Goal: Task Accomplishment & Management: Use online tool/utility

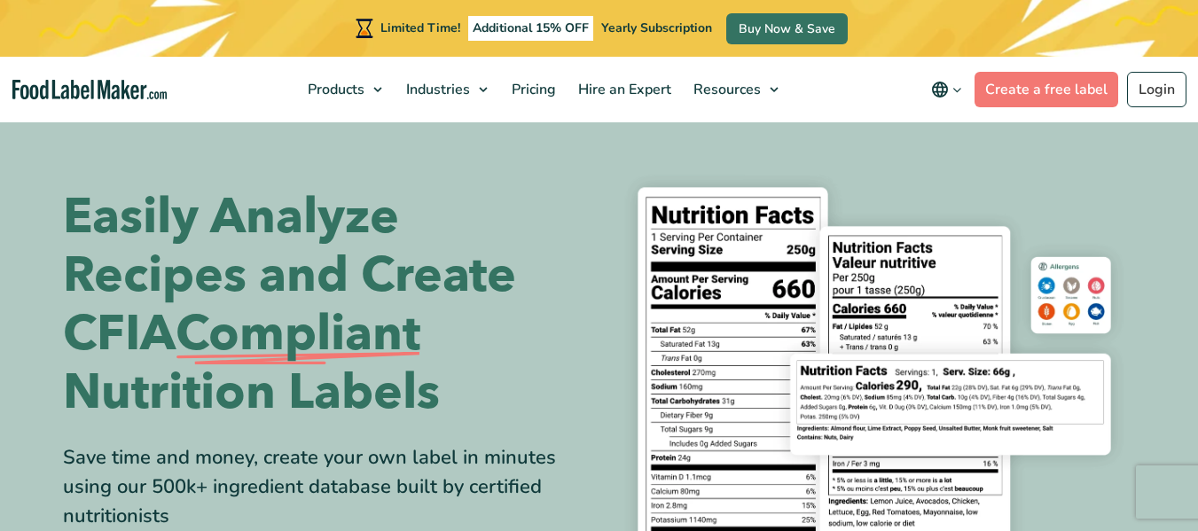
click at [1072, 31] on div "Limited Time! Additional 15% OFF Yearly Subscription Buy Now & Save" at bounding box center [599, 28] width 1198 height 57
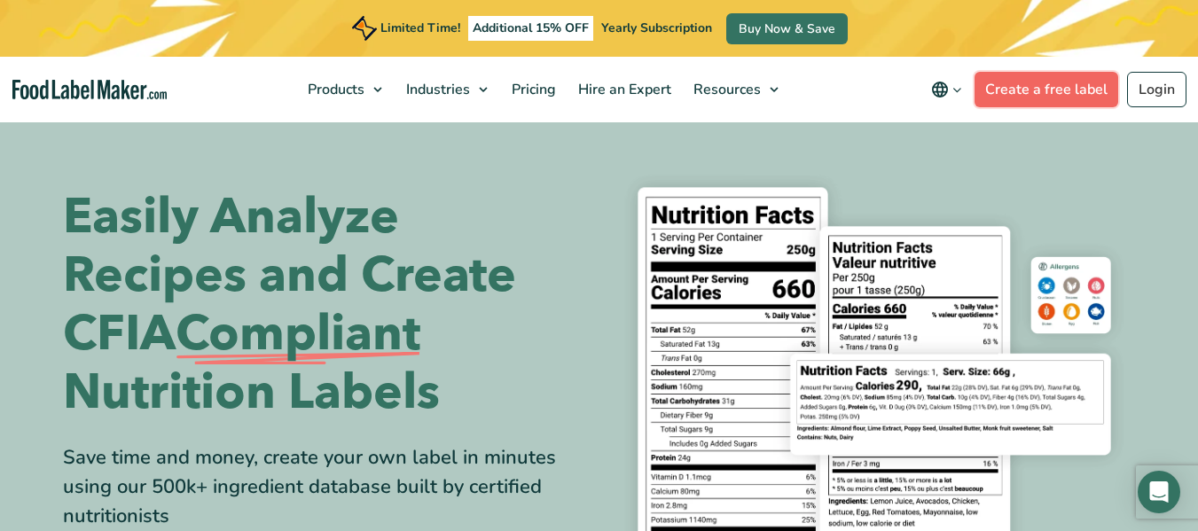
click at [1030, 95] on link "Create a free label" at bounding box center [1046, 89] width 144 height 35
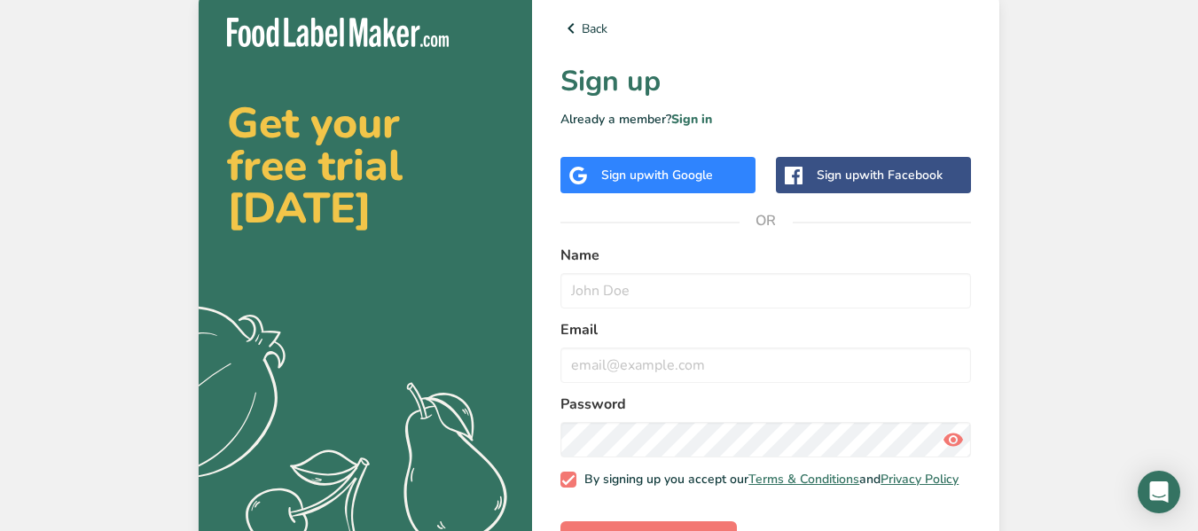
click at [707, 177] on span "with Google" at bounding box center [678, 175] width 69 height 17
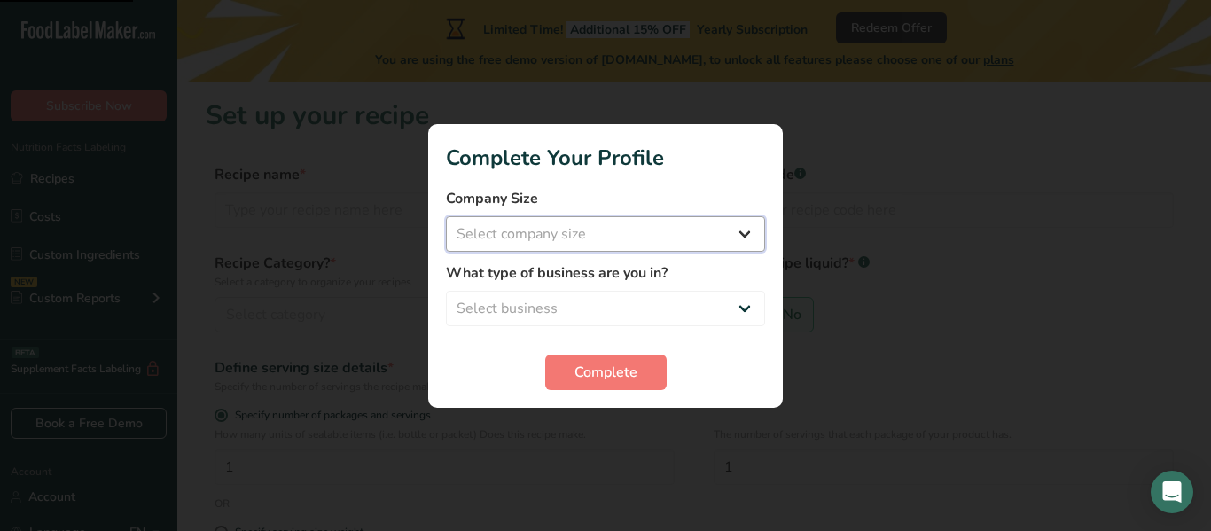
click at [634, 247] on select "Select company size Fewer than 10 Employees 10 to 50 Employees 51 to 500 Employ…" at bounding box center [605, 233] width 319 height 35
select select "1"
click at [446, 216] on select "Select company size Fewer than 10 Employees 10 to 50 Employees 51 to 500 Employ…" at bounding box center [605, 233] width 319 height 35
click at [594, 301] on select "Select business Packaged Food Manufacturer Restaurant & Cafe Bakery Meal Plans …" at bounding box center [605, 308] width 319 height 35
select select "3"
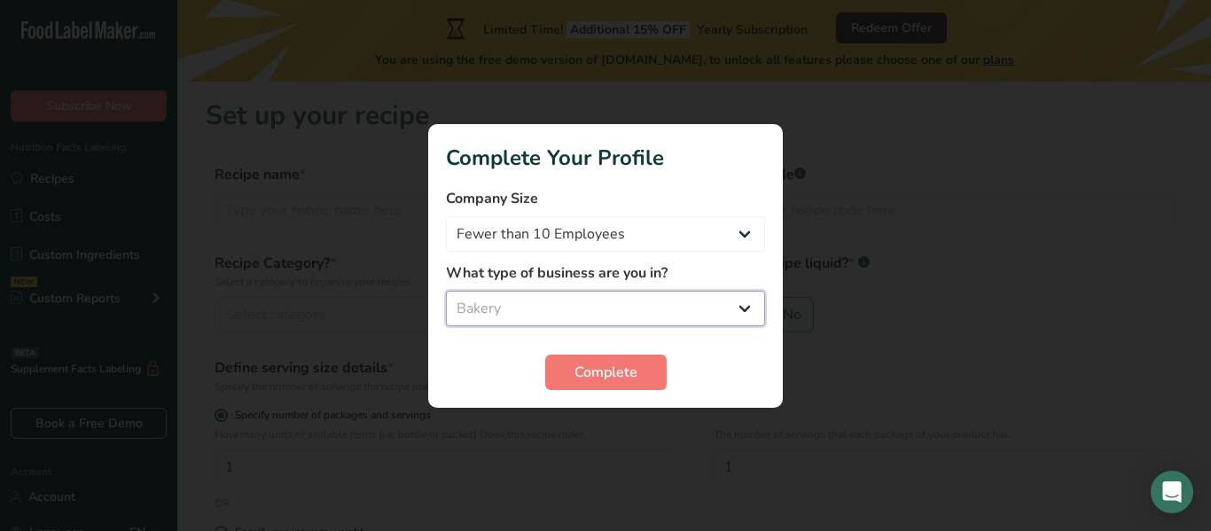
click at [446, 291] on select "Select business Packaged Food Manufacturer Restaurant & Cafe Bakery Meal Plans …" at bounding box center [605, 308] width 319 height 35
click at [619, 377] on span "Complete" at bounding box center [605, 372] width 63 height 21
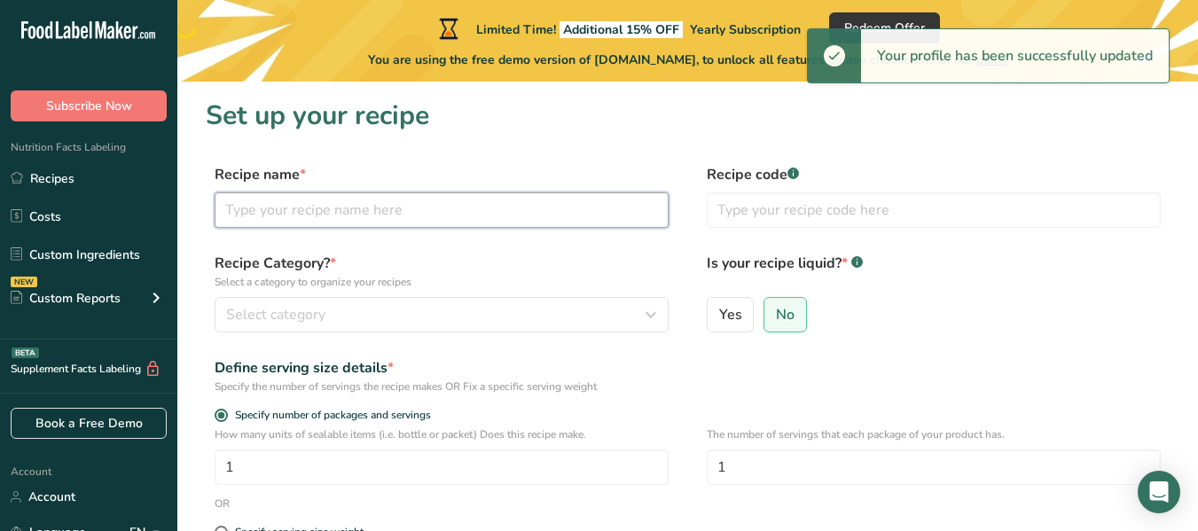
click at [350, 217] on input "text" at bounding box center [442, 209] width 454 height 35
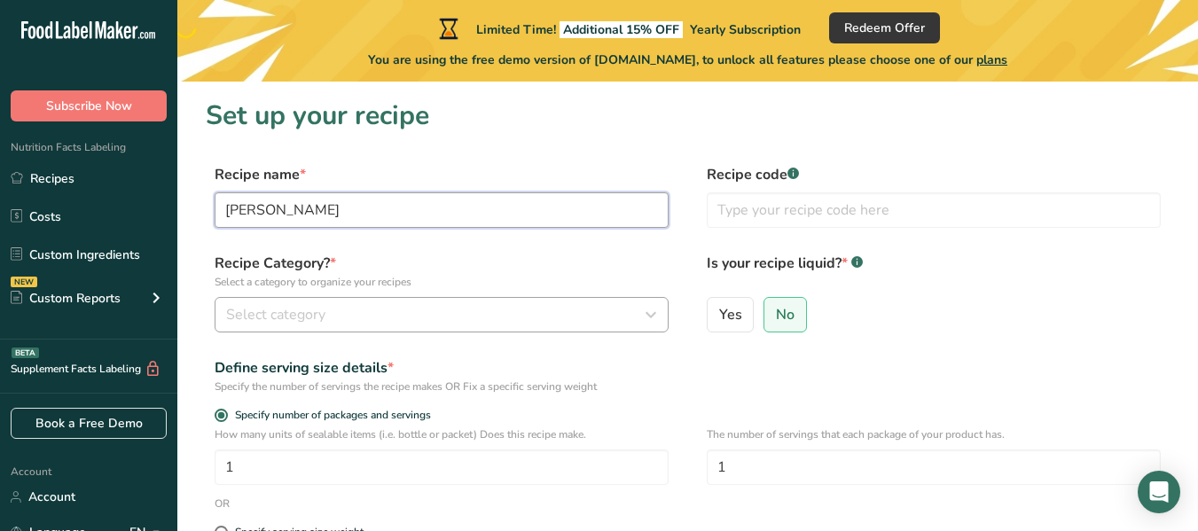
type input "[PERSON_NAME]"
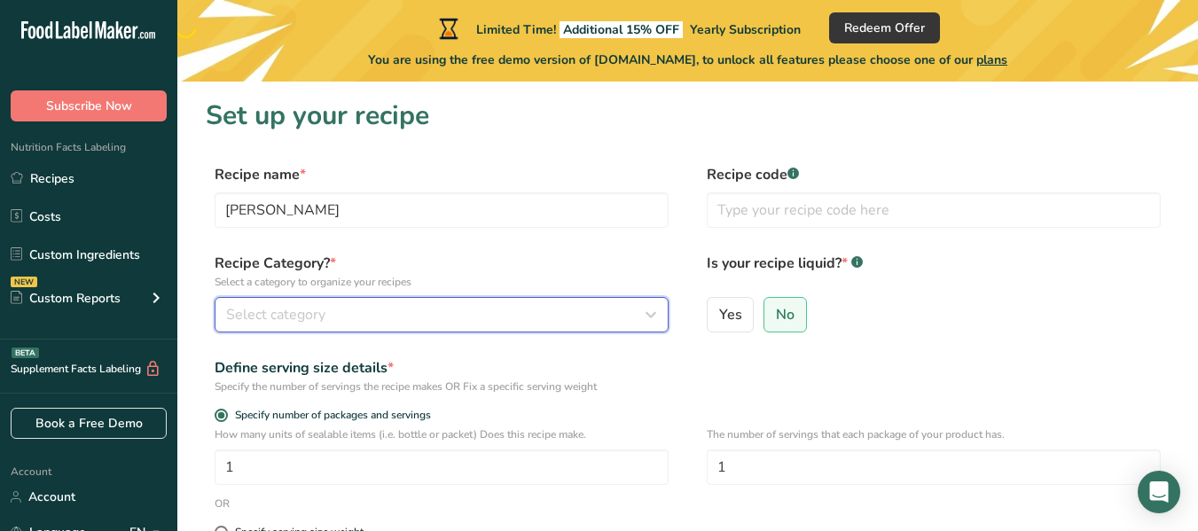
click at [335, 321] on div "Select category" at bounding box center [436, 314] width 420 height 21
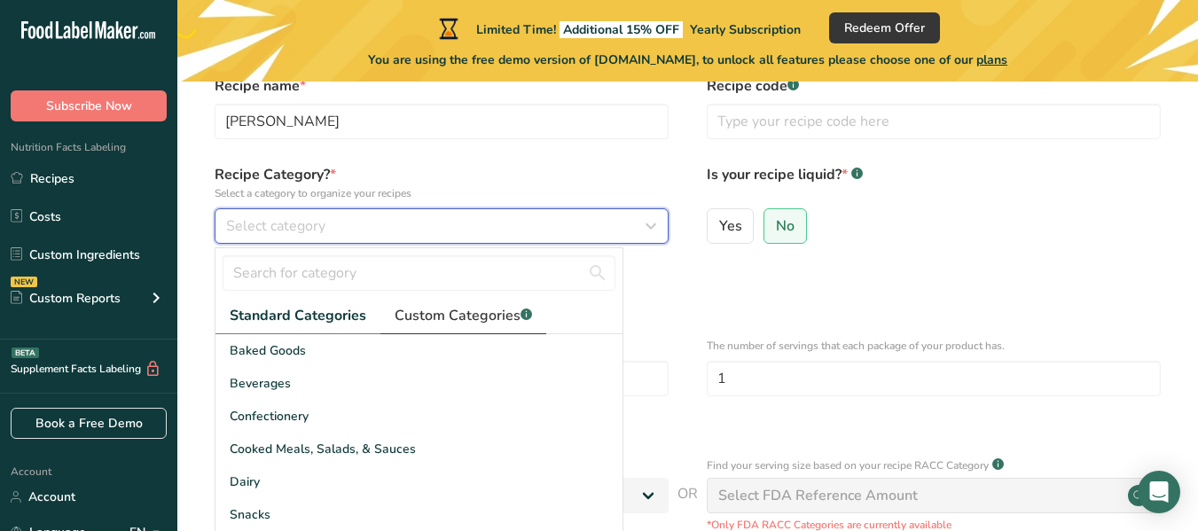
scroll to position [177, 0]
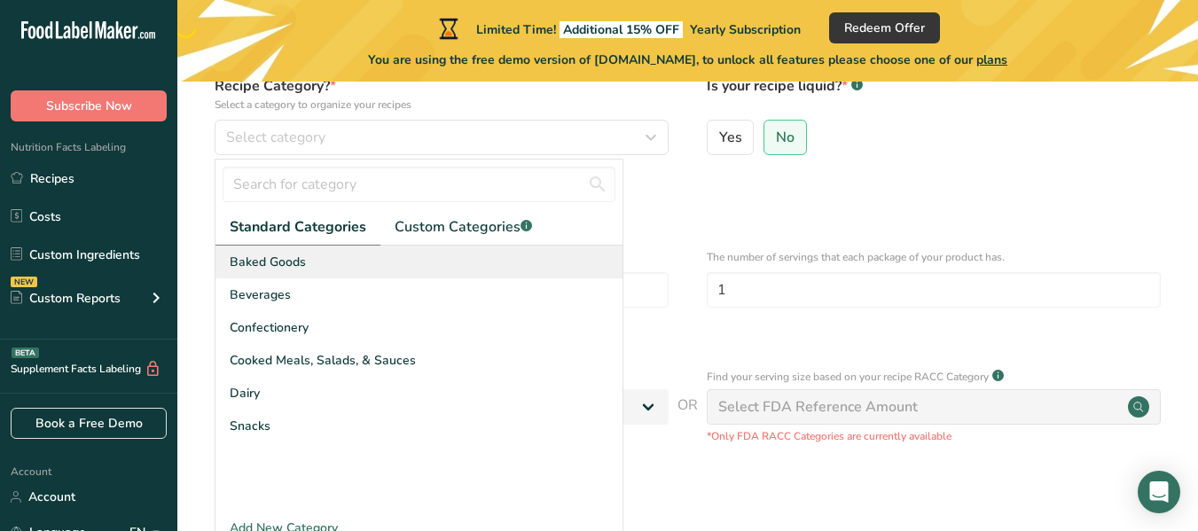
click at [286, 270] on span "Baked Goods" at bounding box center [268, 262] width 76 height 19
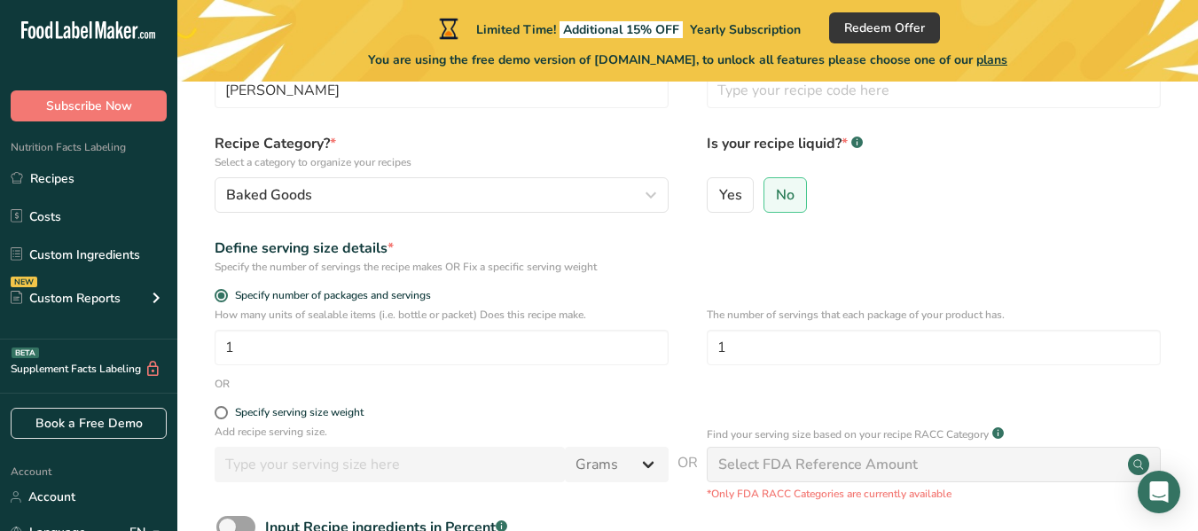
scroll to position [89, 0]
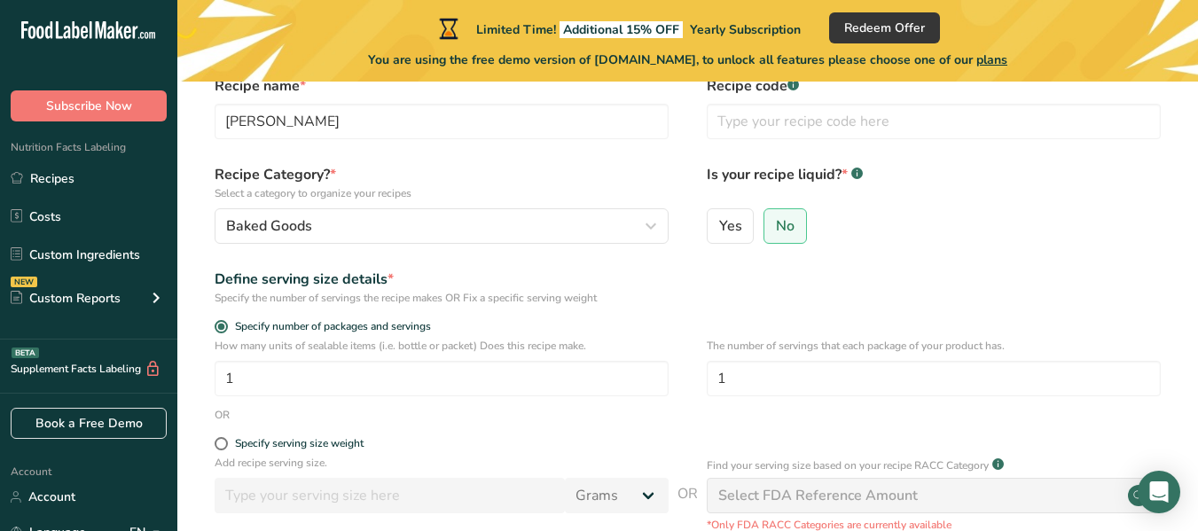
drag, startPoint x: 216, startPoint y: 447, endPoint x: 542, endPoint y: 431, distance: 325.7
click at [216, 446] on span at bounding box center [221, 443] width 13 height 13
click at [216, 446] on input "Specify serving size weight" at bounding box center [221, 444] width 12 height 12
radio input "true"
radio input "false"
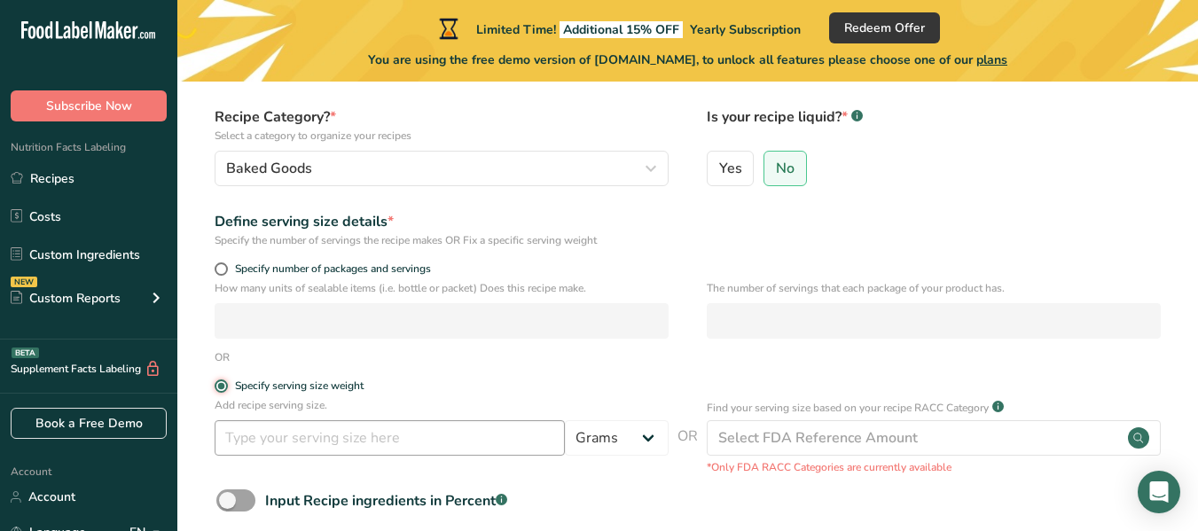
scroll to position [177, 0]
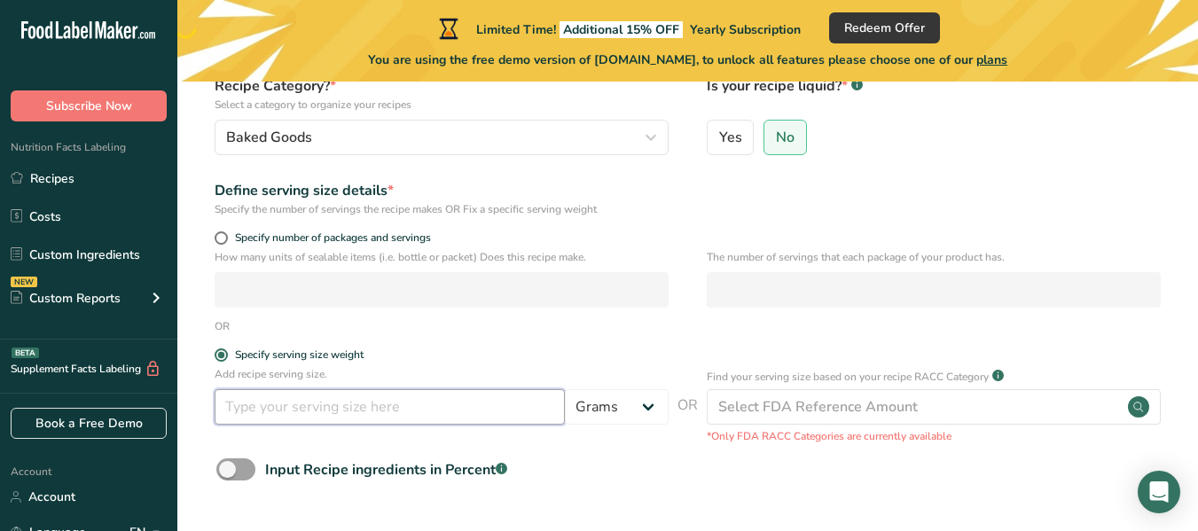
click at [383, 413] on input "number" at bounding box center [390, 406] width 350 height 35
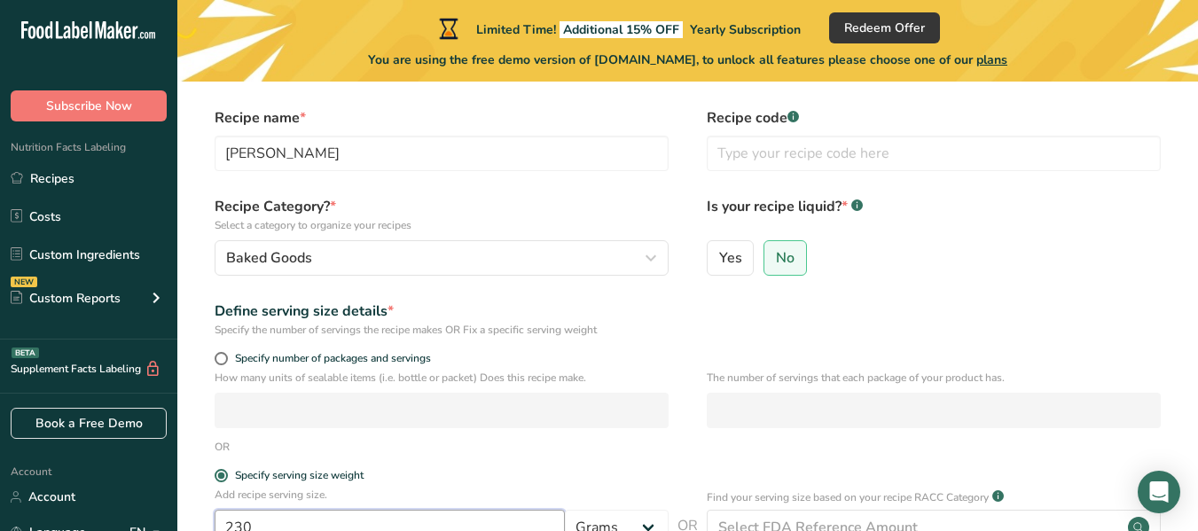
scroll to position [0, 0]
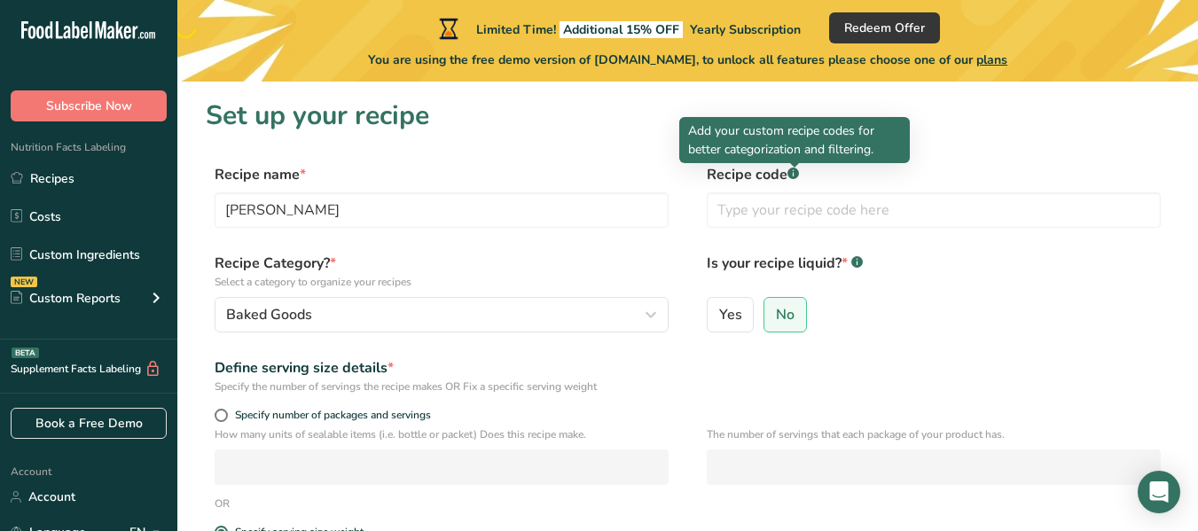
type input "230"
click at [794, 176] on rect at bounding box center [793, 174] width 12 height 12
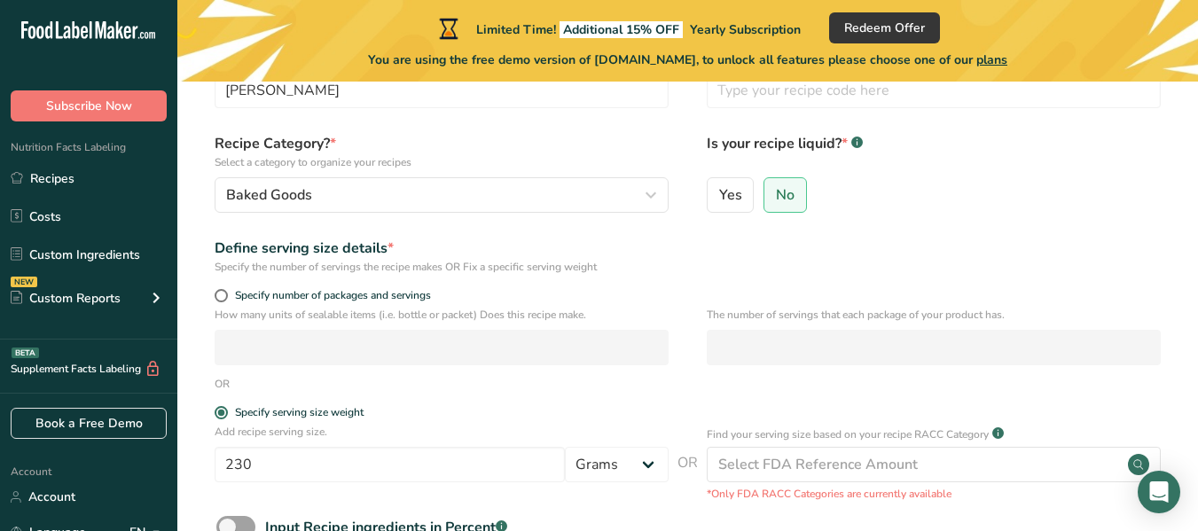
scroll to position [89, 0]
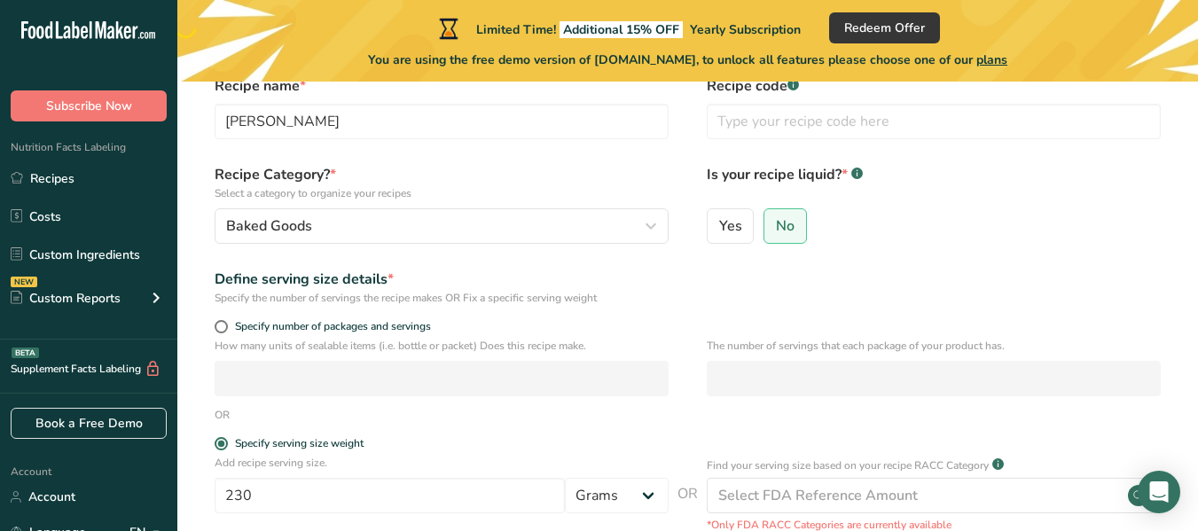
drag, startPoint x: 222, startPoint y: 326, endPoint x: 349, endPoint y: 342, distance: 128.6
click at [223, 327] on span at bounding box center [221, 326] width 13 height 13
click at [223, 327] on input "Specify number of packages and servings" at bounding box center [221, 327] width 12 height 12
radio input "true"
radio input "false"
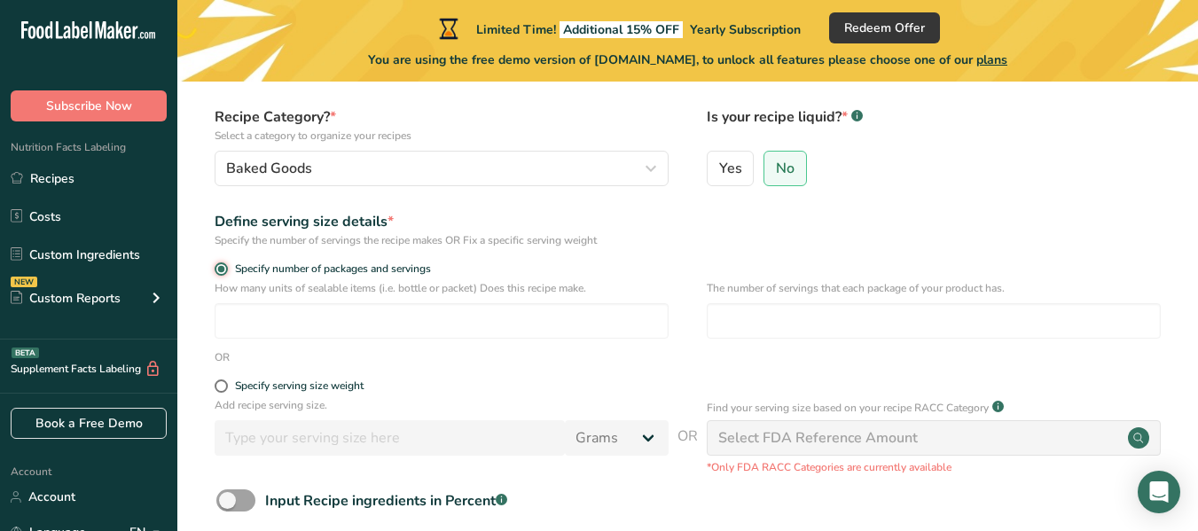
scroll to position [177, 0]
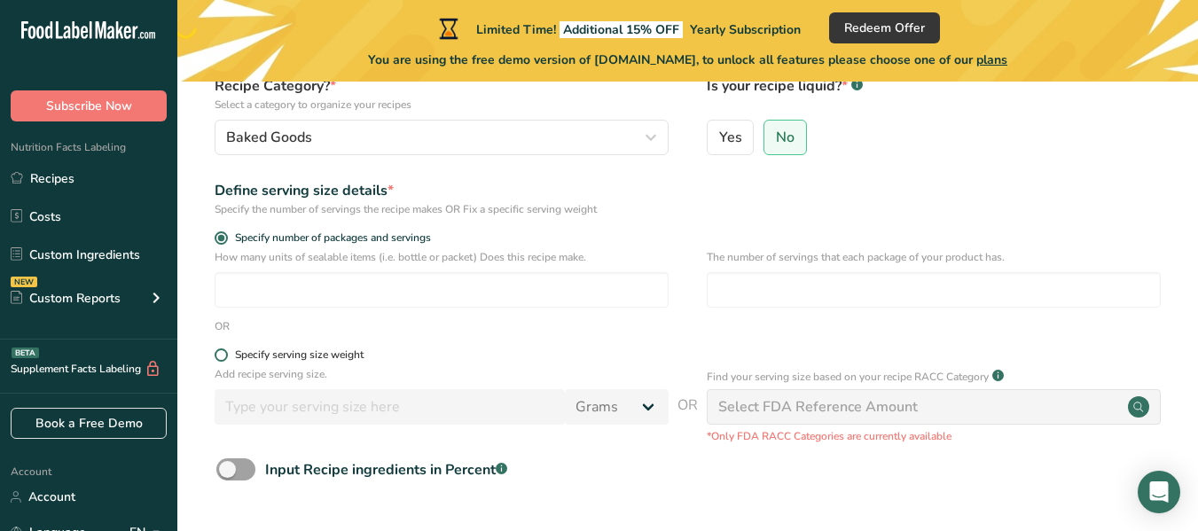
click at [223, 359] on span at bounding box center [221, 354] width 13 height 13
click at [223, 359] on input "Specify serving size weight" at bounding box center [221, 355] width 12 height 12
radio input "true"
radio input "false"
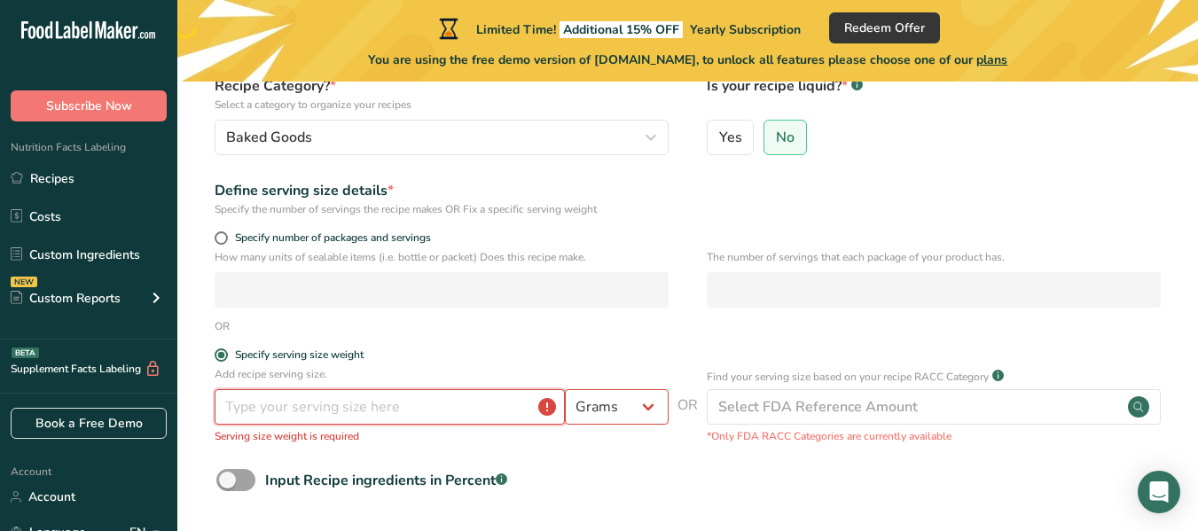
drag, startPoint x: 353, startPoint y: 404, endPoint x: 393, endPoint y: 405, distance: 39.9
click at [353, 405] on input "number" at bounding box center [390, 406] width 350 height 35
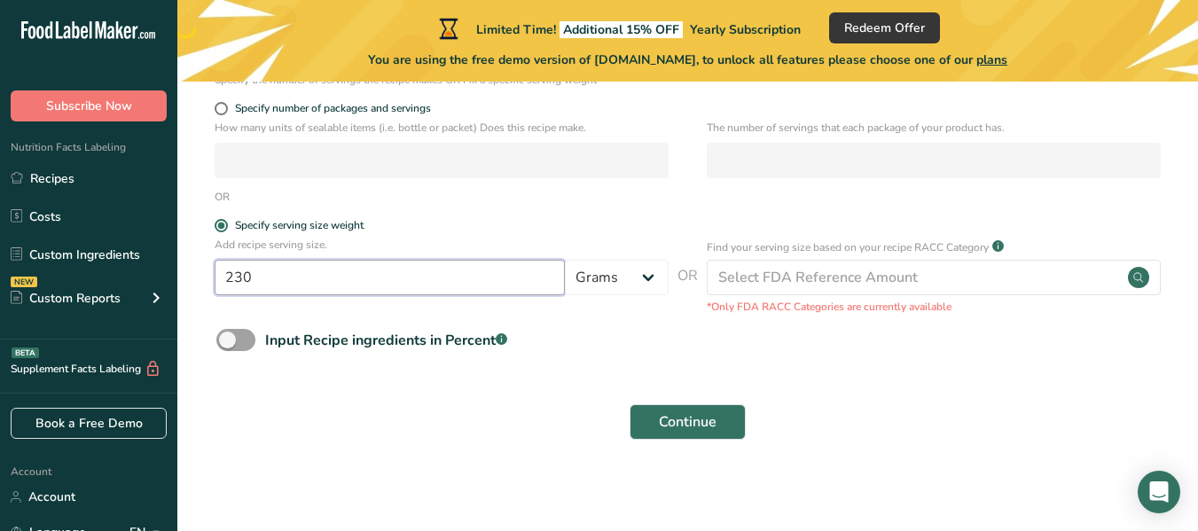
scroll to position [311, 0]
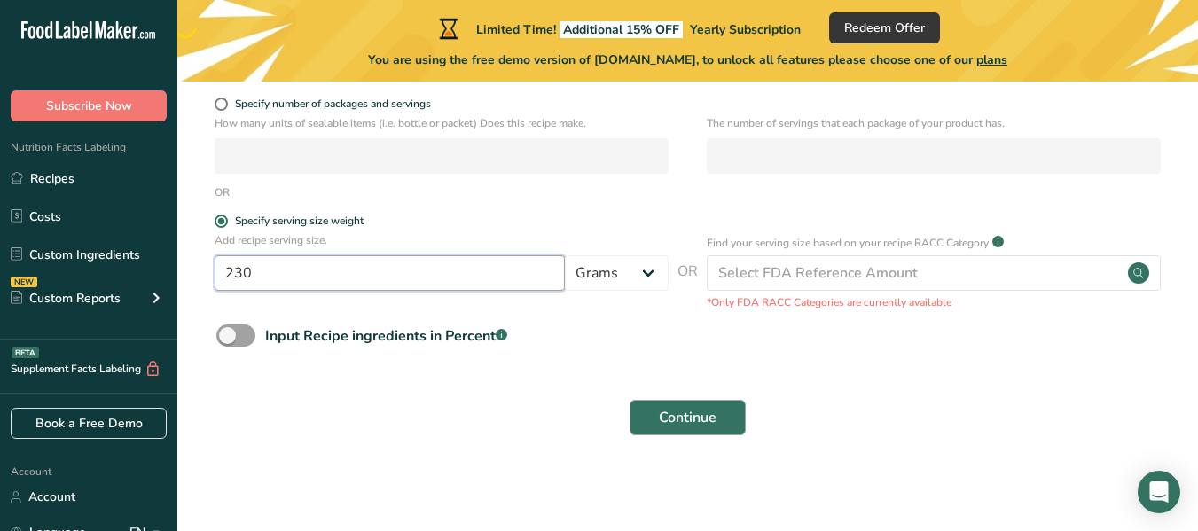
type input "230"
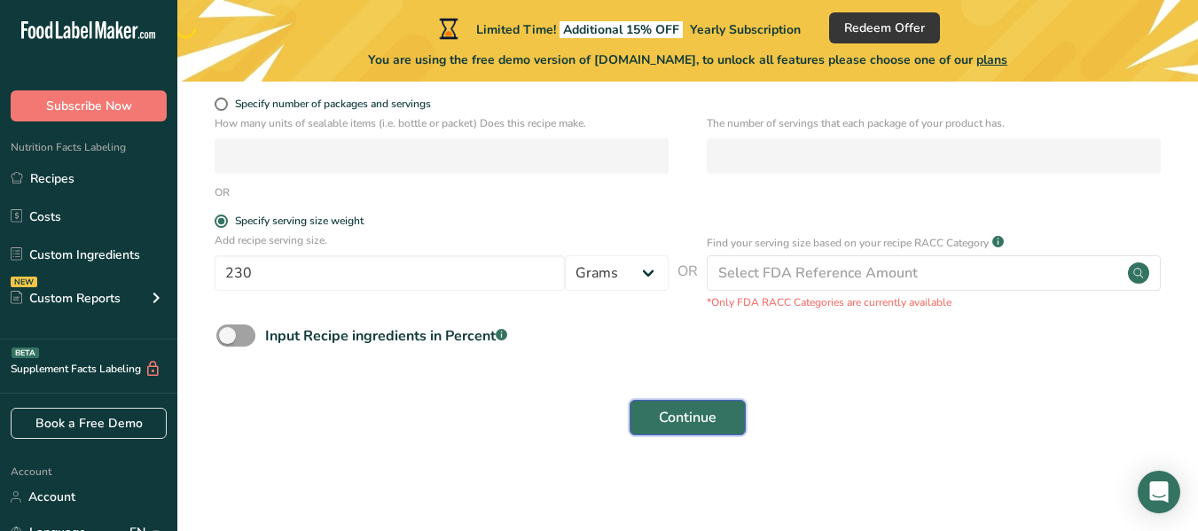
click at [672, 423] on span "Continue" at bounding box center [688, 417] width 58 height 21
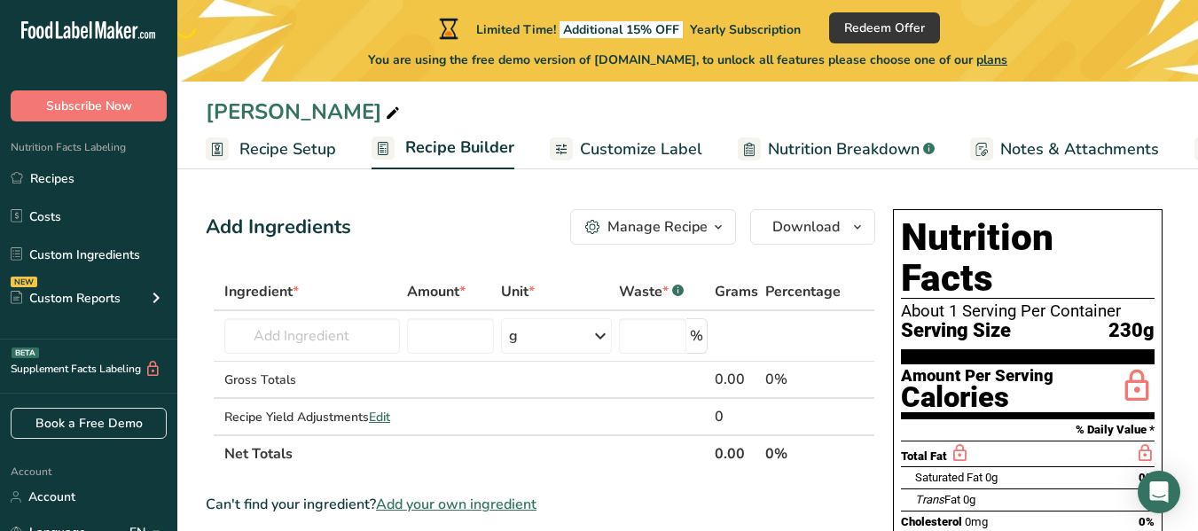
click at [385, 117] on icon at bounding box center [393, 113] width 16 height 25
type input "[PERSON_NAME]"
click at [336, 346] on input "text" at bounding box center [312, 335] width 176 height 35
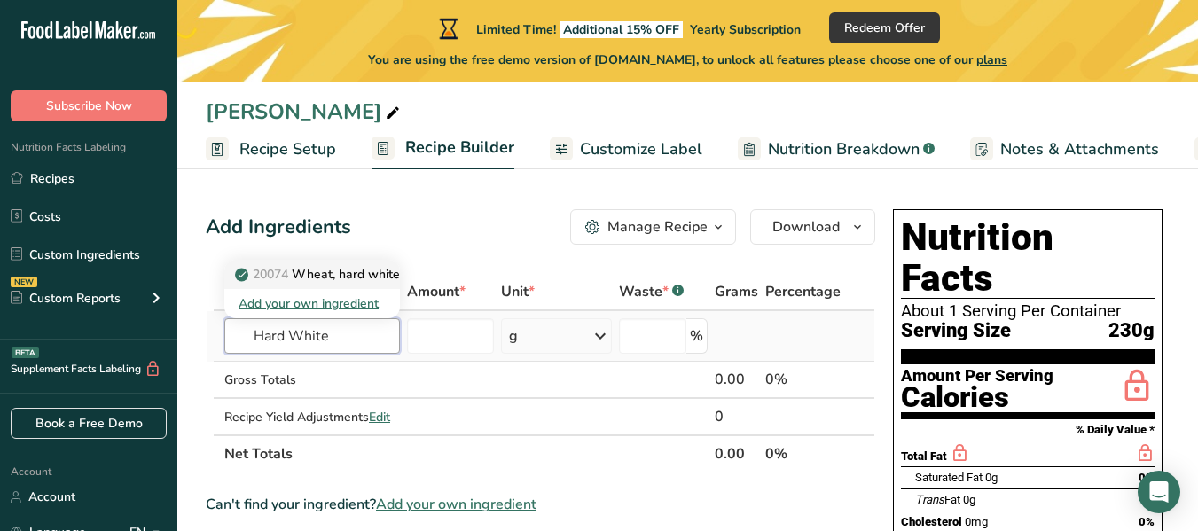
type input "Hard White"
click at [353, 276] on p "20074 Wheat, hard white" at bounding box center [318, 274] width 161 height 19
type input "Wheat, hard white"
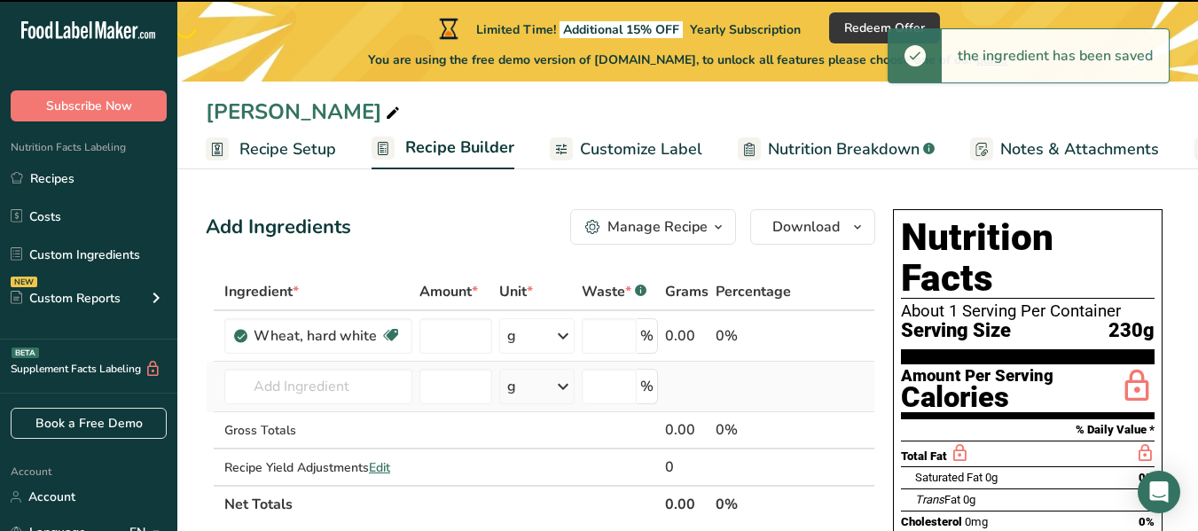
type input "0"
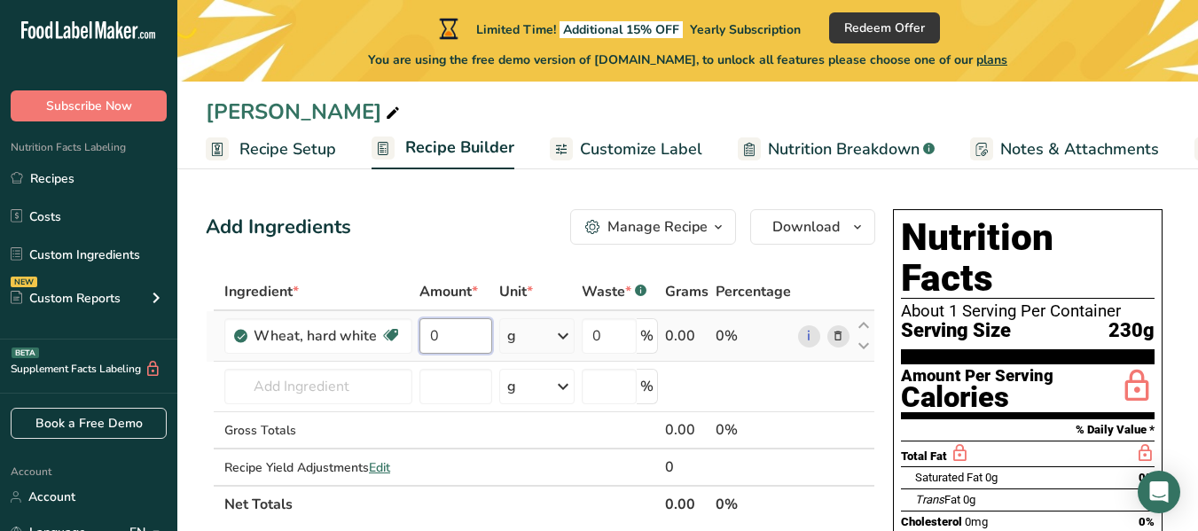
click at [481, 327] on input "0" at bounding box center [455, 335] width 73 height 35
type input "675"
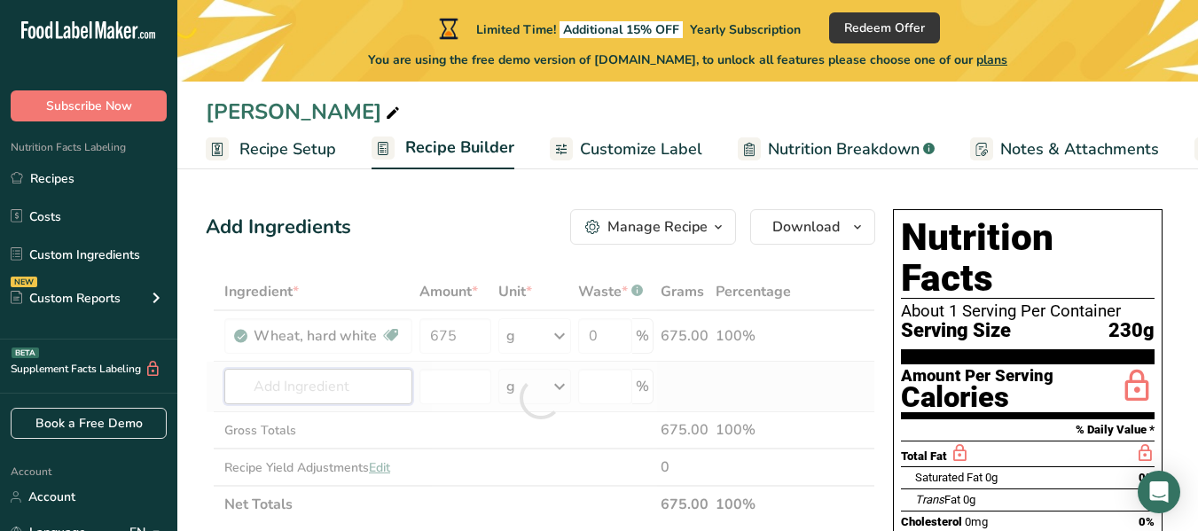
click at [364, 395] on div "Ingredient * Amount * Unit * Waste * .a-a{fill:#347362;}.b-a{fill:#fff;} Grams …" at bounding box center [540, 398] width 669 height 250
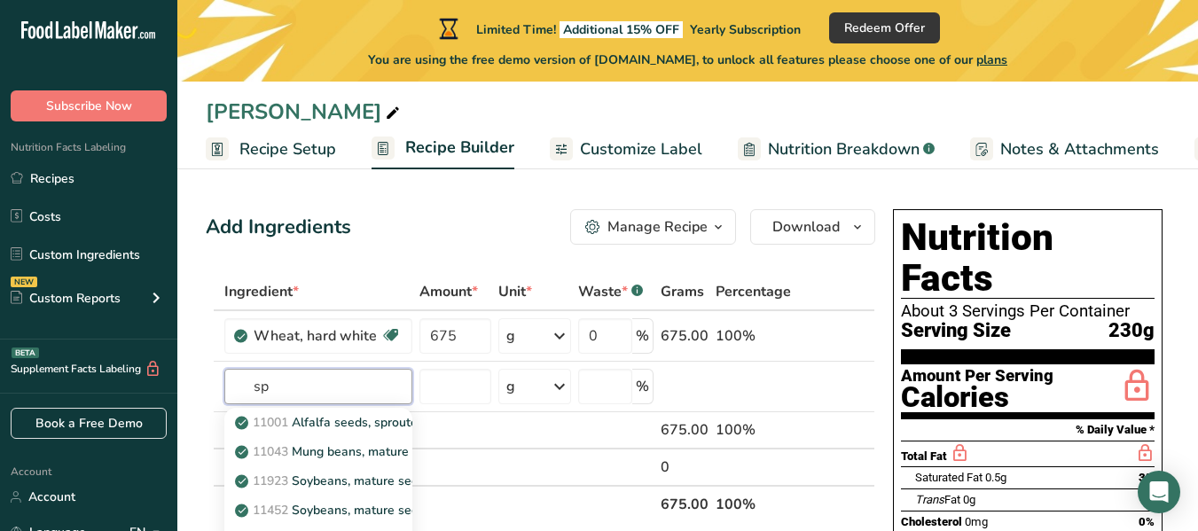
type input "s"
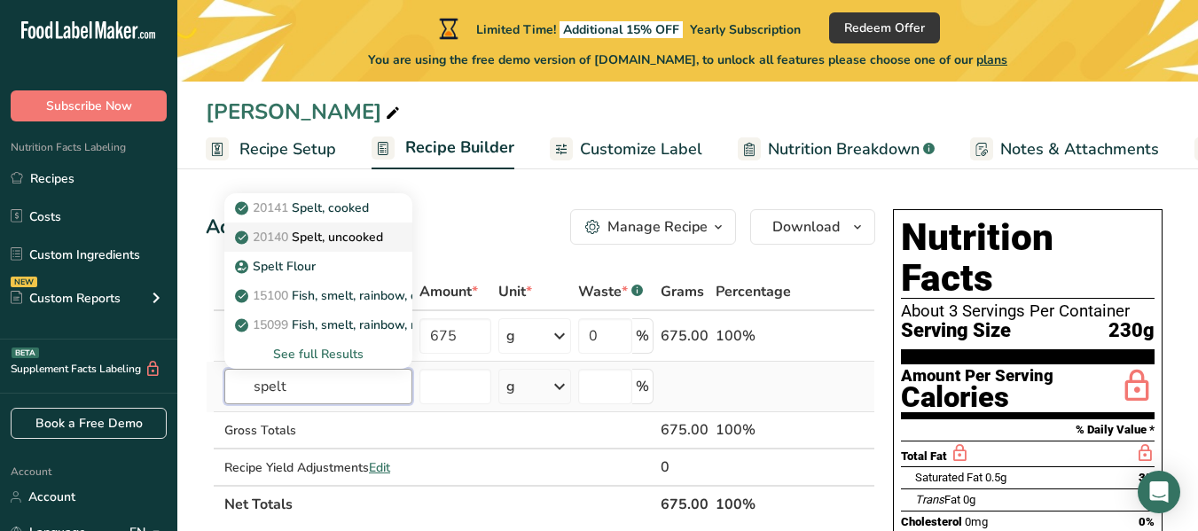
type input "spelt"
click at [392, 238] on link "20140 Spelt, uncooked" at bounding box center [318, 237] width 188 height 29
type input "Spelt, uncooked"
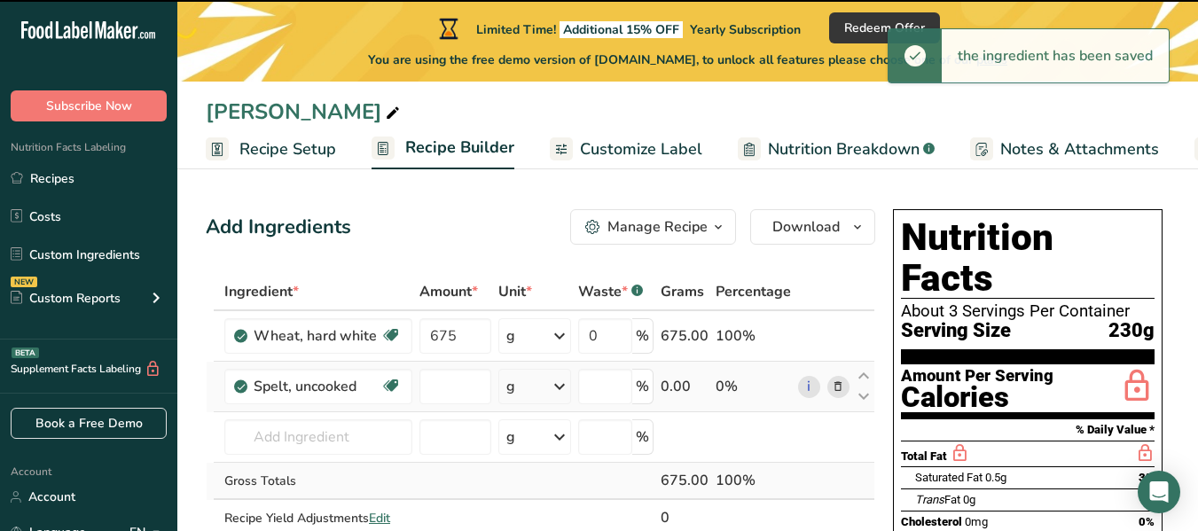
type input "0"
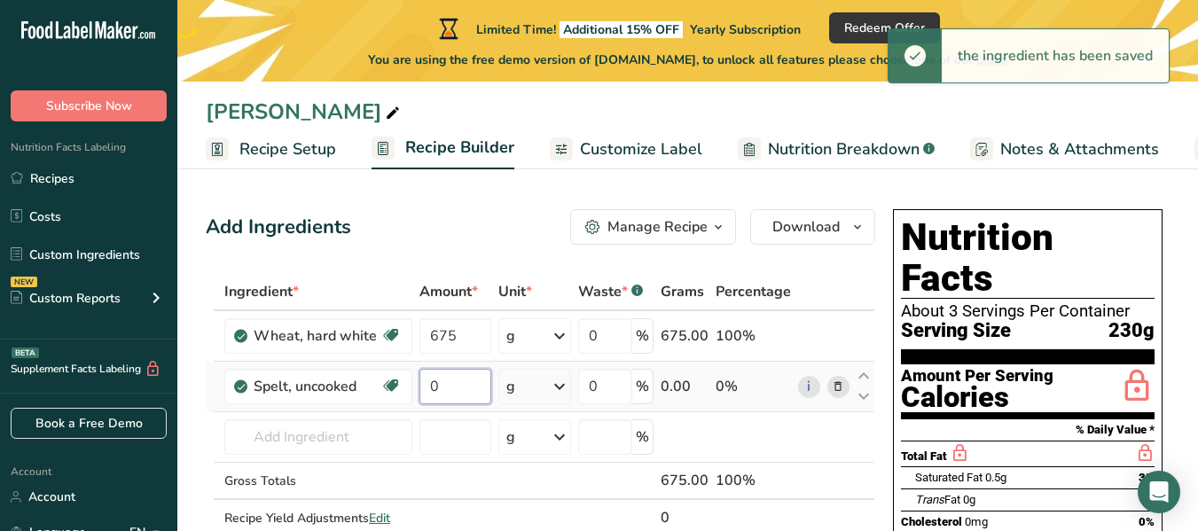
click at [437, 392] on input "0" at bounding box center [455, 386] width 72 height 35
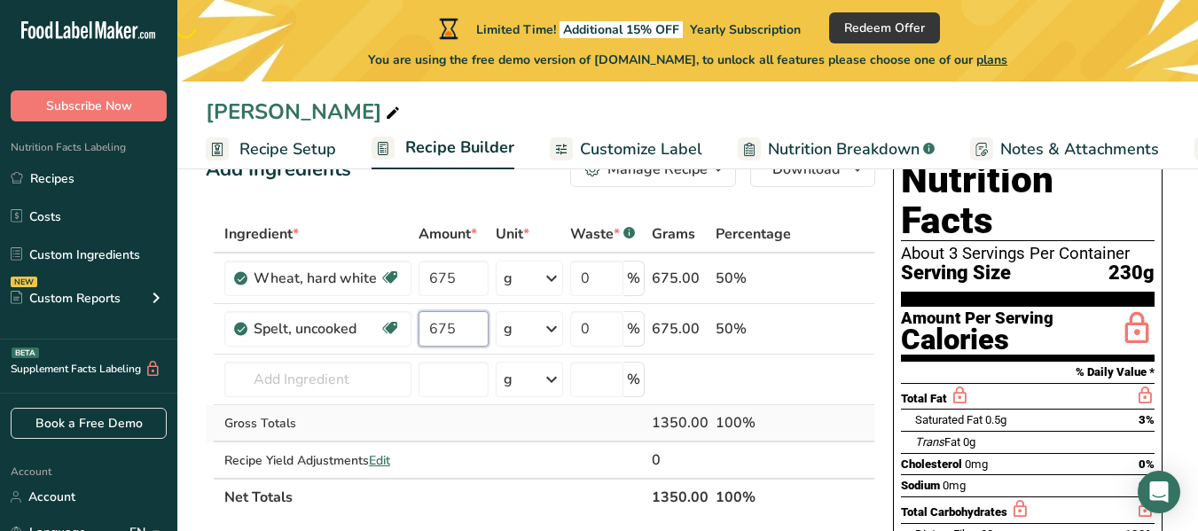
scroll to position [89, 0]
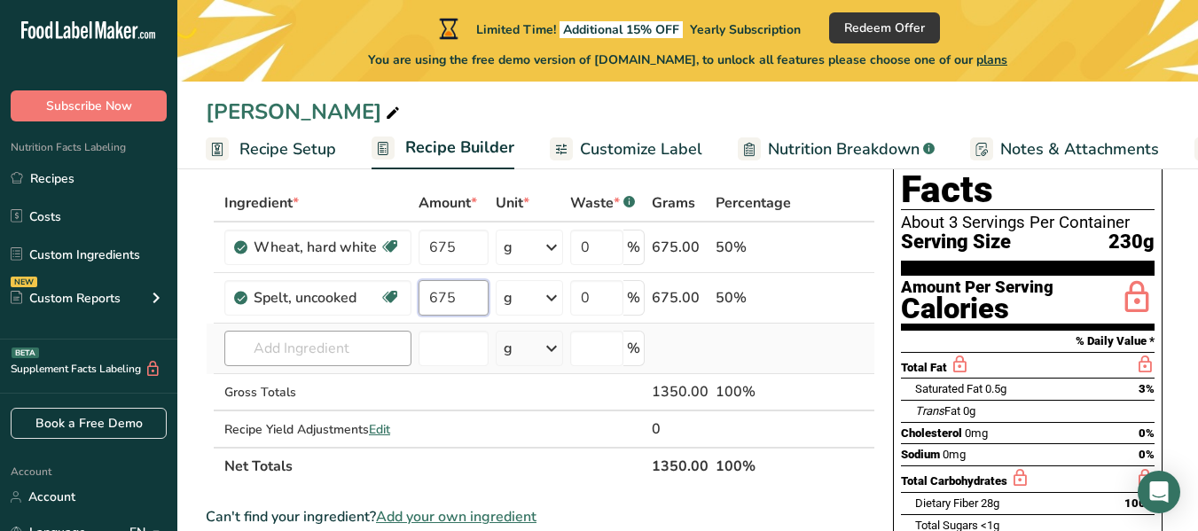
type input "675"
click at [338, 362] on div "Ingredient * Amount * Unit * Waste * .a-a{fill:#347362;}.b-a{fill:#fff;} Grams …" at bounding box center [540, 334] width 669 height 301
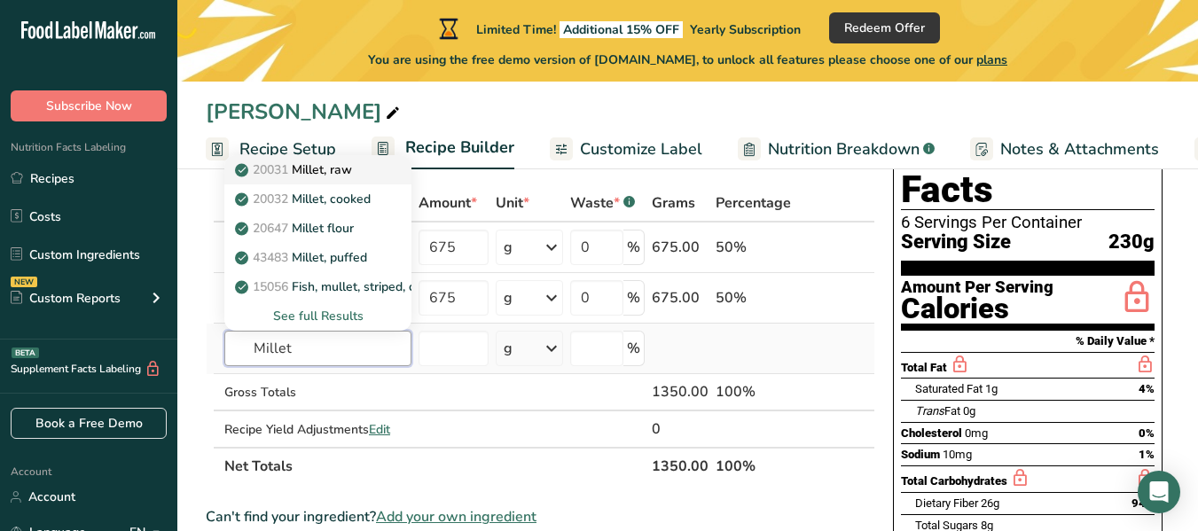
type input "Millet"
click at [335, 179] on link "20031 Millet, raw" at bounding box center [317, 169] width 187 height 29
type input "Millet, raw"
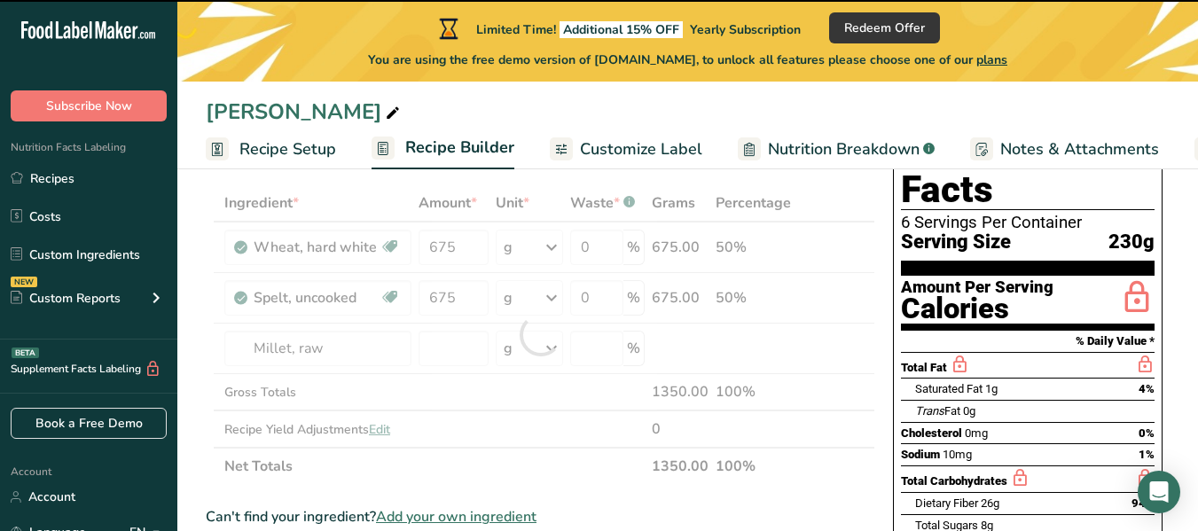
type input "0"
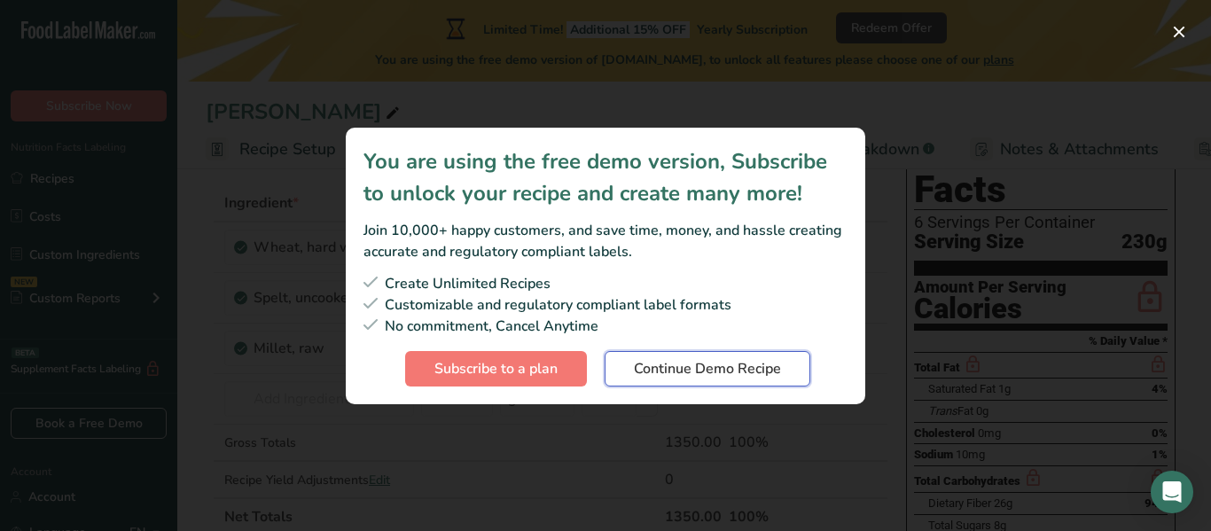
click at [672, 365] on span "Continue Demo Recipe" at bounding box center [707, 368] width 147 height 21
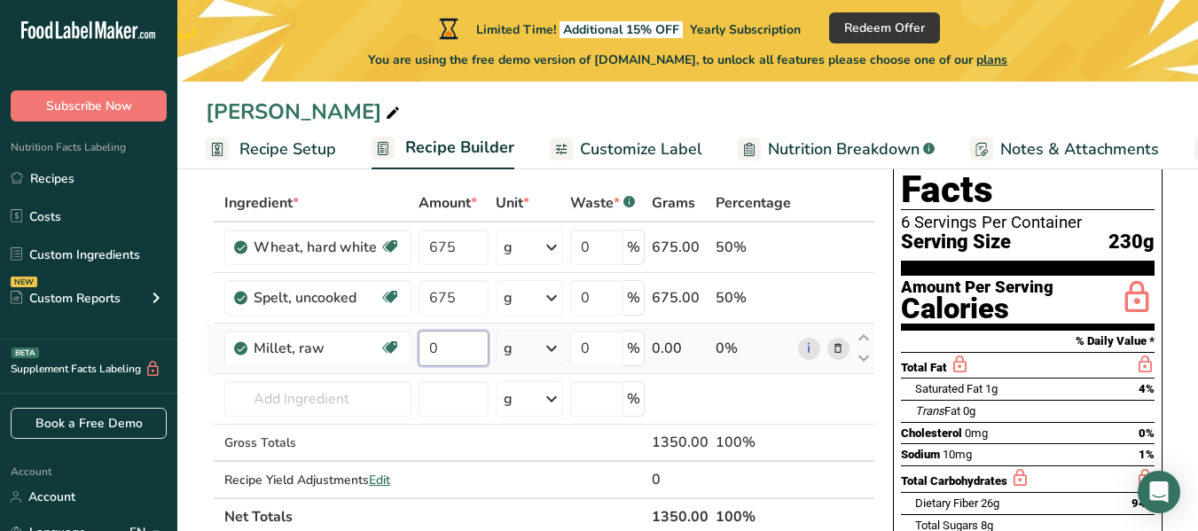
click at [463, 357] on input "0" at bounding box center [453, 348] width 70 height 35
type input "115"
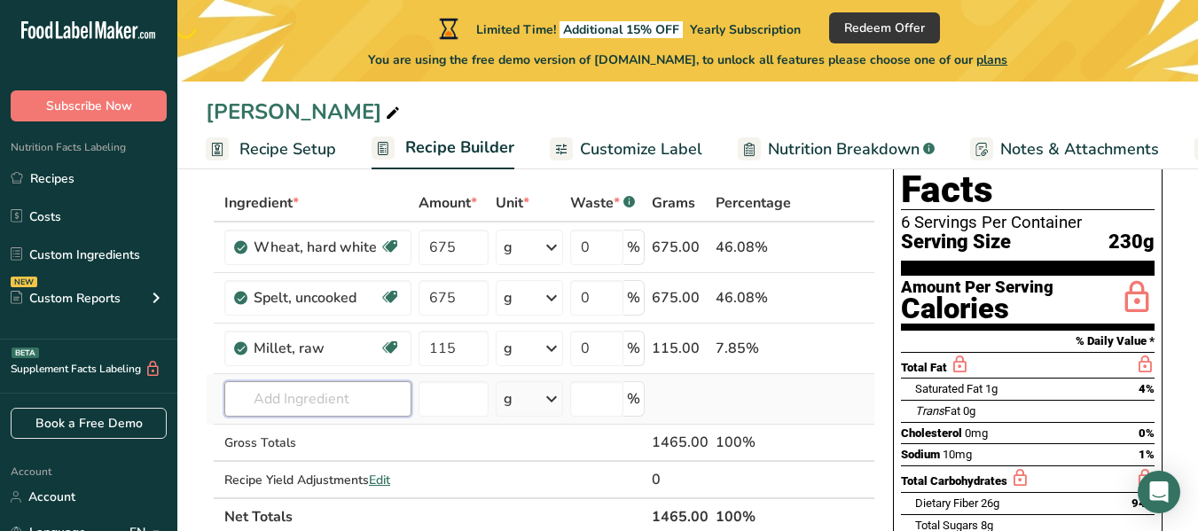
click at [355, 390] on div "Ingredient * Amount * Unit * Waste * .a-a{fill:#347362;}.b-a{fill:#fff;} Grams …" at bounding box center [540, 359] width 669 height 351
type input "P"
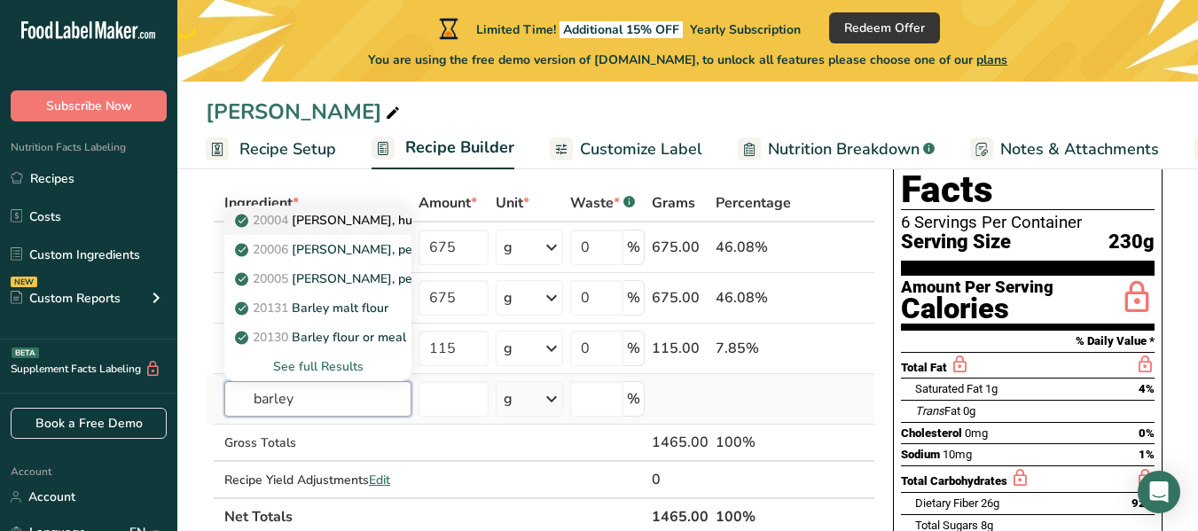
type input "barley"
click at [371, 223] on p "20004 Barley, hulled" at bounding box center [335, 220] width 195 height 19
type input "[PERSON_NAME], hulled"
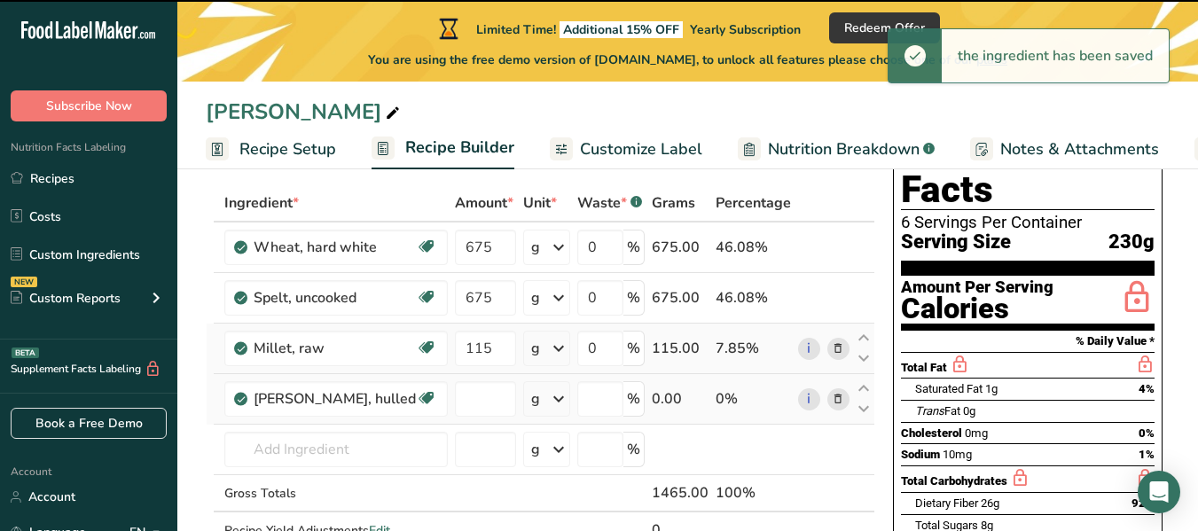
type input "0"
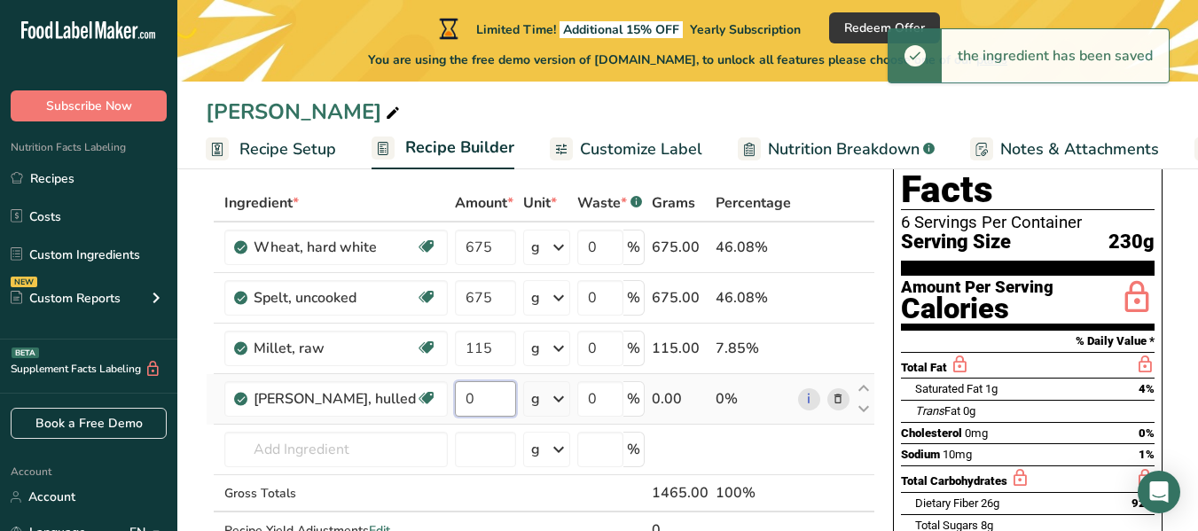
click at [465, 402] on input "0" at bounding box center [485, 398] width 61 height 35
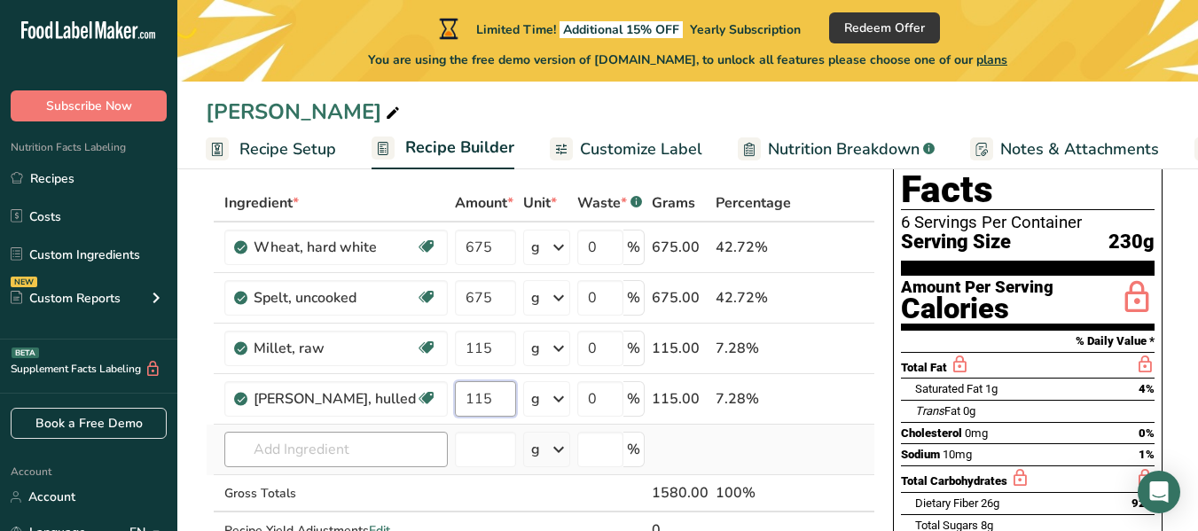
type input "115"
click at [371, 449] on div "Ingredient * Amount * Unit * Waste * .a-a{fill:#347362;}.b-a{fill:#fff;} Grams …" at bounding box center [540, 385] width 669 height 402
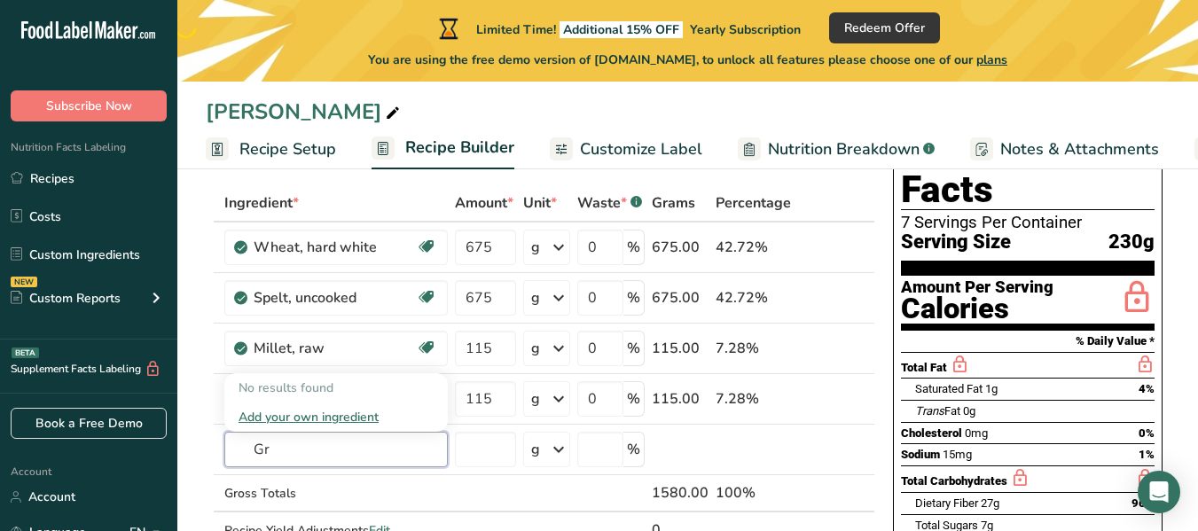
type input "G"
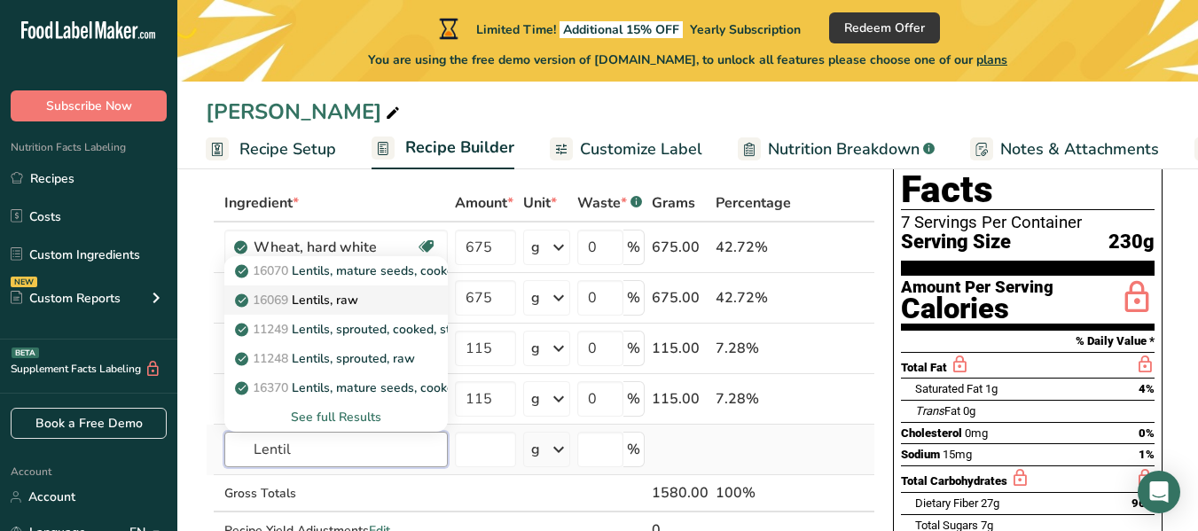
type input "Lentil"
click at [380, 298] on link "16069 Lentils, raw" at bounding box center [335, 299] width 223 height 29
type input "Lentils, raw"
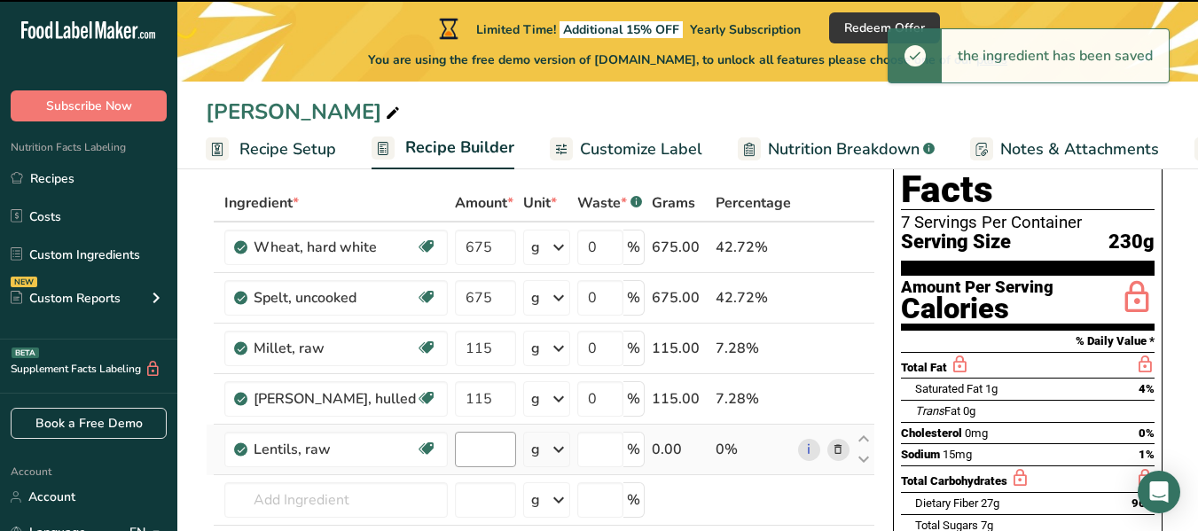
type input "0"
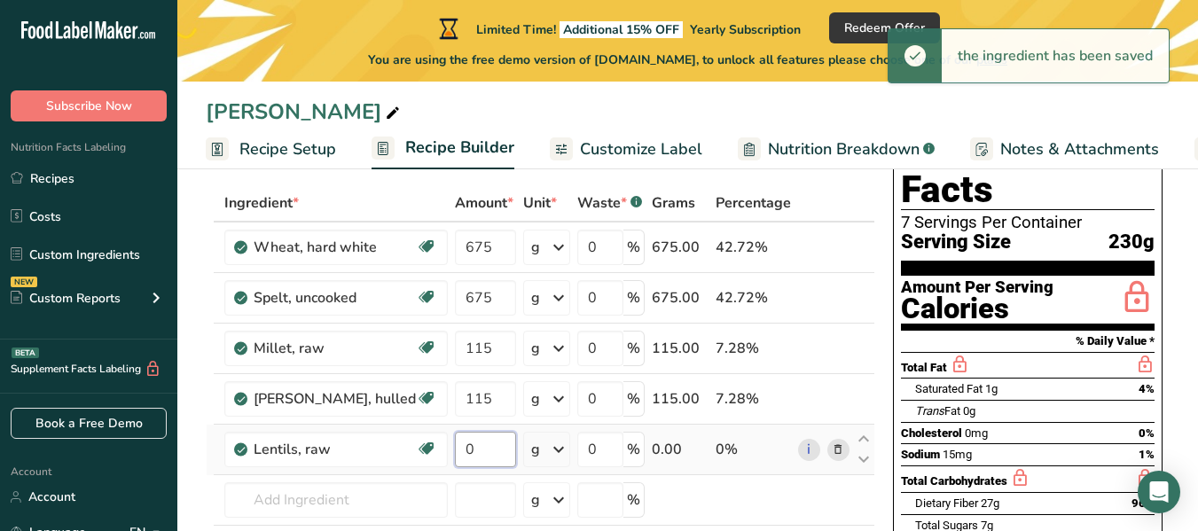
click at [455, 459] on input "0" at bounding box center [485, 449] width 61 height 35
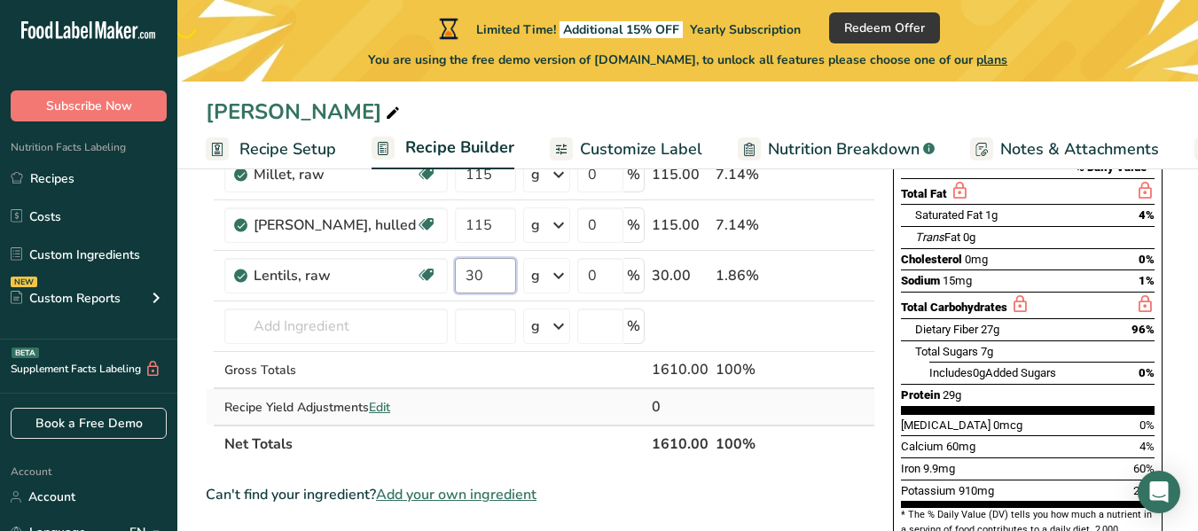
scroll to position [266, 0]
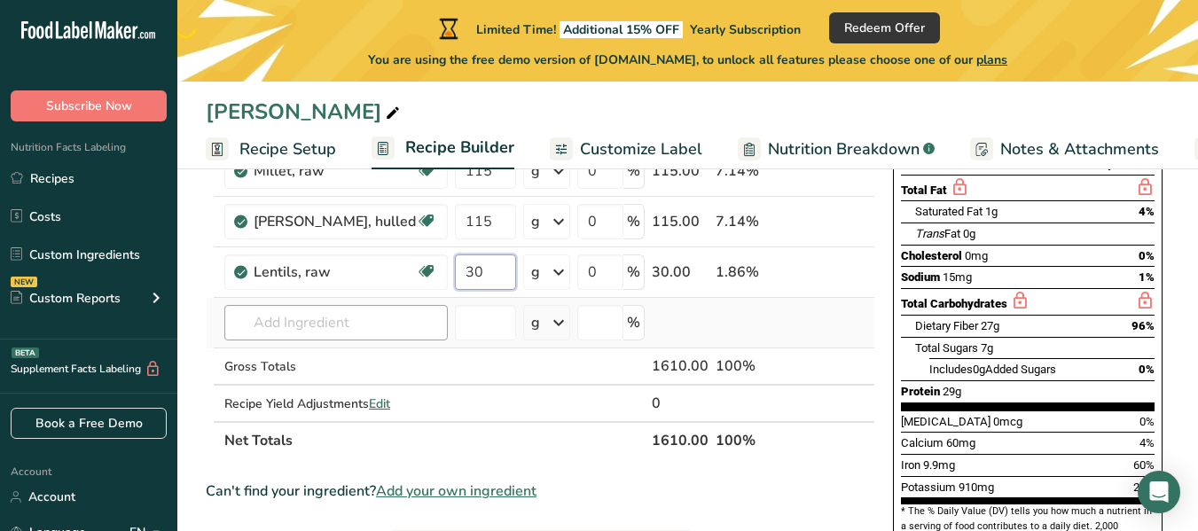
type input "30"
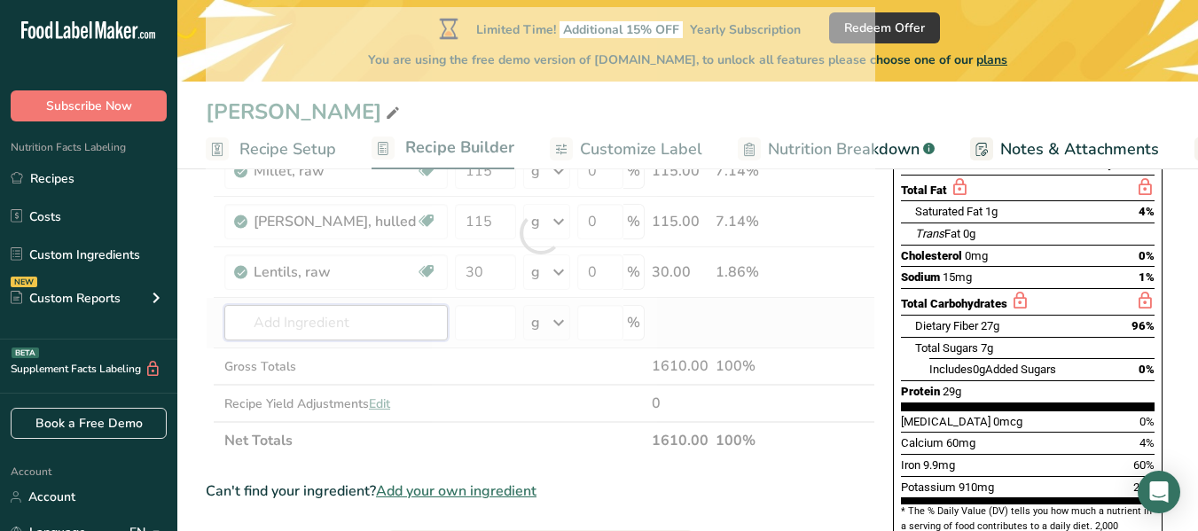
click at [381, 328] on div "Ingredient * Amount * Unit * Waste * .a-a{fill:#347362;}.b-a{fill:#fff;} Grams …" at bounding box center [540, 233] width 669 height 452
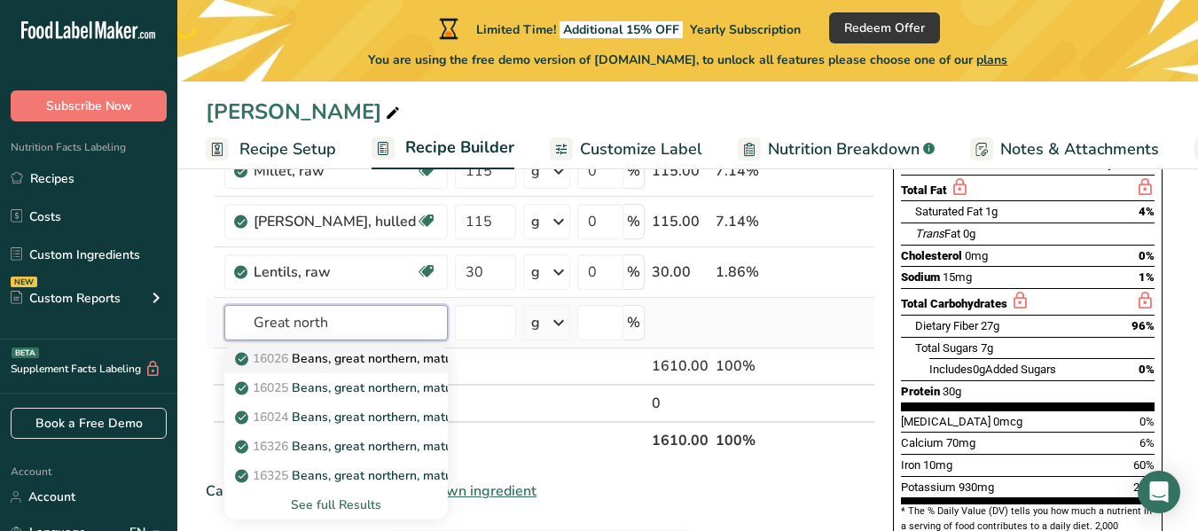
type input "Great north"
click at [346, 357] on p "16026 Beans, great northern, mature seeds, canned" at bounding box center [393, 358] width 310 height 19
type input "Beans, great northern, mature seeds, canned"
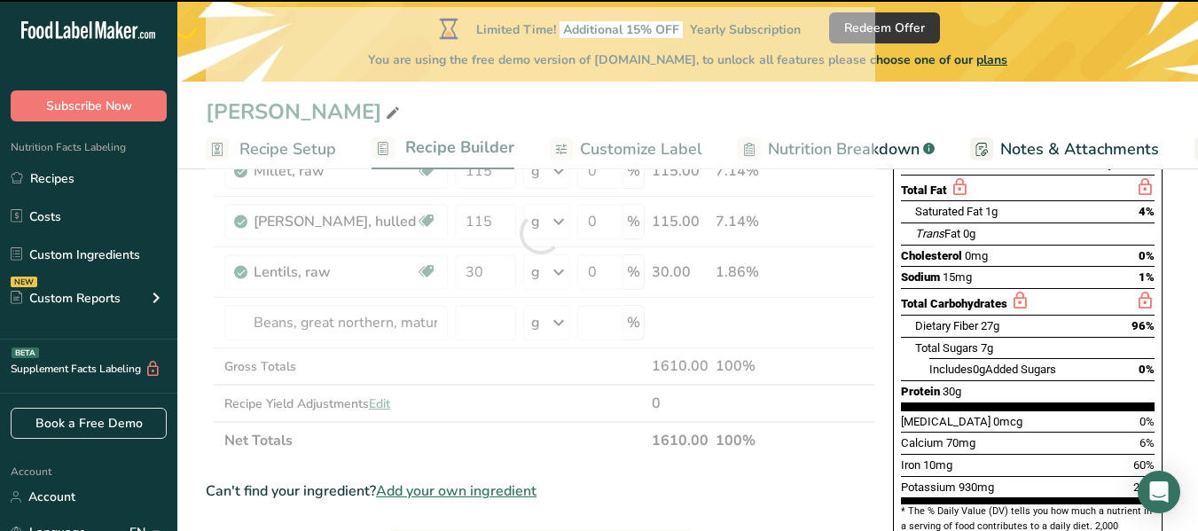
type input "0"
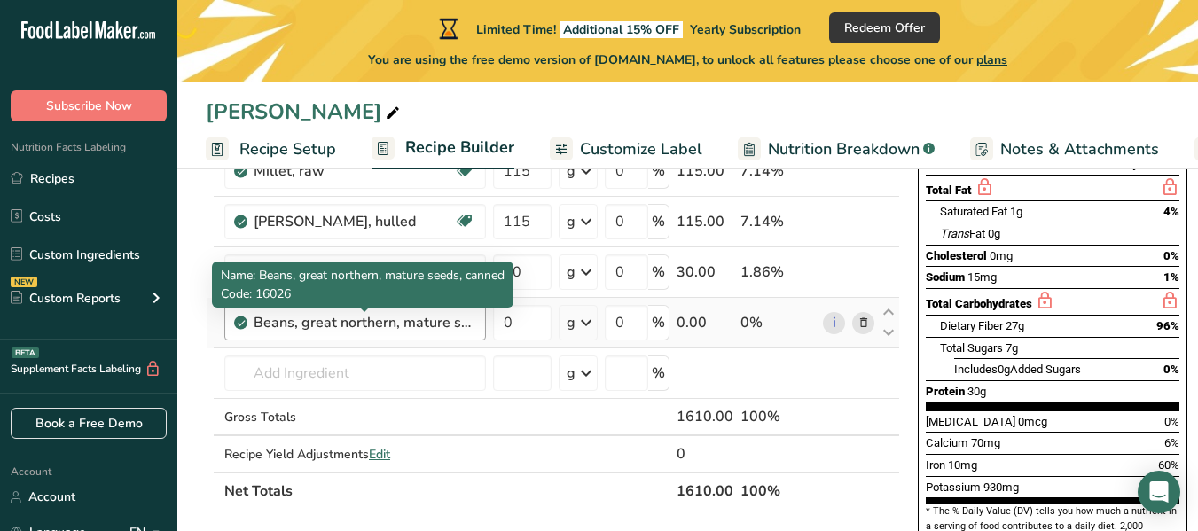
click at [363, 326] on div "Beans, great northern, mature seeds, canned" at bounding box center [365, 322] width 222 height 21
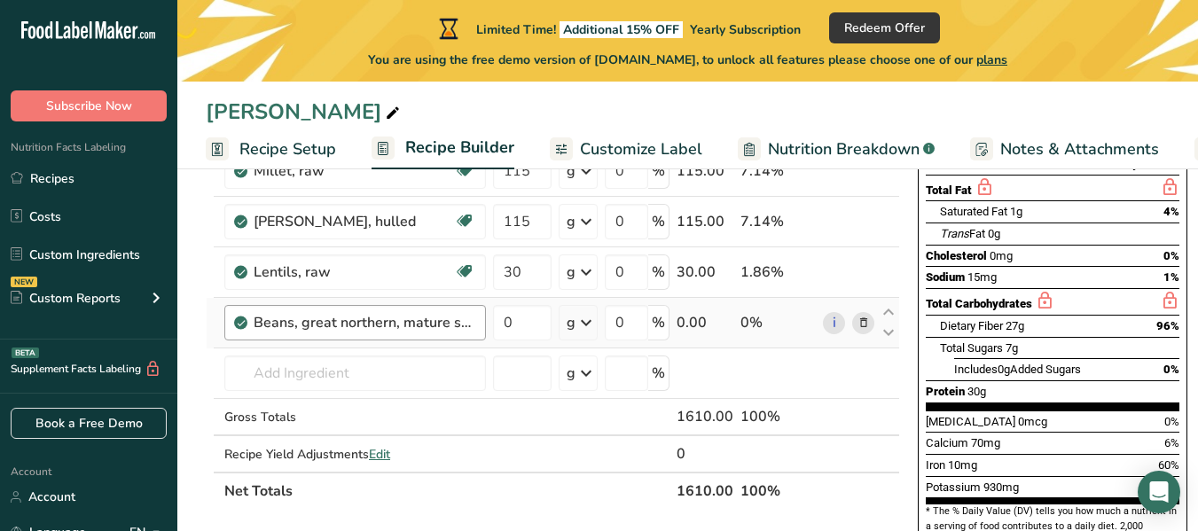
click at [436, 326] on div "Beans, great northern, mature seeds, canned" at bounding box center [365, 322] width 222 height 21
click at [860, 326] on icon at bounding box center [863, 323] width 12 height 19
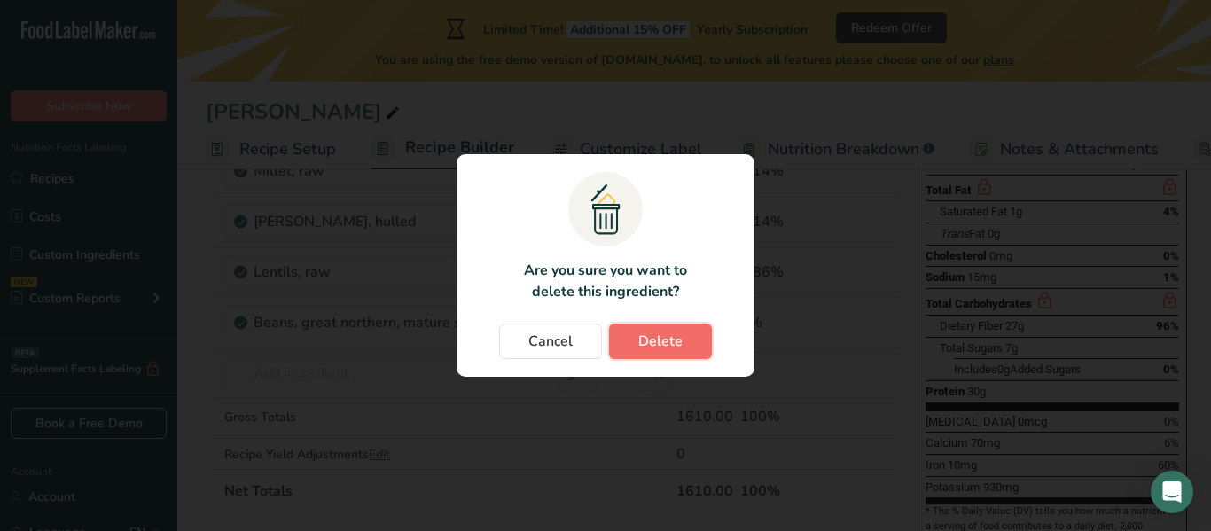
click at [652, 344] on span "Delete" at bounding box center [660, 341] width 44 height 21
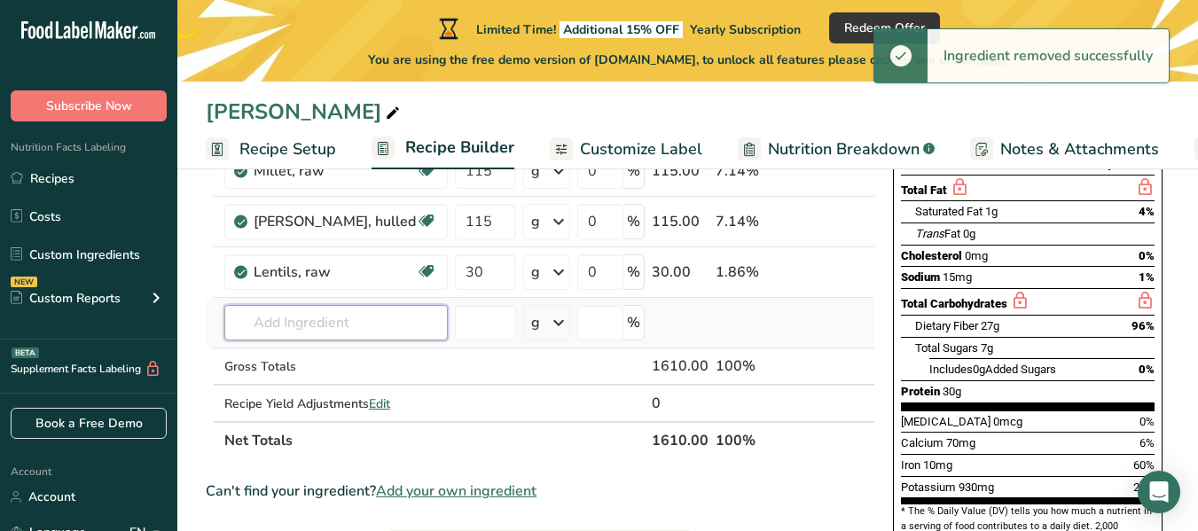
click at [348, 317] on input "text" at bounding box center [335, 322] width 223 height 35
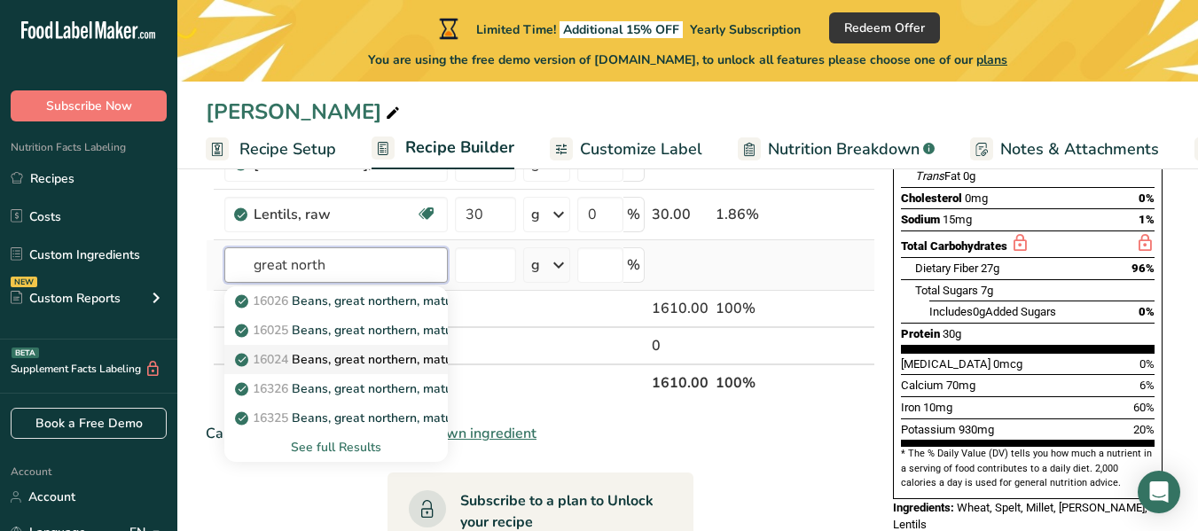
scroll to position [355, 0]
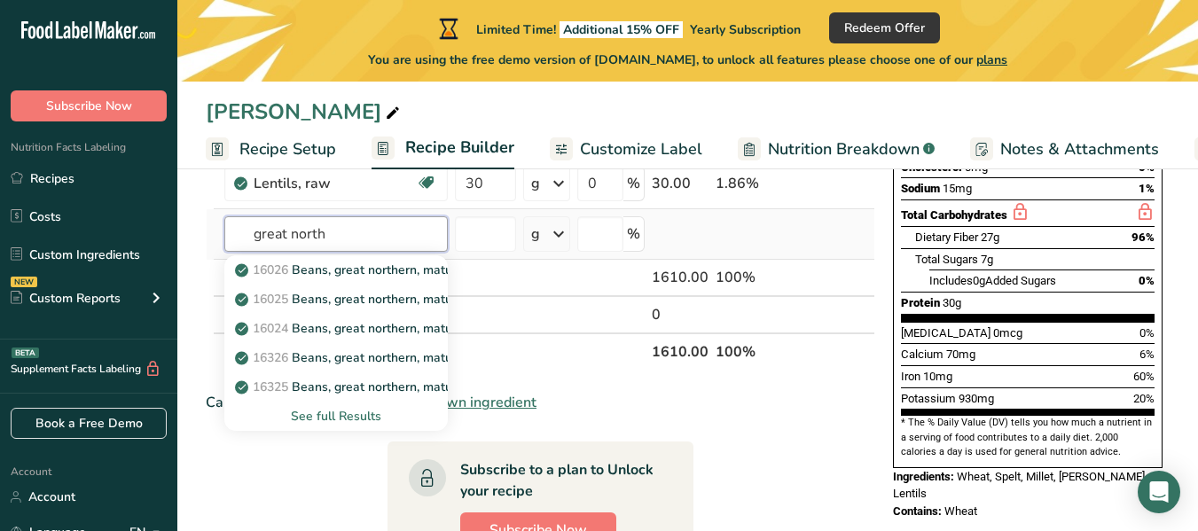
type input "great north"
click at [320, 418] on div "See full Results" at bounding box center [335, 416] width 195 height 19
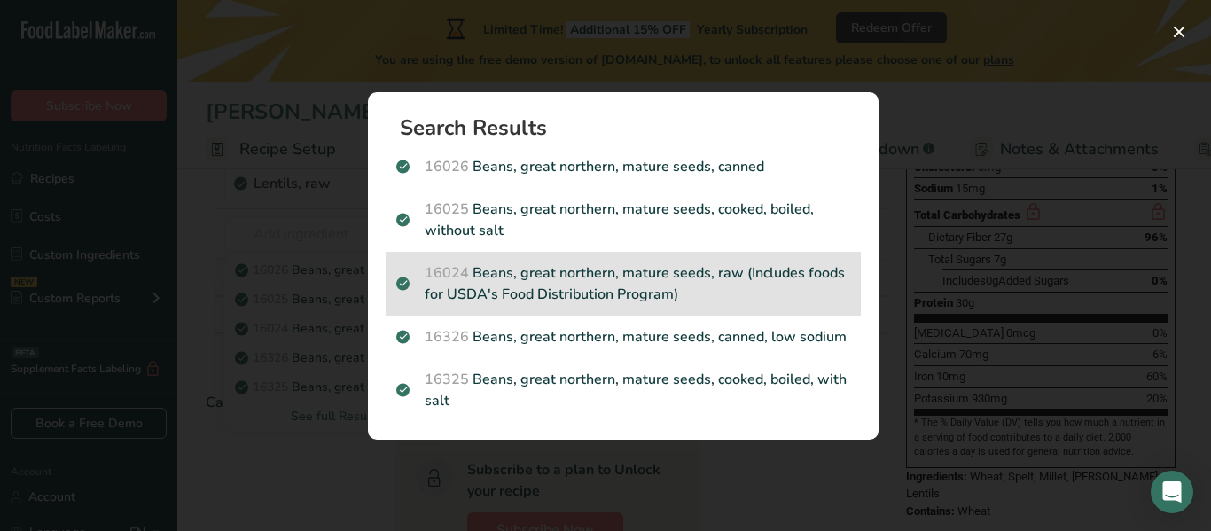
click at [754, 289] on p "16024 Beans, great northern, mature seeds, raw (Includes foods for USDA's Food …" at bounding box center [623, 283] width 454 height 43
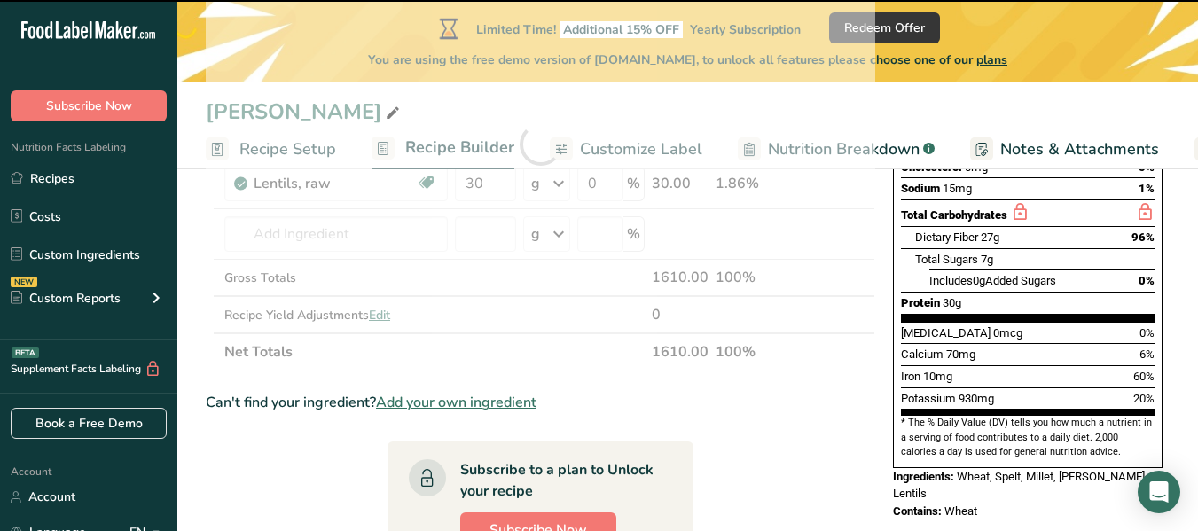
type input "0"
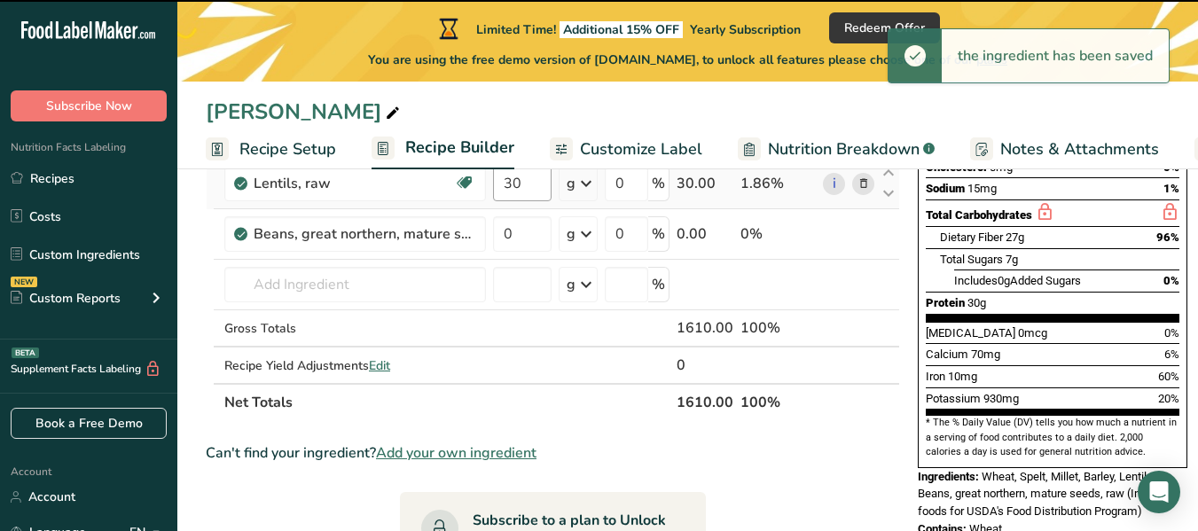
scroll to position [177, 0]
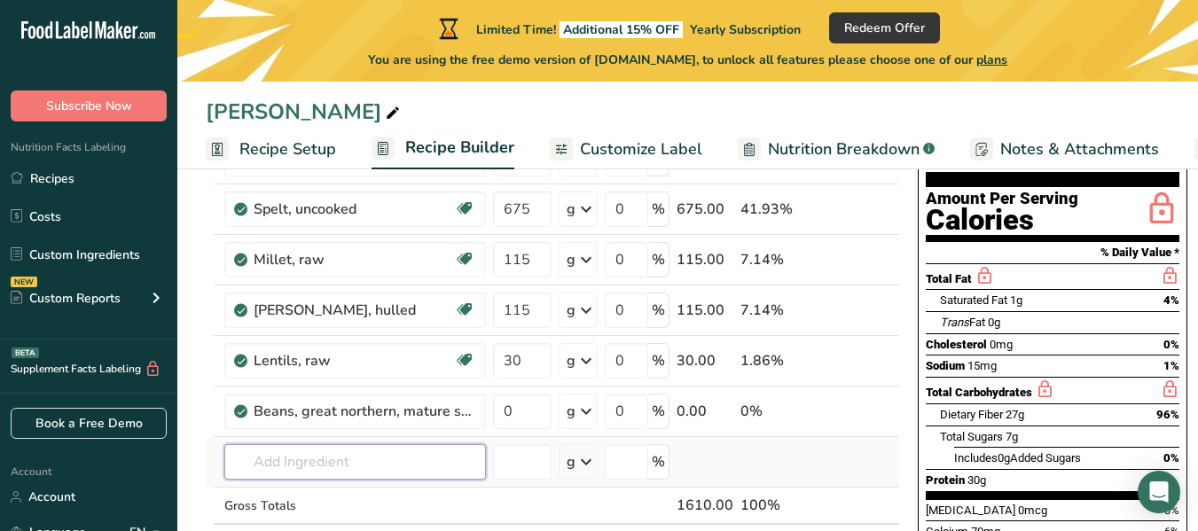
click at [371, 454] on input "text" at bounding box center [355, 461] width 262 height 35
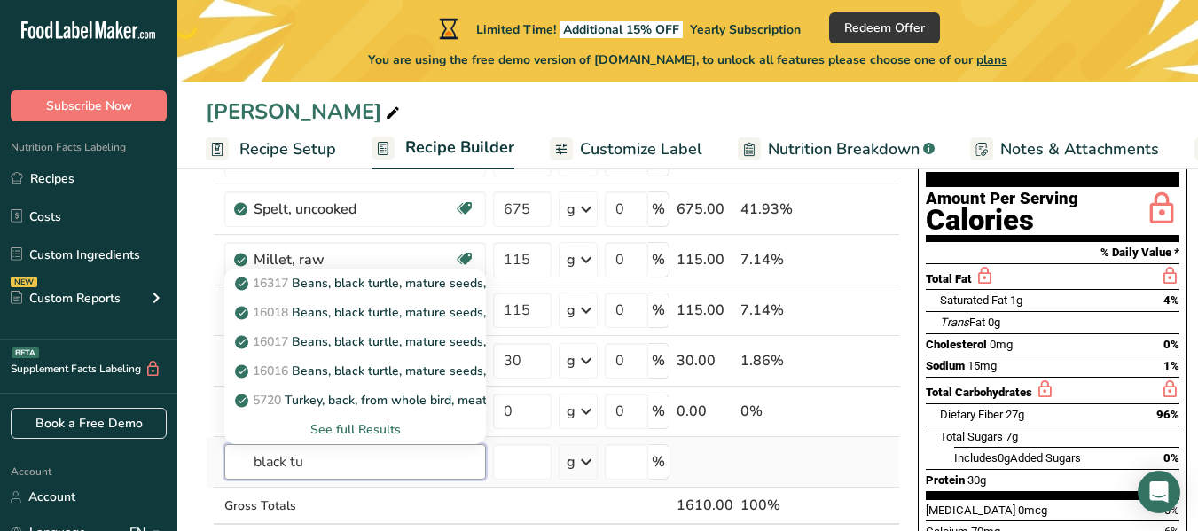
type input "black tu"
click at [333, 433] on div "See full Results" at bounding box center [354, 429] width 233 height 19
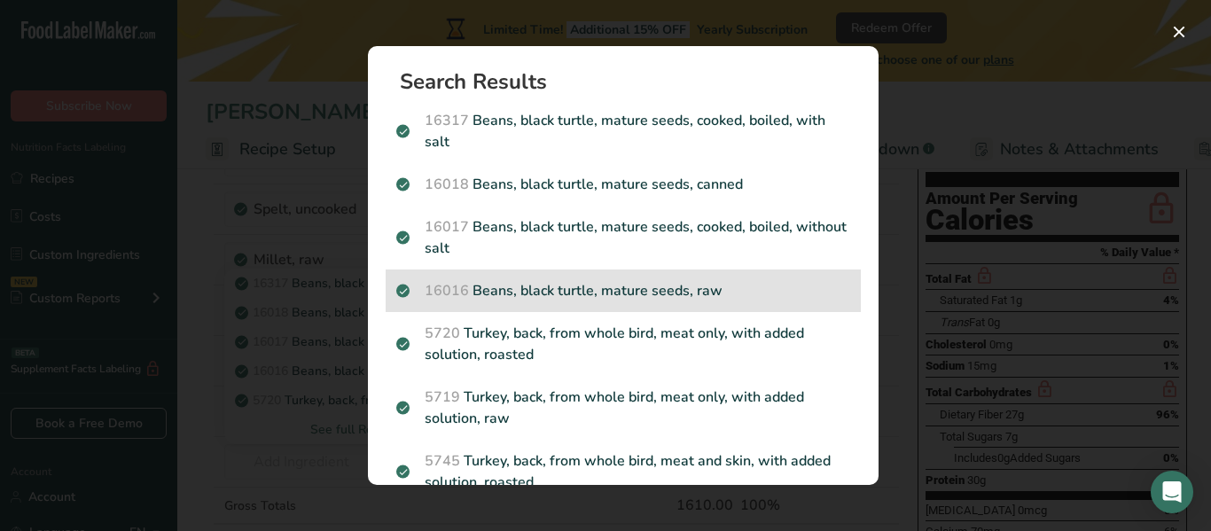
click at [720, 297] on p "16016 Beans, black turtle, mature seeds, raw" at bounding box center [623, 290] width 454 height 21
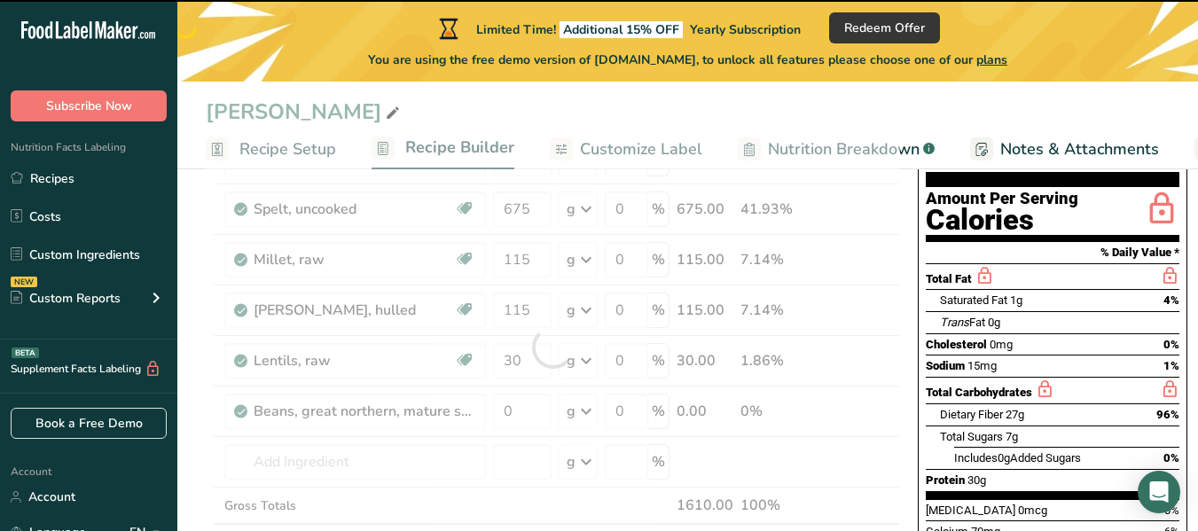
type input "0"
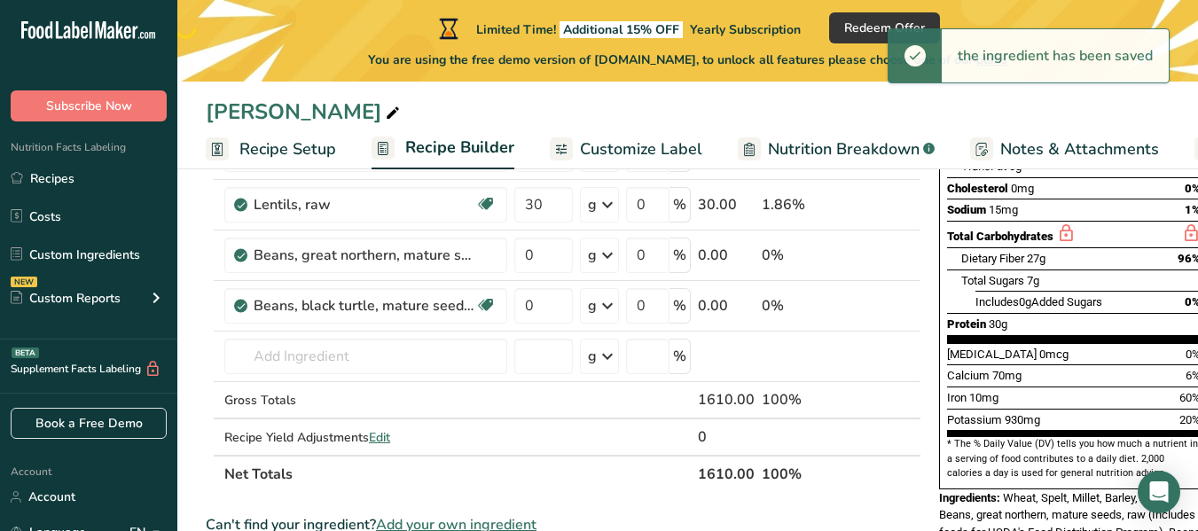
scroll to position [355, 0]
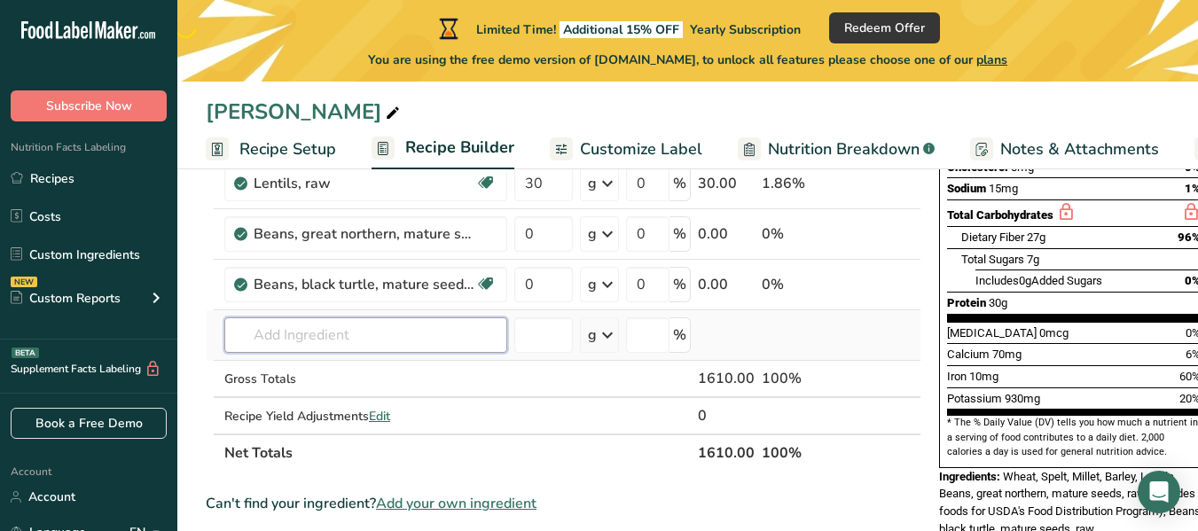
click at [355, 337] on input "text" at bounding box center [365, 334] width 283 height 35
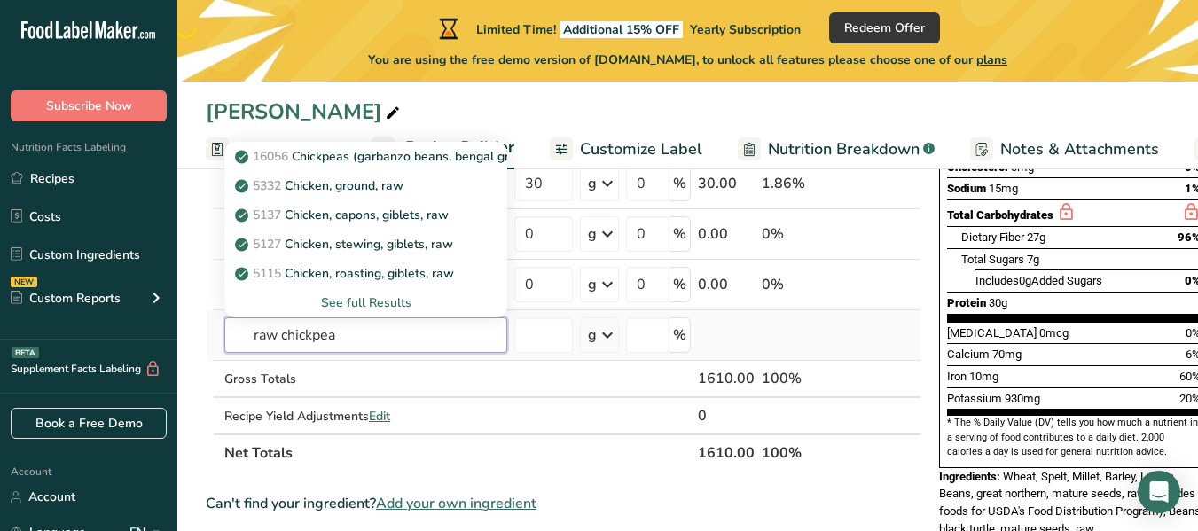
type input "raw chickpea"
click at [353, 307] on div "See full Results" at bounding box center [365, 302] width 254 height 19
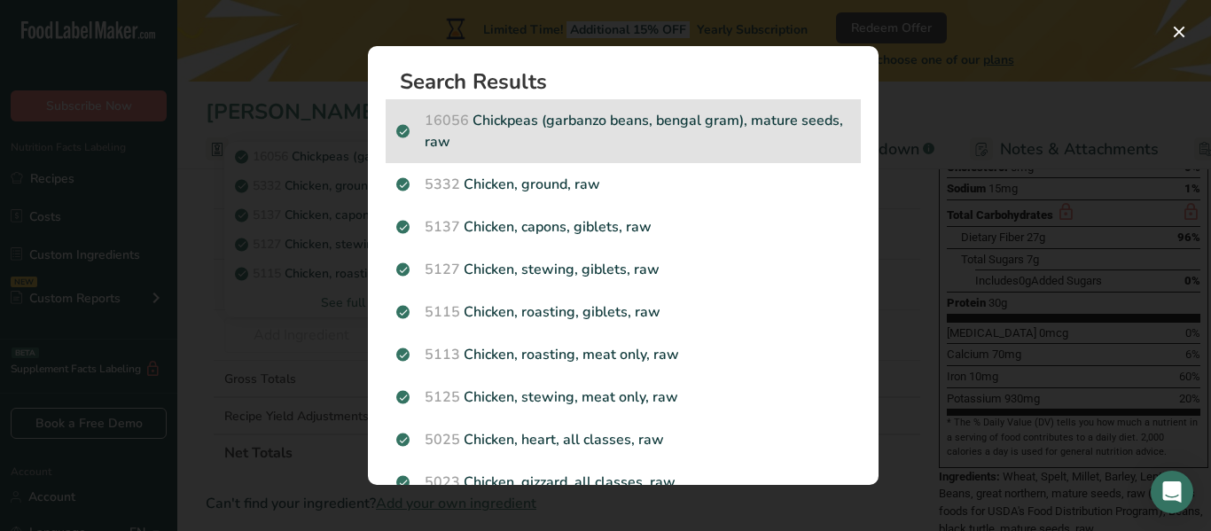
click at [663, 131] on p "16056 Chickpeas (garbanzo beans, bengal gram), mature seeds, raw" at bounding box center [623, 131] width 454 height 43
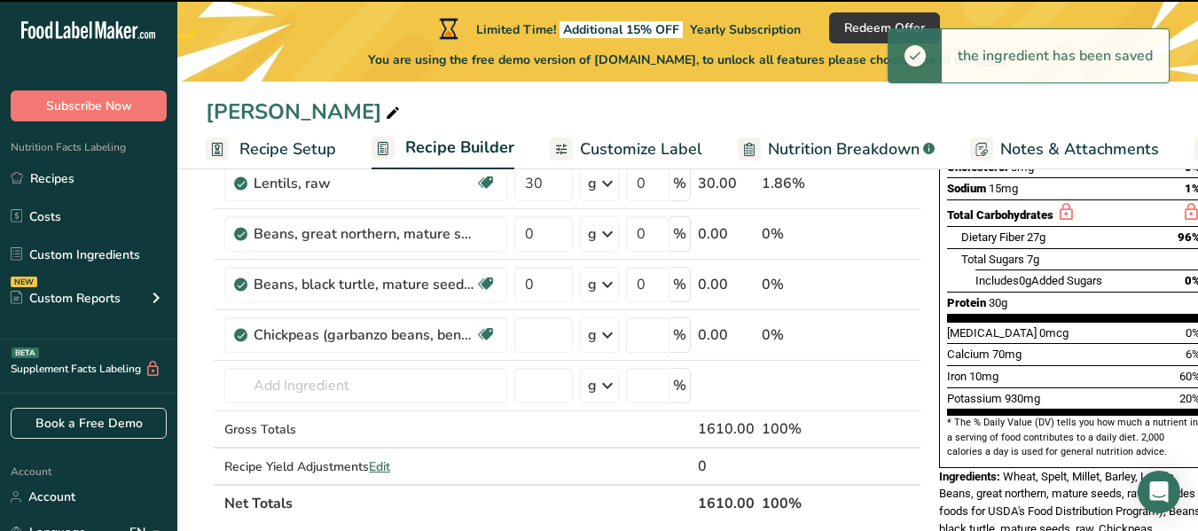
type input "0"
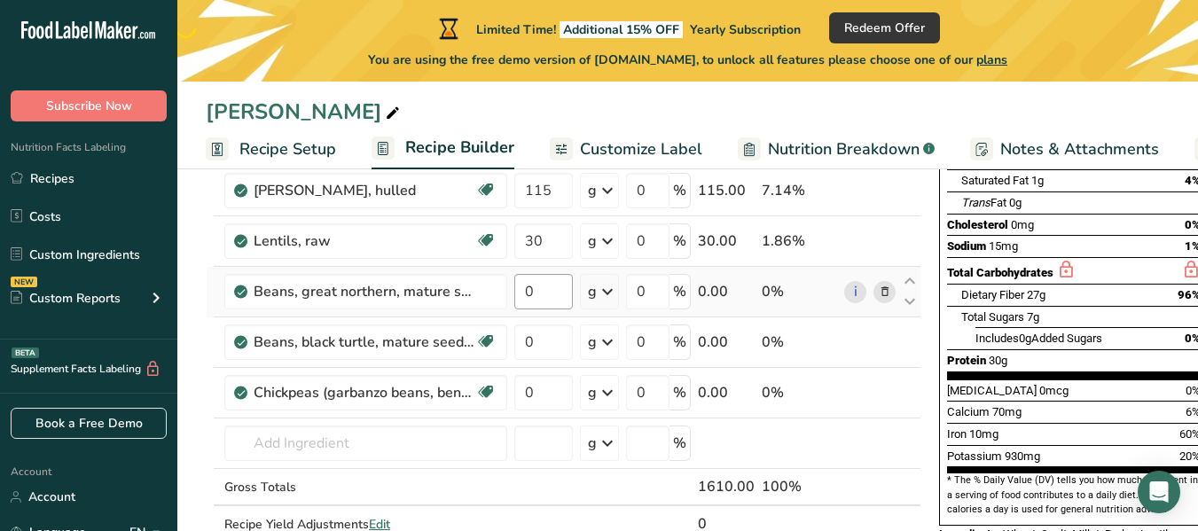
scroll to position [266, 0]
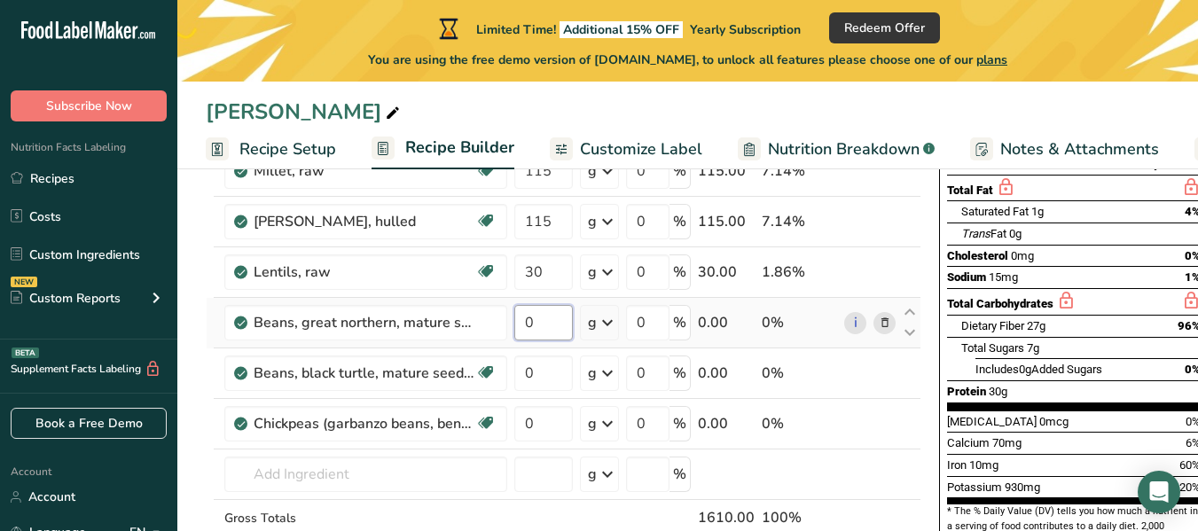
click at [554, 324] on input "0" at bounding box center [543, 322] width 59 height 35
type input "30"
click at [545, 365] on div "Ingredient * Amount * Unit * Waste * .a-a{fill:#347362;}.b-a{fill:#fff;} Grams …" at bounding box center [563, 309] width 715 height 604
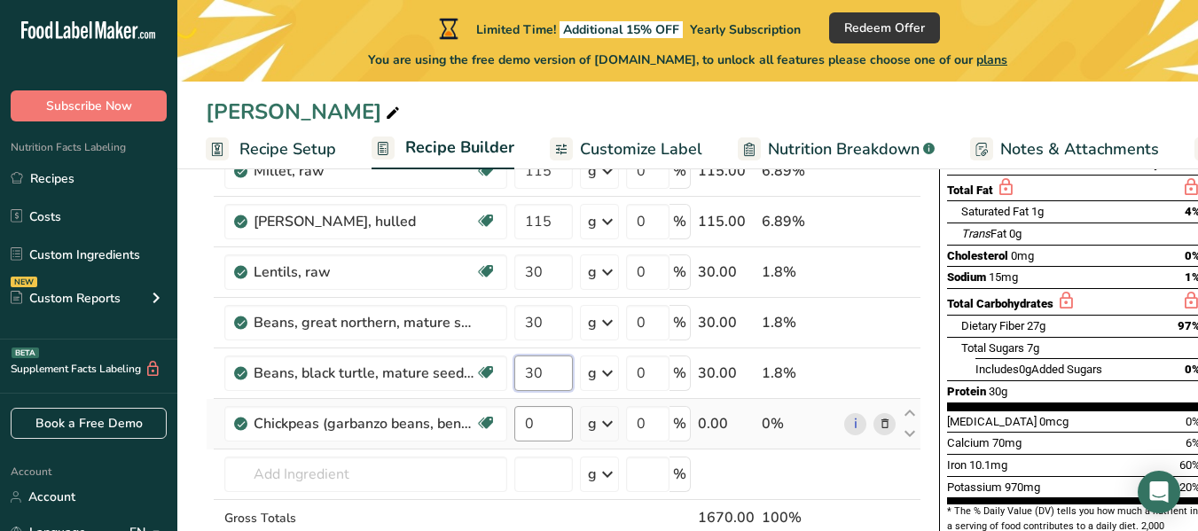
type input "30"
click at [565, 437] on div "Ingredient * Amount * Unit * Waste * .a-a{fill:#347362;}.b-a{fill:#fff;} Grams …" at bounding box center [563, 309] width 715 height 604
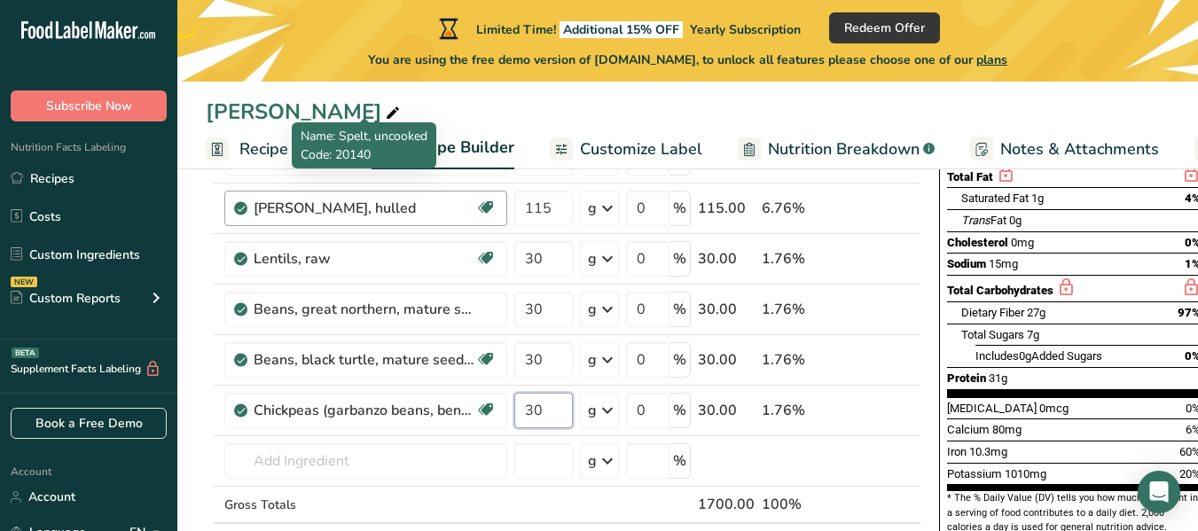
scroll to position [532, 0]
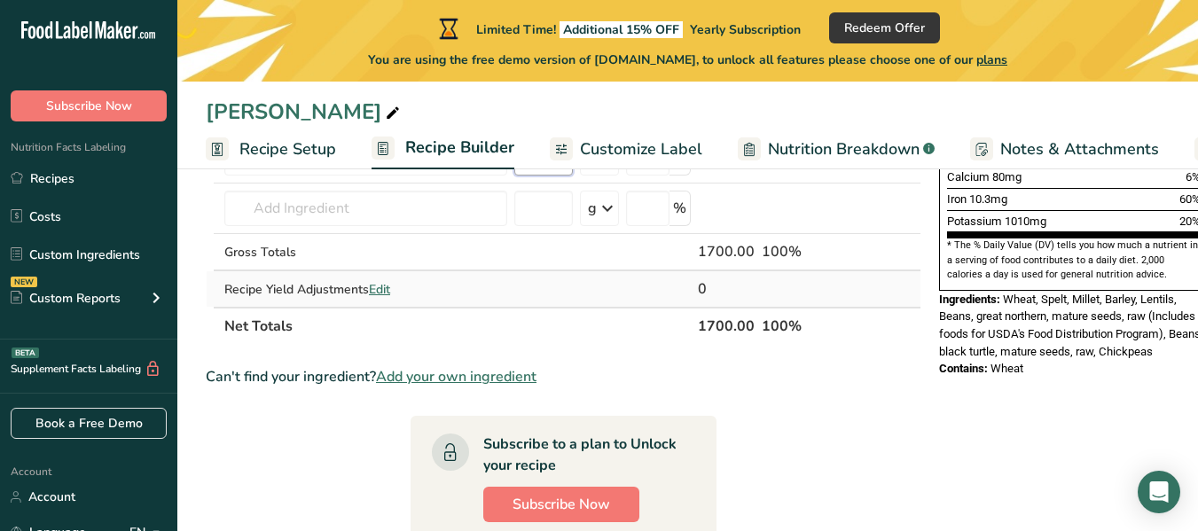
type input "30"
click at [389, 290] on div "Ingredient * Amount * Unit * Waste * .a-a{fill:#347362;}.b-a{fill:#fff;} Grams …" at bounding box center [563, 43] width 715 height 604
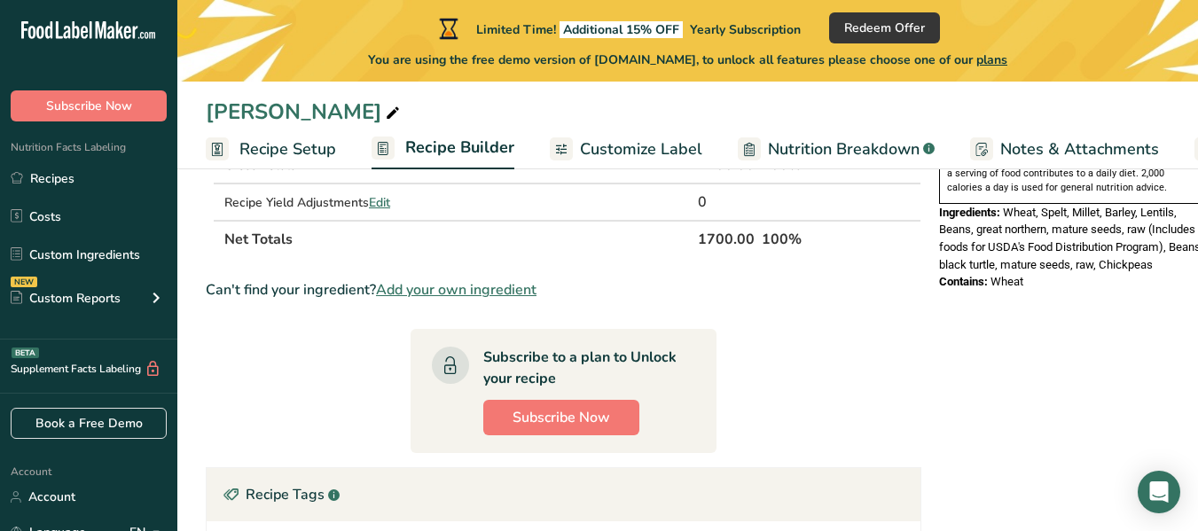
scroll to position [621, 0]
click at [381, 200] on span "Edit" at bounding box center [379, 200] width 21 height 17
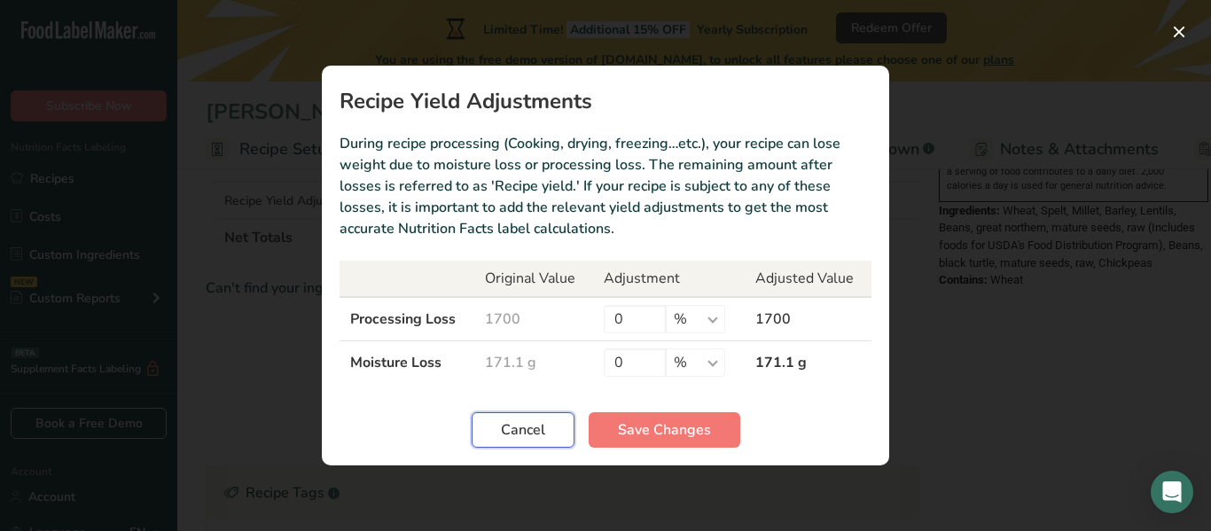
click at [527, 421] on span "Cancel" at bounding box center [523, 429] width 44 height 21
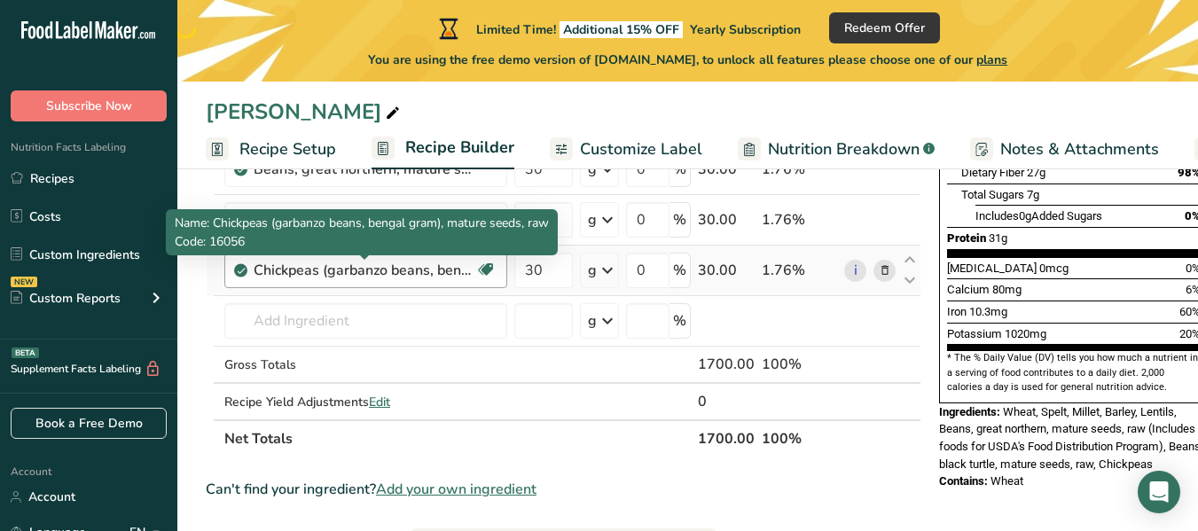
scroll to position [355, 0]
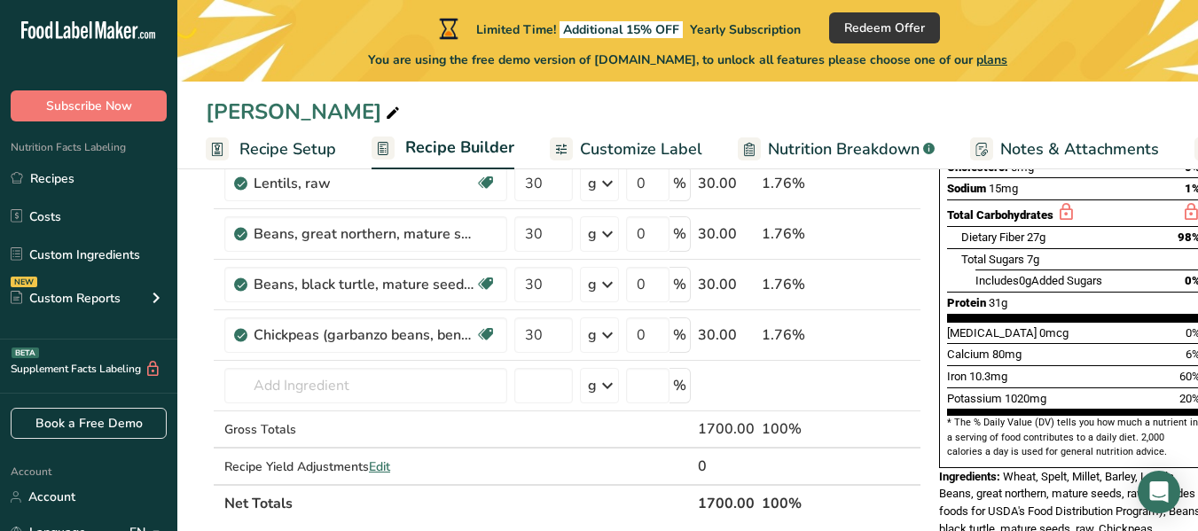
drag, startPoint x: 328, startPoint y: 154, endPoint x: 424, endPoint y: 169, distance: 96.9
click at [328, 154] on span "Recipe Setup" at bounding box center [287, 149] width 97 height 24
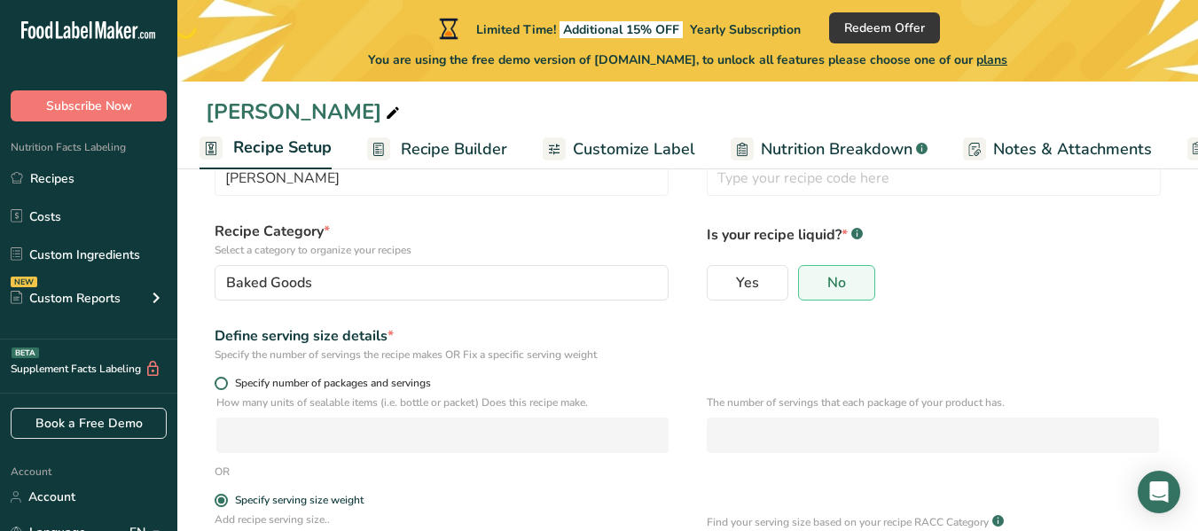
scroll to position [108, 0]
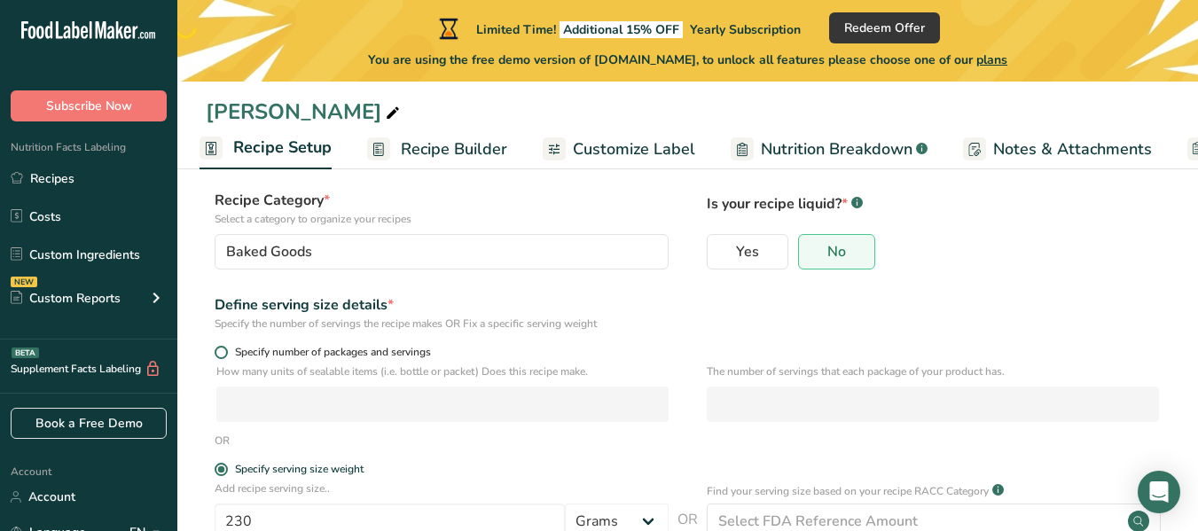
click at [219, 351] on span at bounding box center [221, 352] width 13 height 13
click at [219, 351] on input "Specify number of packages and servings" at bounding box center [221, 353] width 12 height 12
radio input "true"
radio input "false"
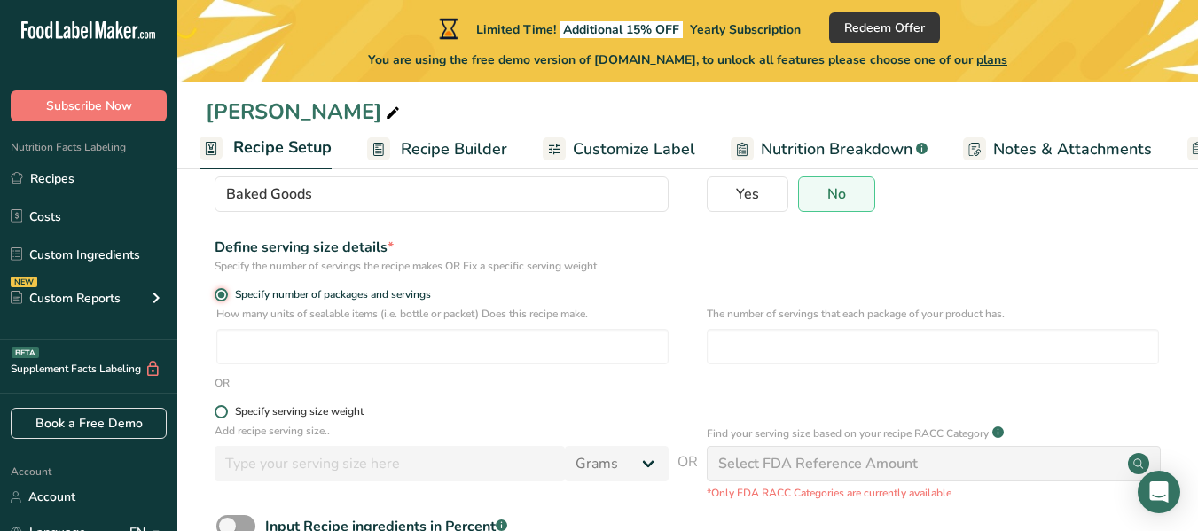
scroll to position [197, 0]
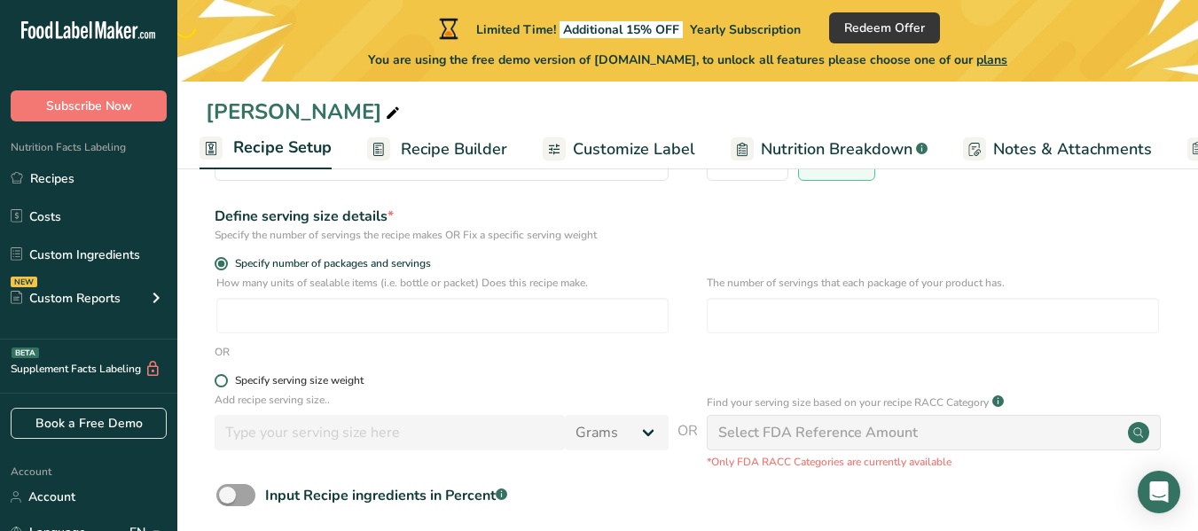
click at [220, 380] on span at bounding box center [221, 380] width 13 height 13
click at [220, 380] on input "Specify serving size weight" at bounding box center [221, 381] width 12 height 12
radio input "true"
radio input "false"
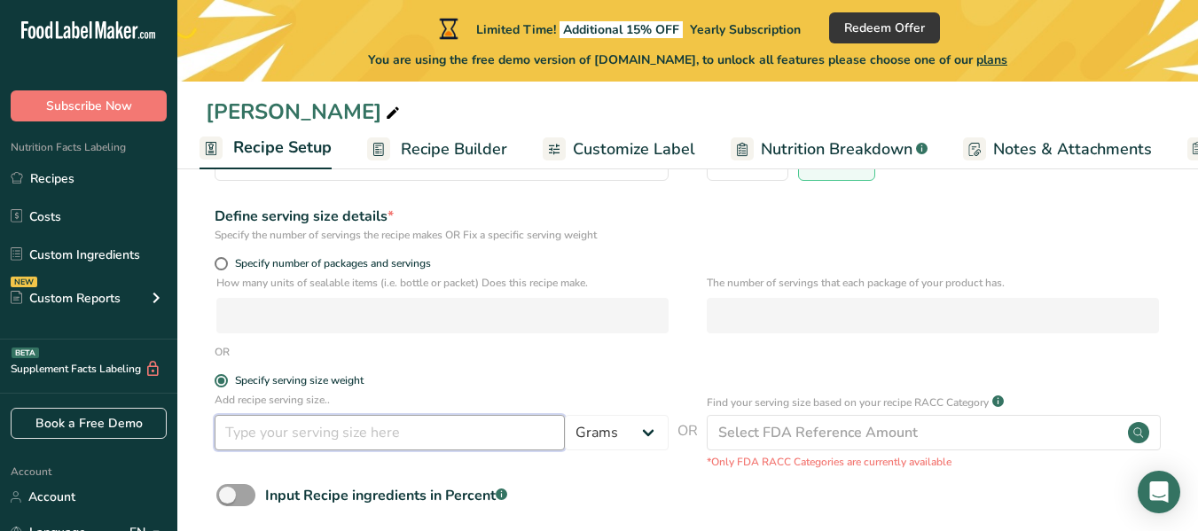
drag, startPoint x: 358, startPoint y: 437, endPoint x: 393, endPoint y: 437, distance: 34.6
click at [361, 437] on input "number" at bounding box center [390, 432] width 350 height 35
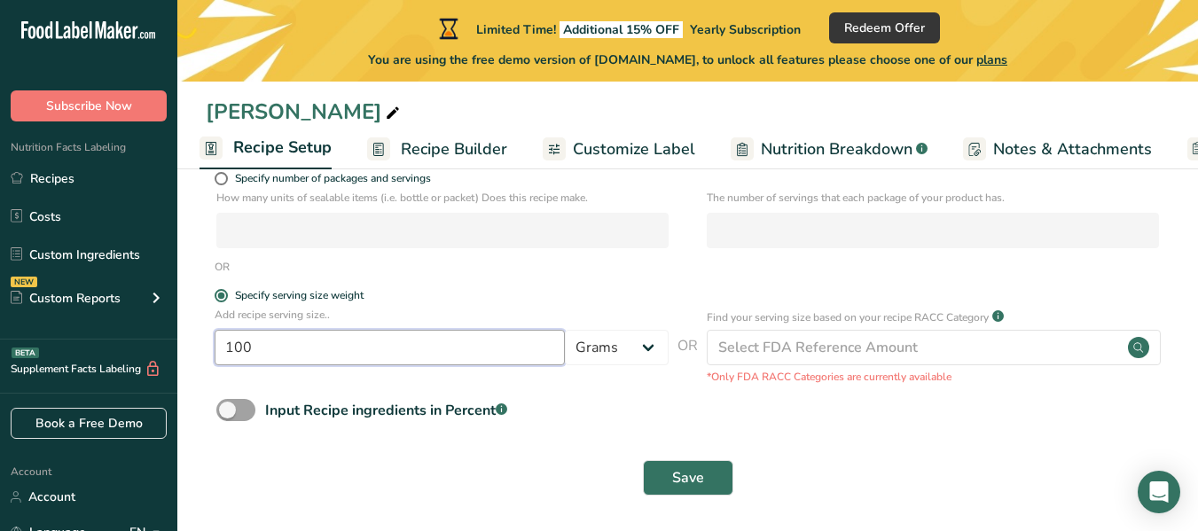
scroll to position [285, 0]
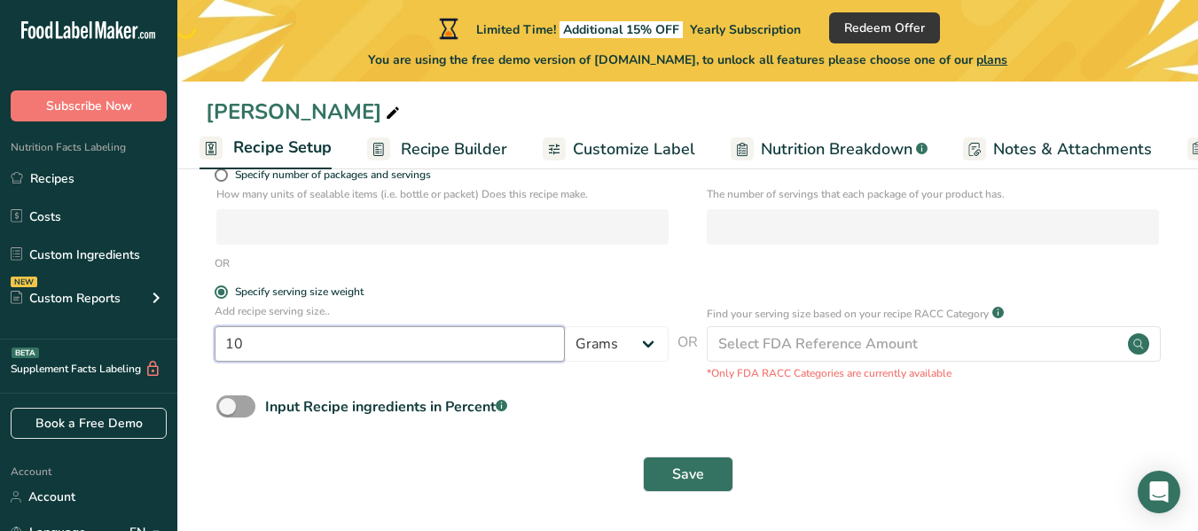
type input "1"
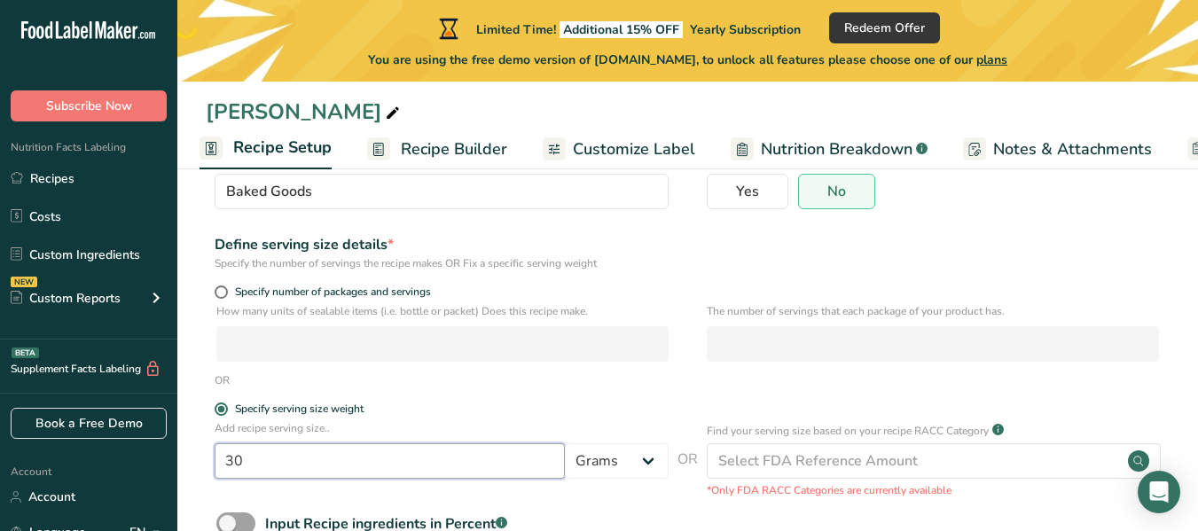
scroll to position [0, 0]
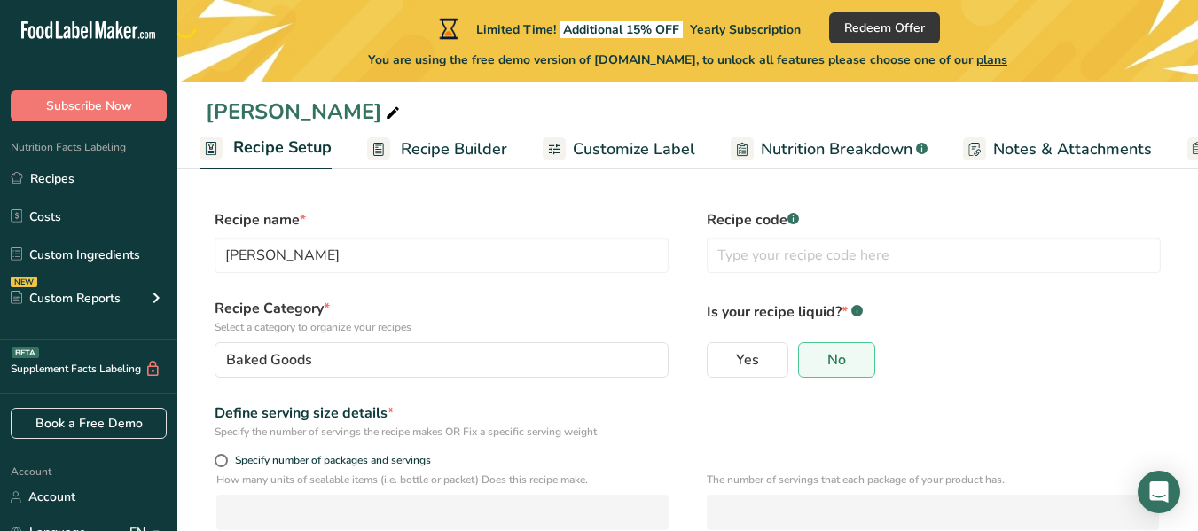
type input "30"
click at [425, 157] on span "Recipe Builder" at bounding box center [454, 149] width 106 height 24
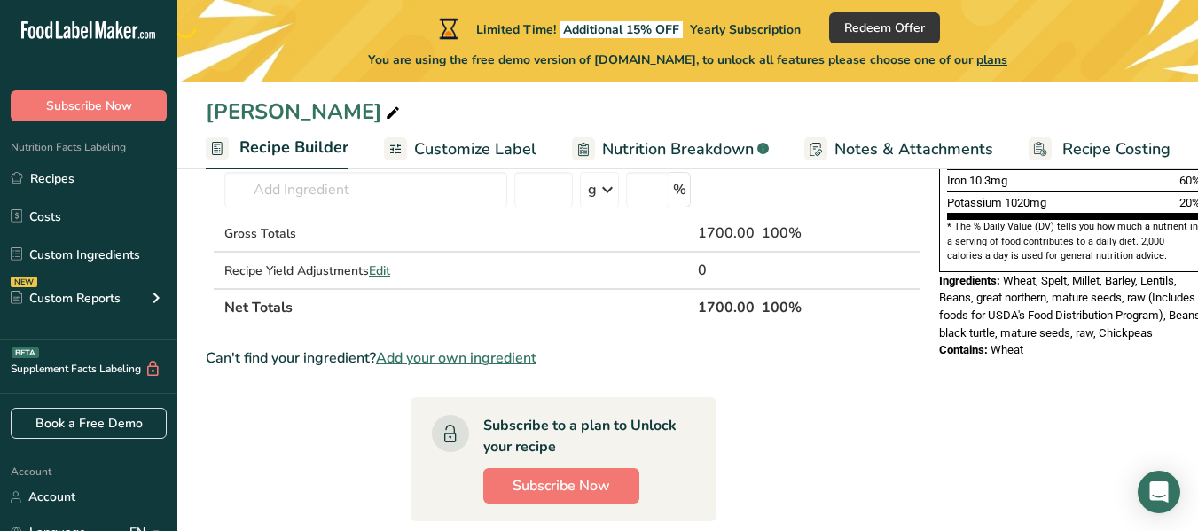
scroll to position [532, 0]
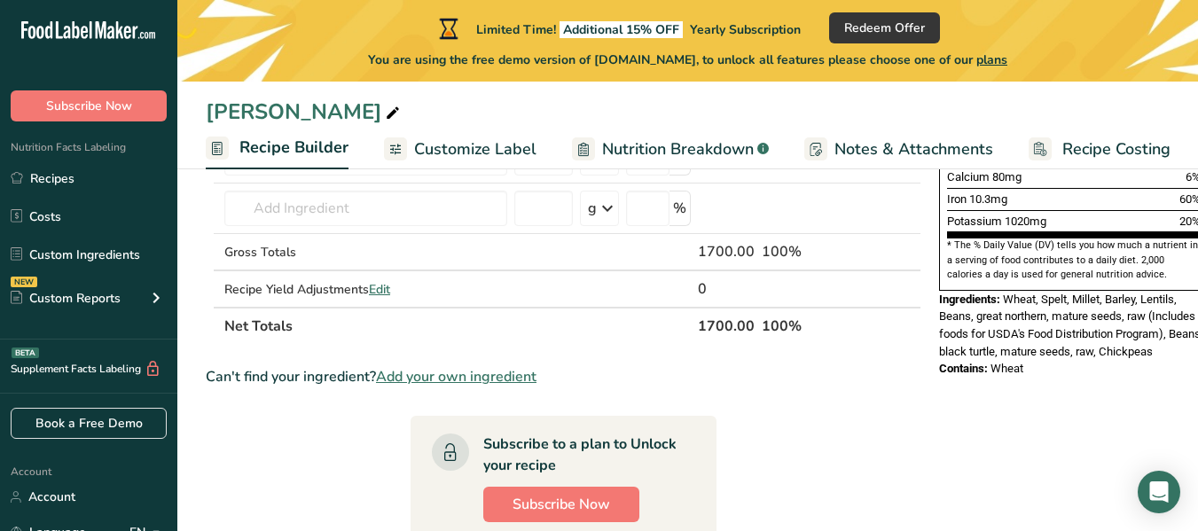
click at [502, 156] on span "Customize Label" at bounding box center [475, 149] width 122 height 24
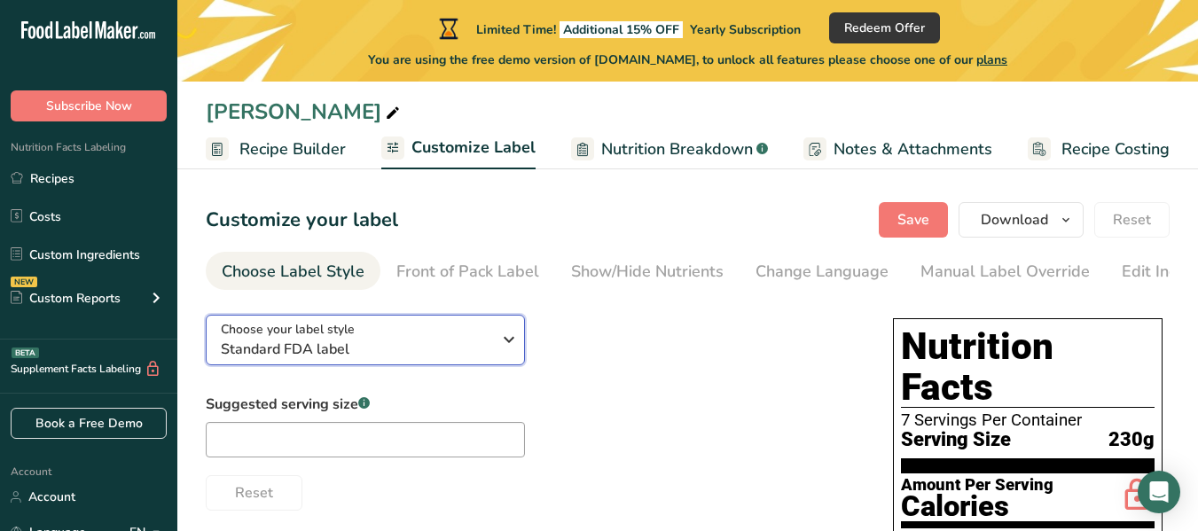
drag, startPoint x: 521, startPoint y: 350, endPoint x: 531, endPoint y: 348, distance: 9.9
click at [522, 350] on button "Choose your label style Standard FDA label" at bounding box center [365, 340] width 319 height 51
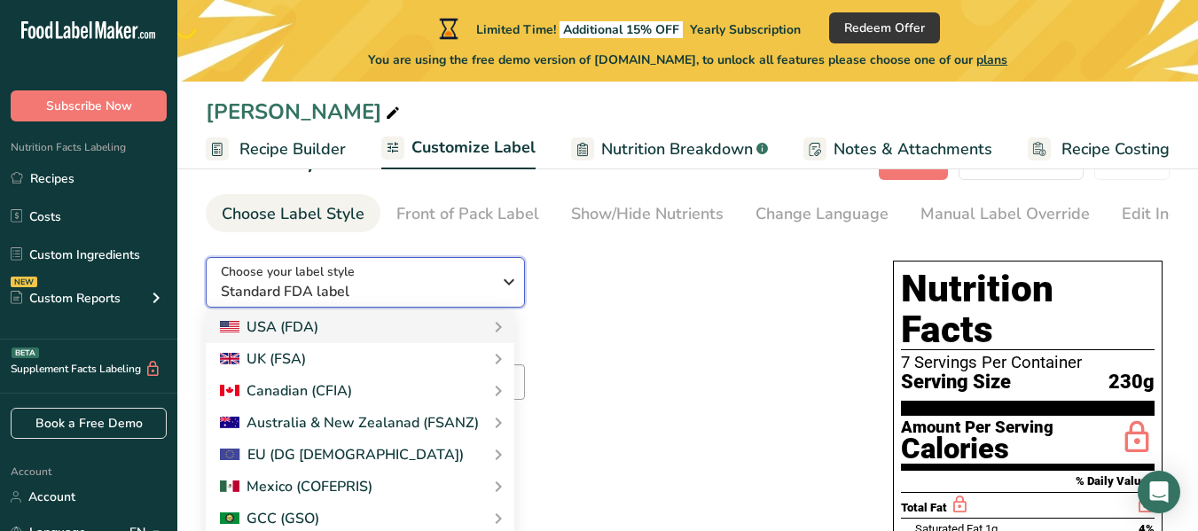
scroll to position [89, 0]
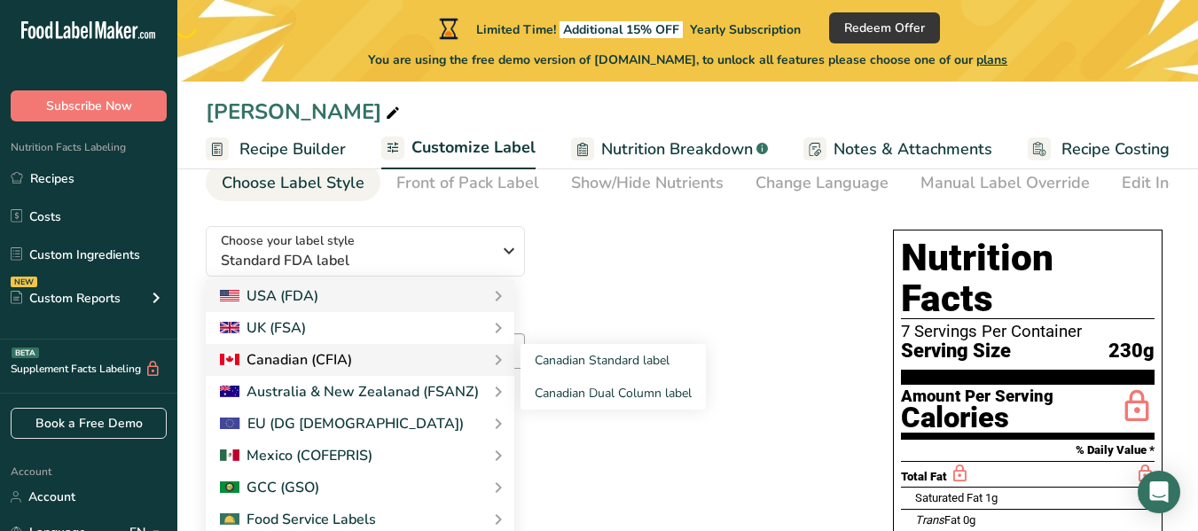
click at [346, 368] on div "Canadian (CFIA)" at bounding box center [286, 359] width 132 height 21
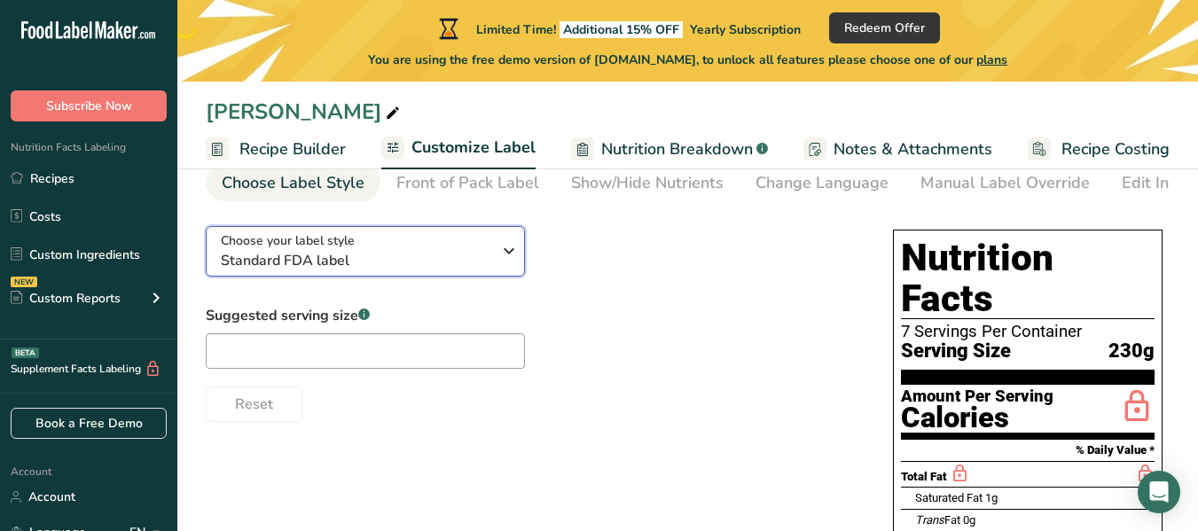
click at [372, 266] on span "Standard FDA label" at bounding box center [356, 260] width 270 height 21
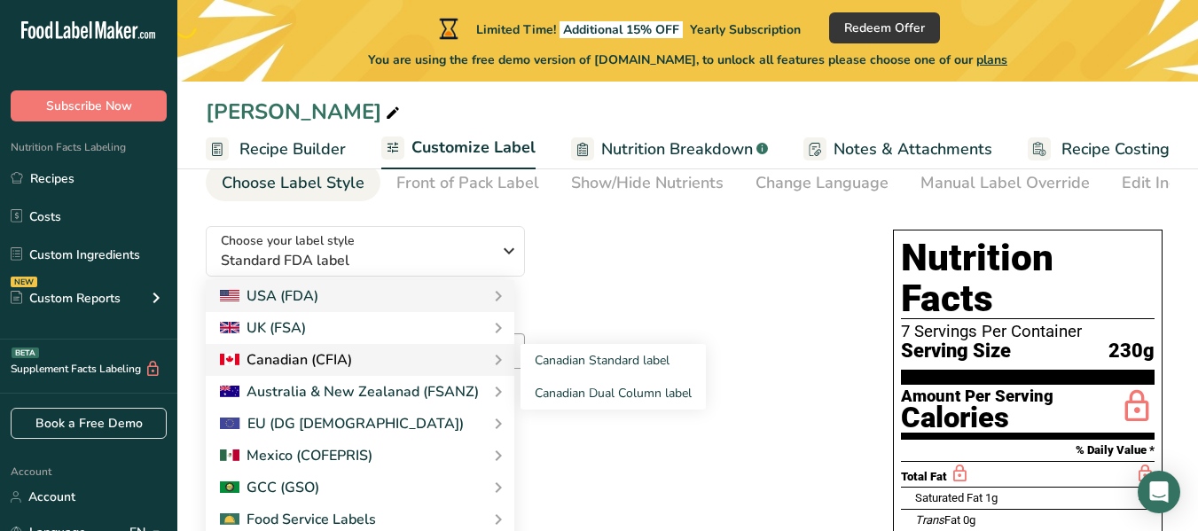
click at [274, 359] on div "Canadian (CFIA)" at bounding box center [286, 359] width 132 height 21
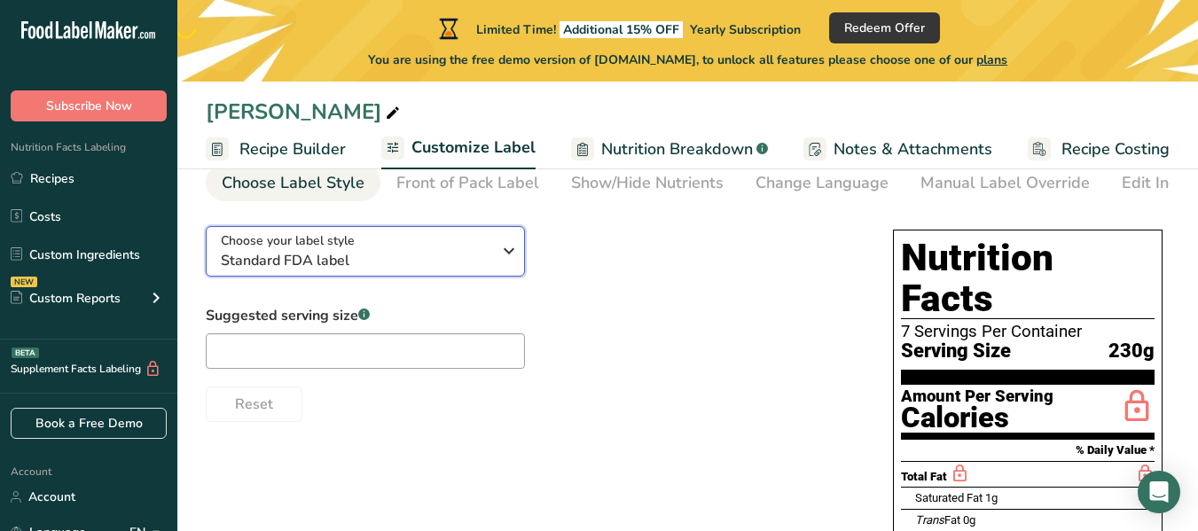
click at [473, 259] on span "Standard FDA label" at bounding box center [356, 260] width 270 height 21
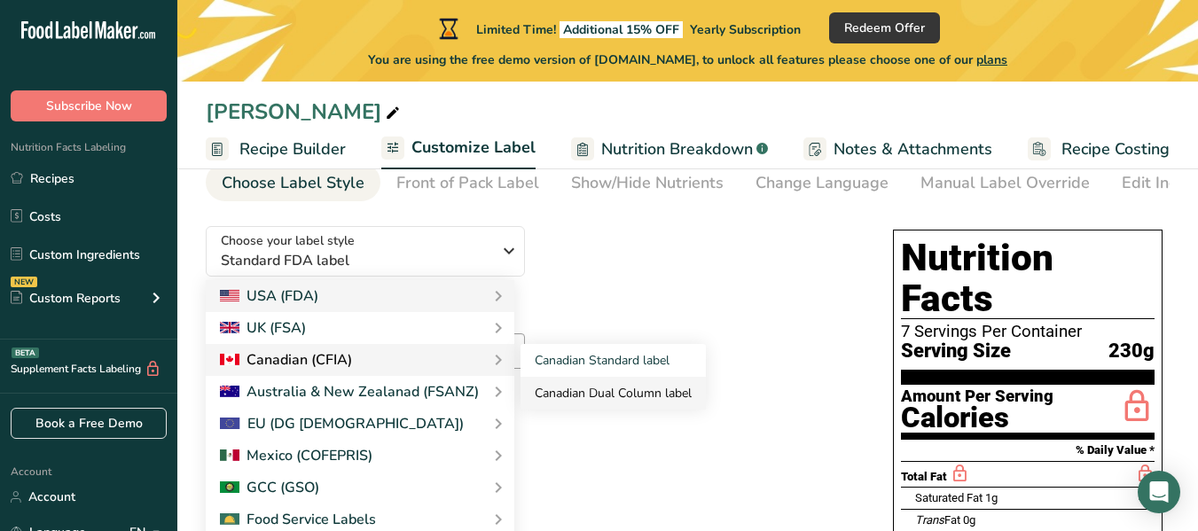
click at [635, 397] on link "Canadian Dual Column label" at bounding box center [612, 393] width 185 height 33
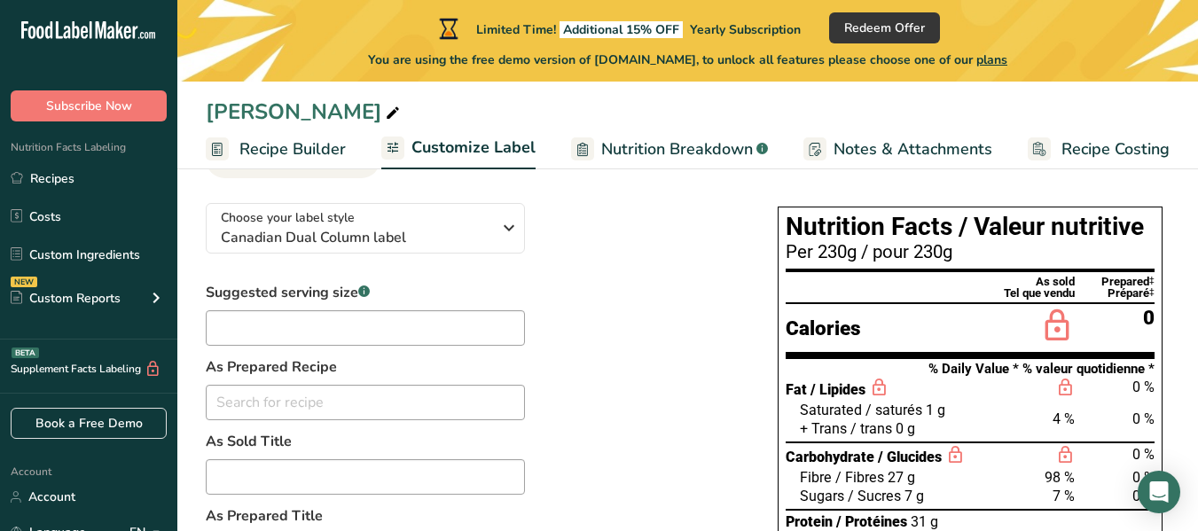
scroll to position [0, 0]
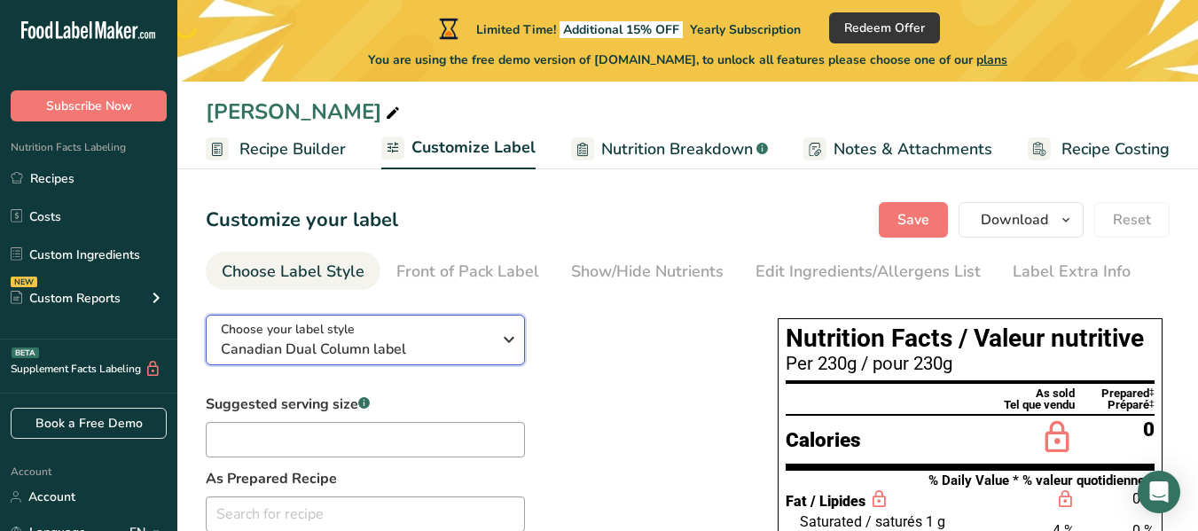
click at [426, 350] on span "Canadian Dual Column label" at bounding box center [356, 349] width 270 height 21
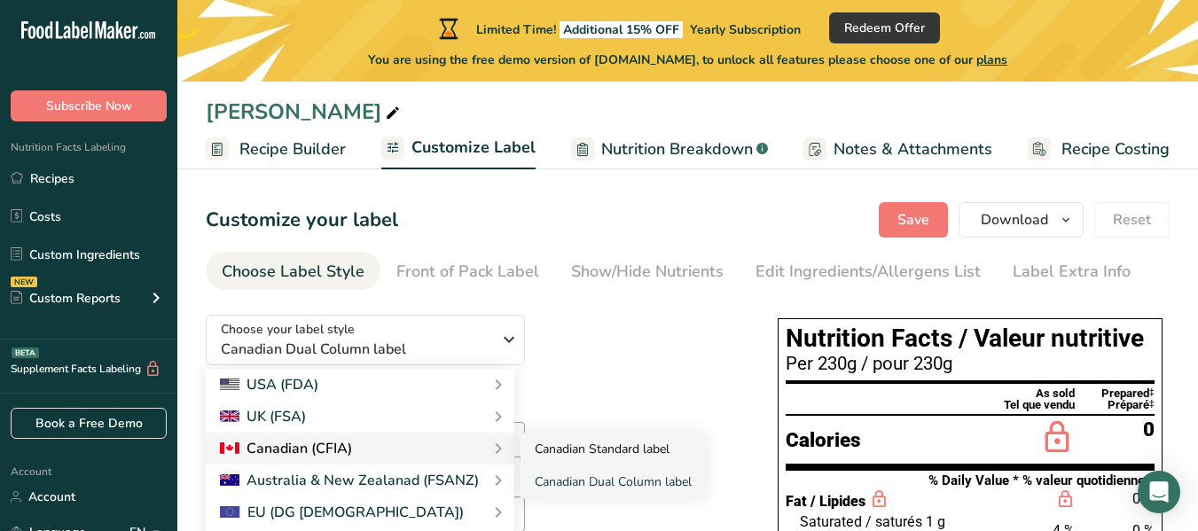
click at [614, 450] on link "Canadian Standard label" at bounding box center [612, 449] width 185 height 33
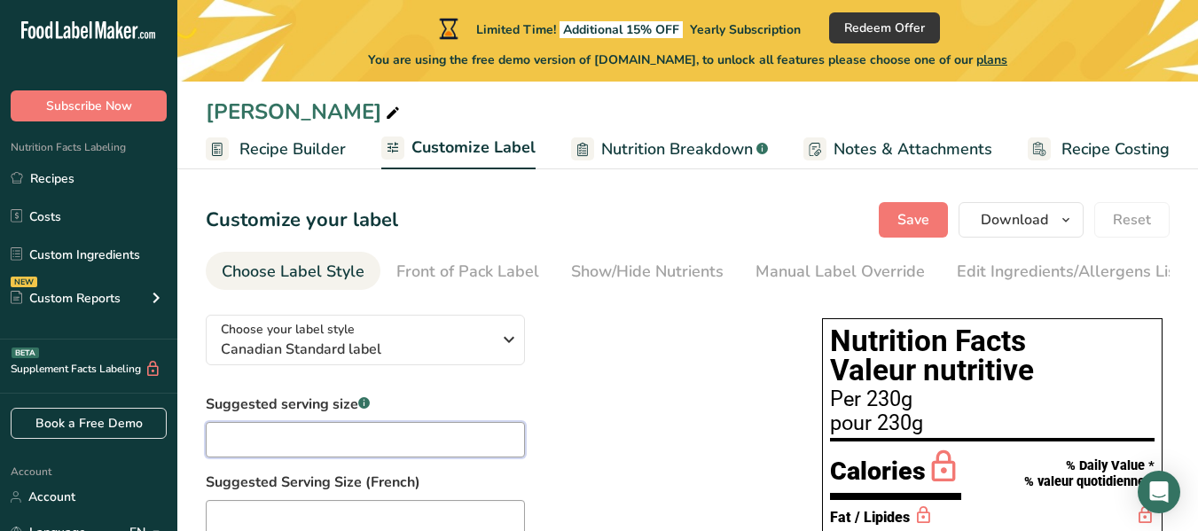
click at [375, 446] on input "text" at bounding box center [365, 439] width 319 height 35
type input "30g"
click at [301, 152] on span "Recipe Builder" at bounding box center [292, 149] width 106 height 24
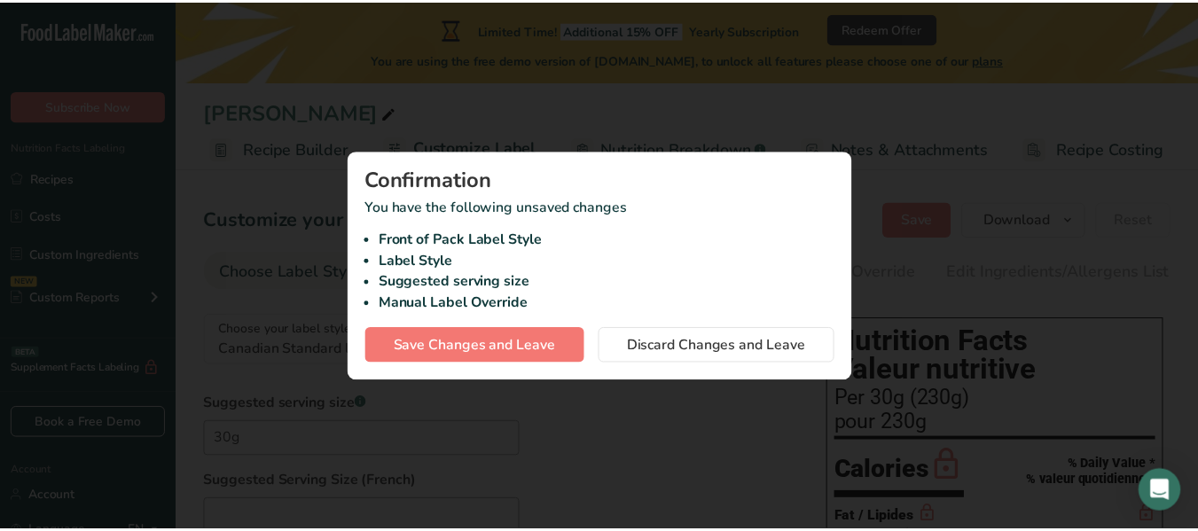
scroll to position [0, 152]
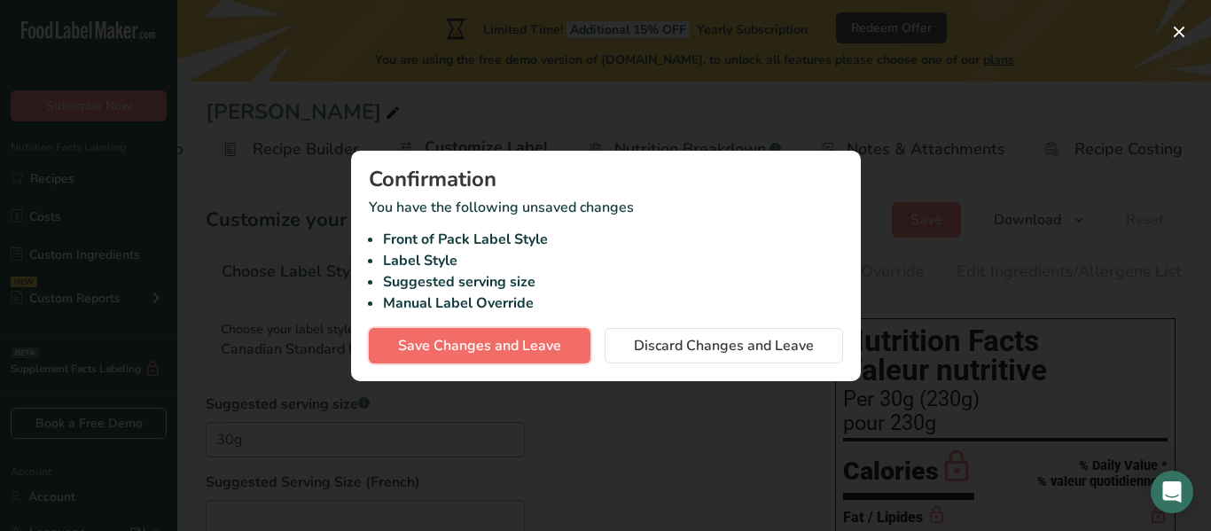
click at [547, 350] on span "Save Changes and Leave" at bounding box center [479, 345] width 163 height 21
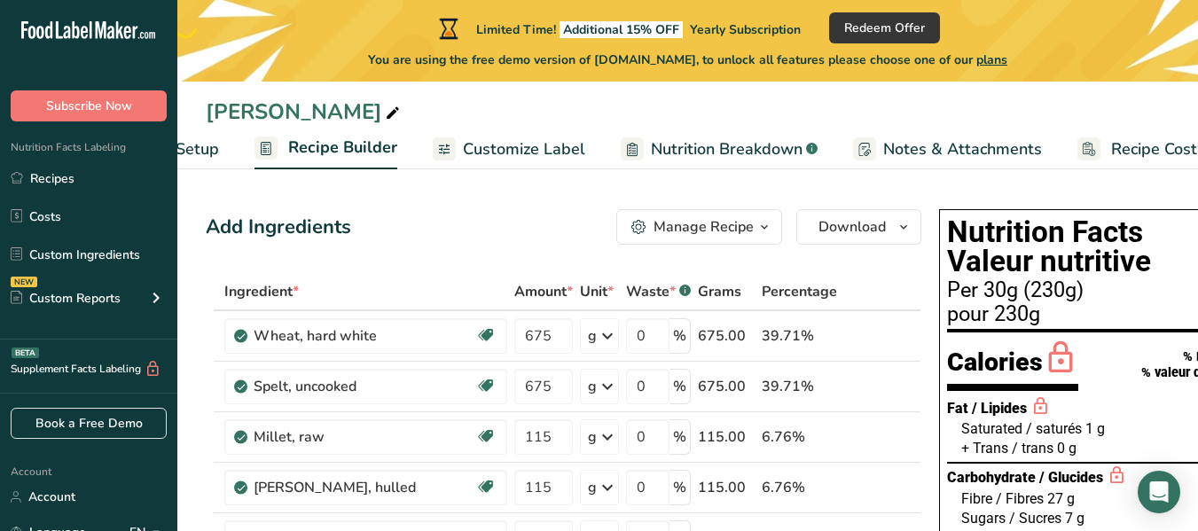
scroll to position [0, 82]
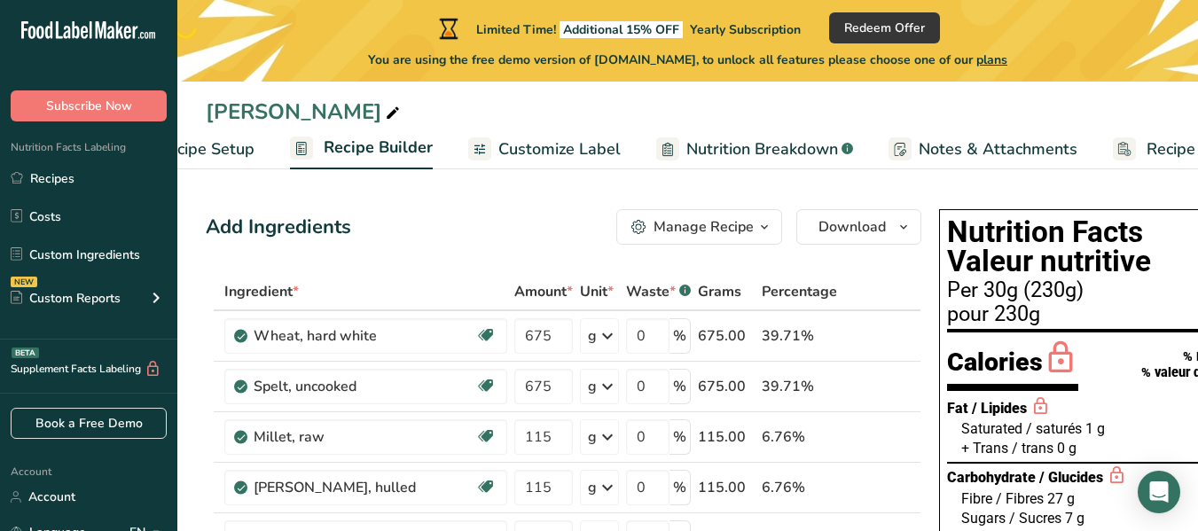
click at [213, 152] on span "Recipe Setup" at bounding box center [206, 149] width 97 height 24
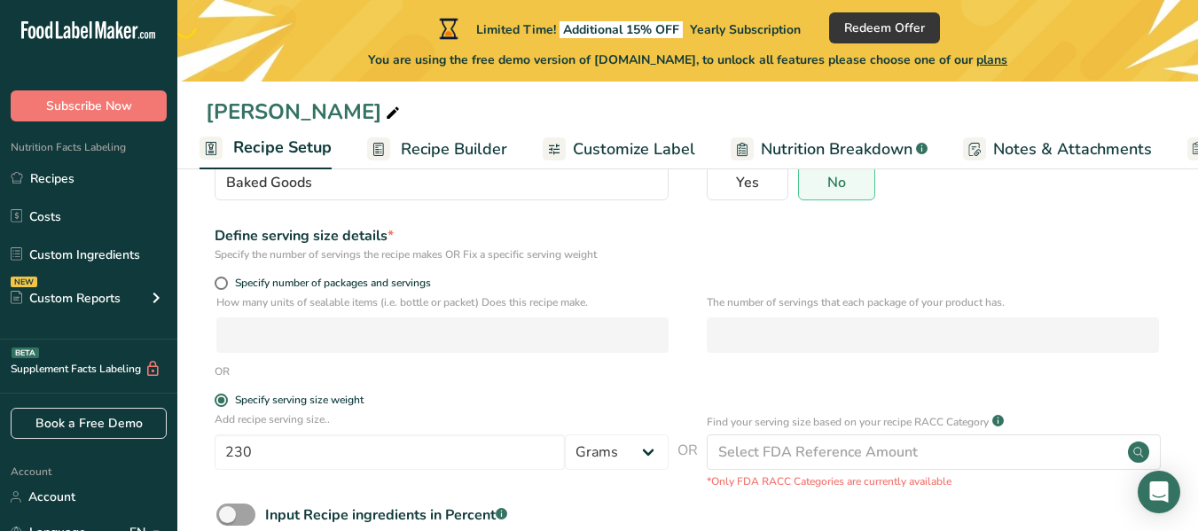
scroll to position [266, 0]
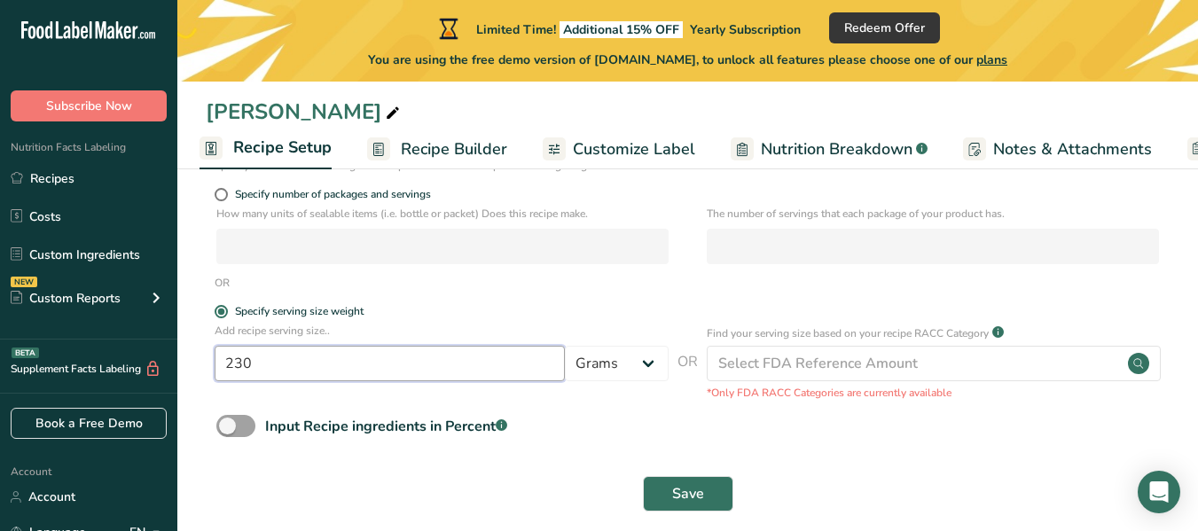
click at [476, 363] on input "230" at bounding box center [390, 363] width 350 height 35
type input "2"
type input "30"
click at [710, 498] on button "Save" at bounding box center [688, 493] width 90 height 35
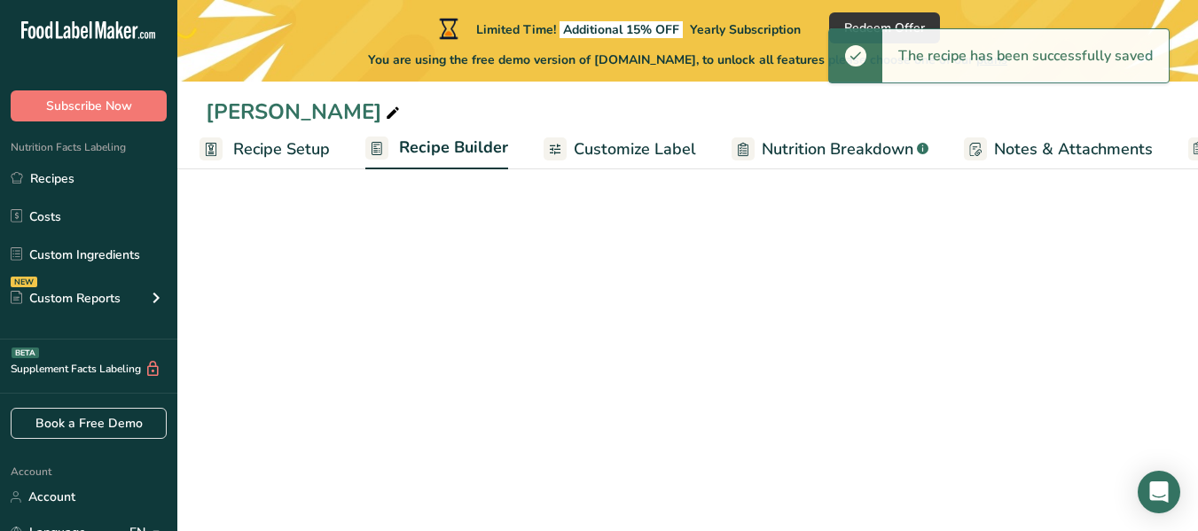
click at [586, 159] on span "Customize Label" at bounding box center [635, 149] width 122 height 24
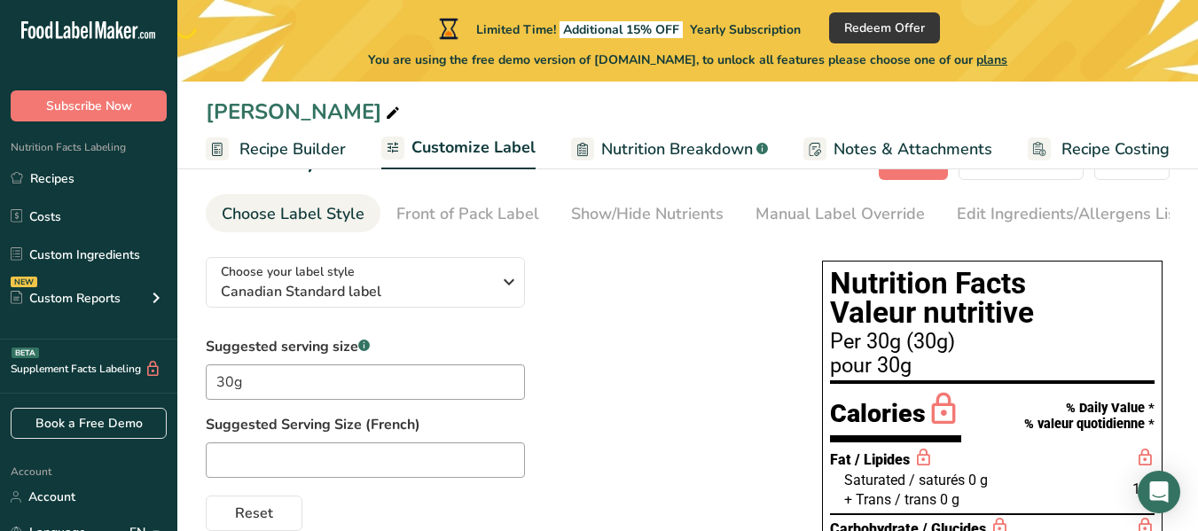
scroll to position [89, 0]
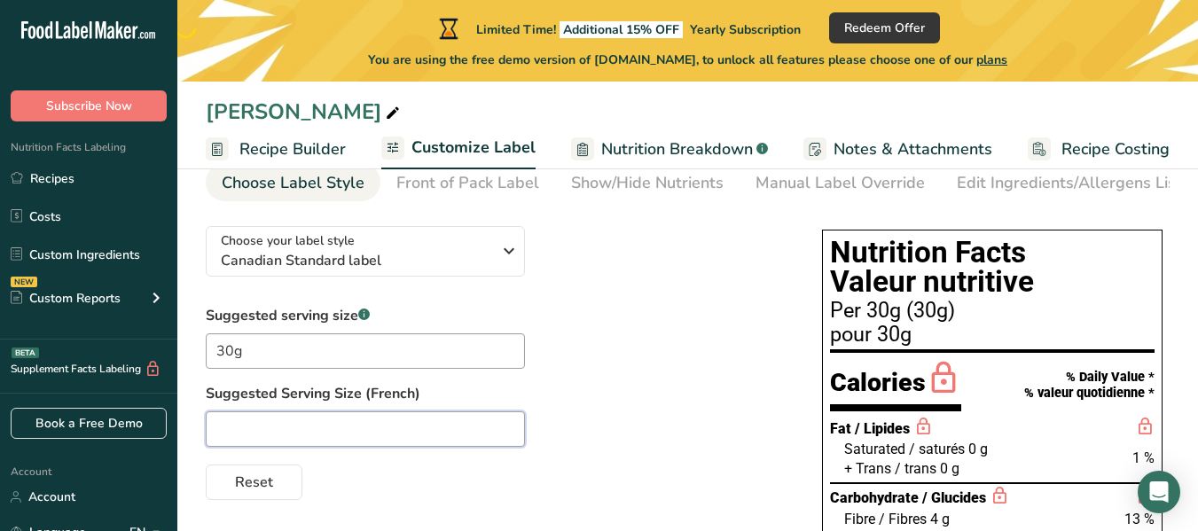
click at [372, 431] on input "text" at bounding box center [365, 428] width 319 height 35
type input "30g"
click at [269, 358] on input "30g" at bounding box center [365, 350] width 319 height 35
type input "3"
type input "1/4 cup"
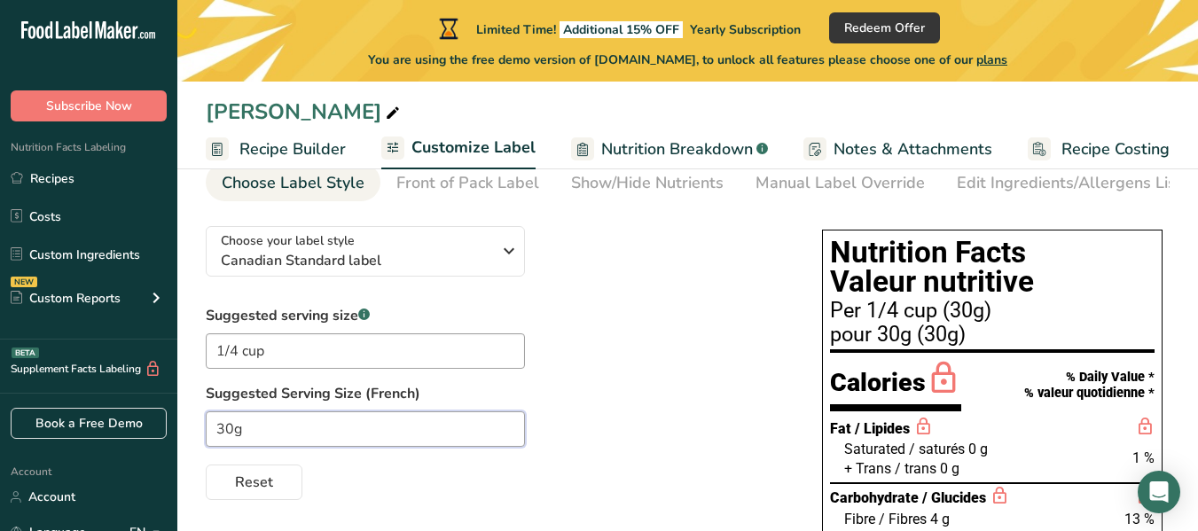
click at [251, 431] on input "30g" at bounding box center [365, 428] width 319 height 35
type input "3"
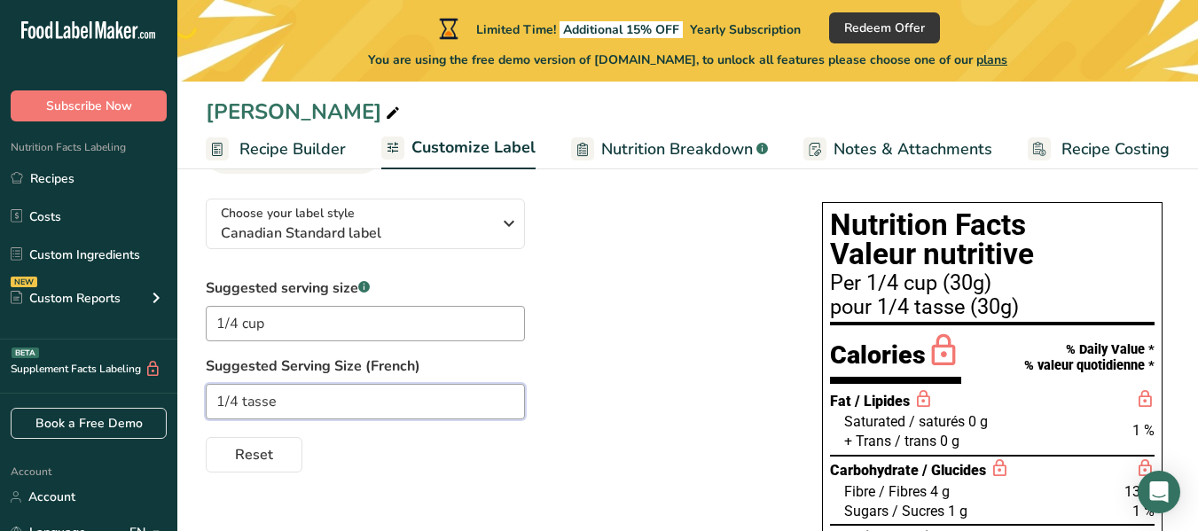
scroll to position [0, 0]
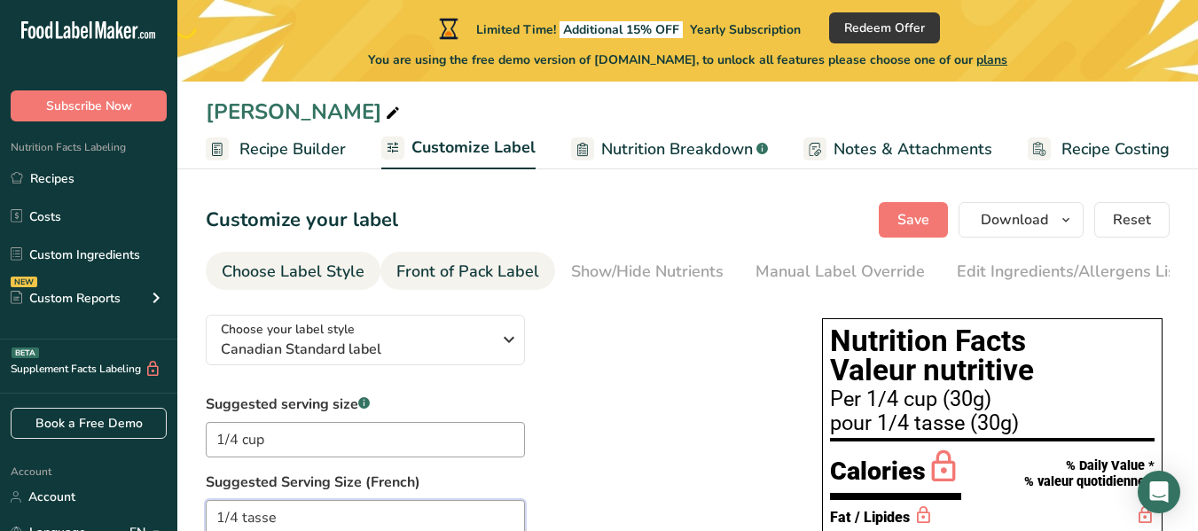
type input "1/4 tasse"
click at [481, 270] on div "Front of Pack Label" at bounding box center [467, 272] width 143 height 24
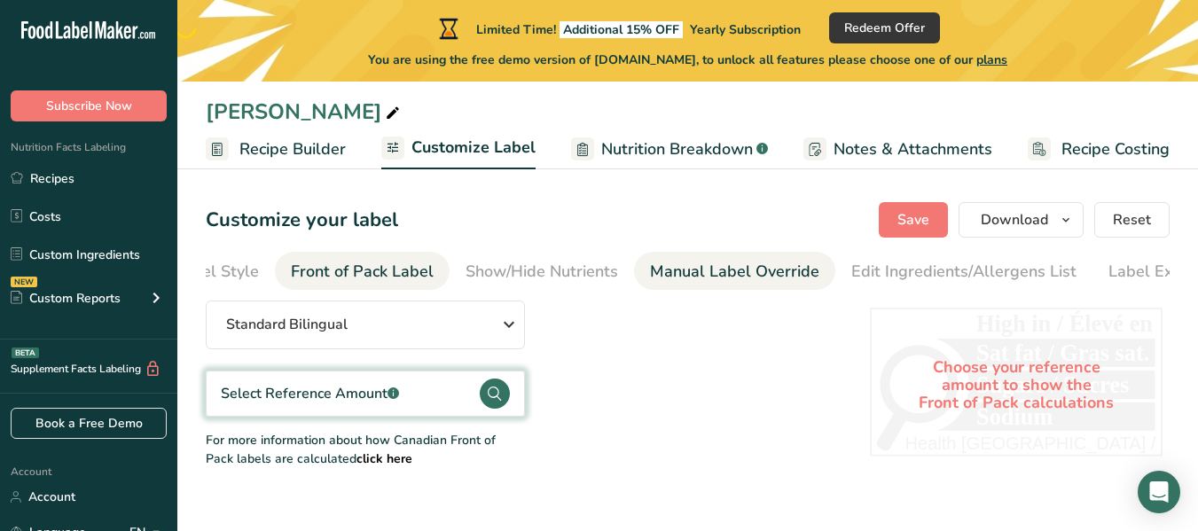
scroll to position [0, 161]
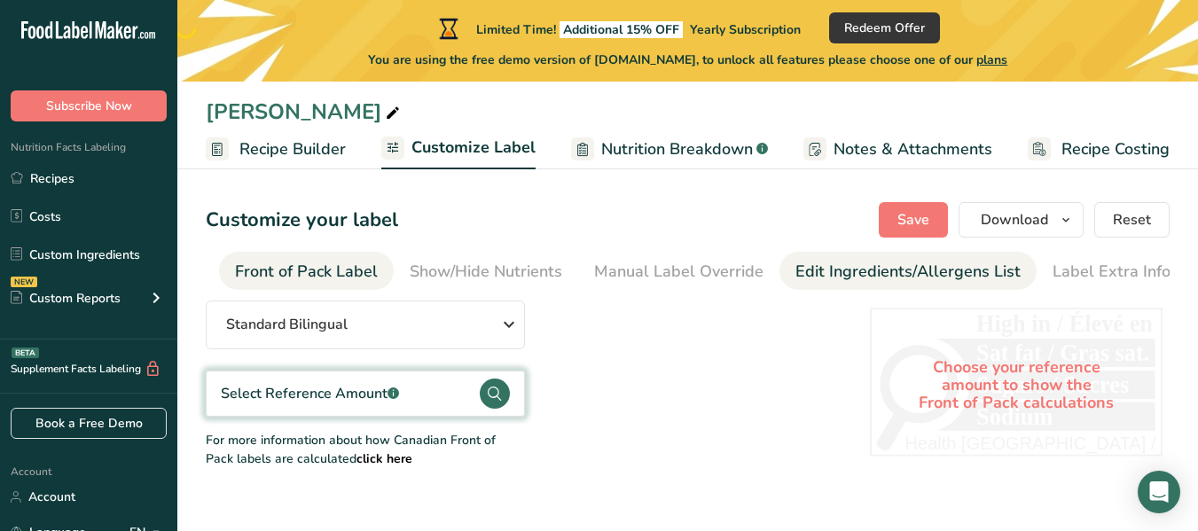
click at [856, 276] on div "Edit Ingredients/Allergens List" at bounding box center [907, 272] width 225 height 24
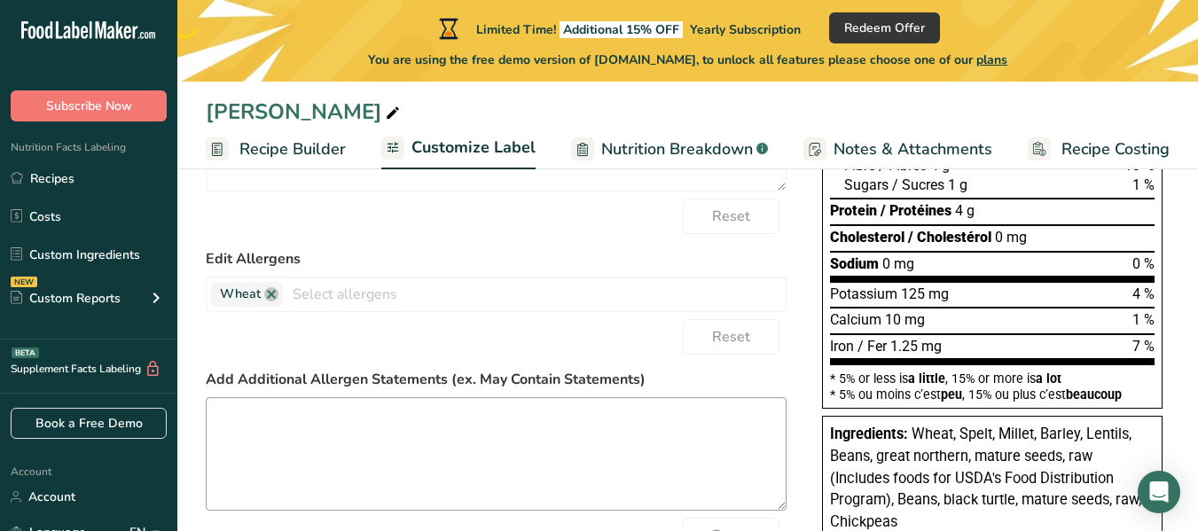
scroll to position [443, 0]
click at [401, 306] on input "text" at bounding box center [534, 292] width 503 height 27
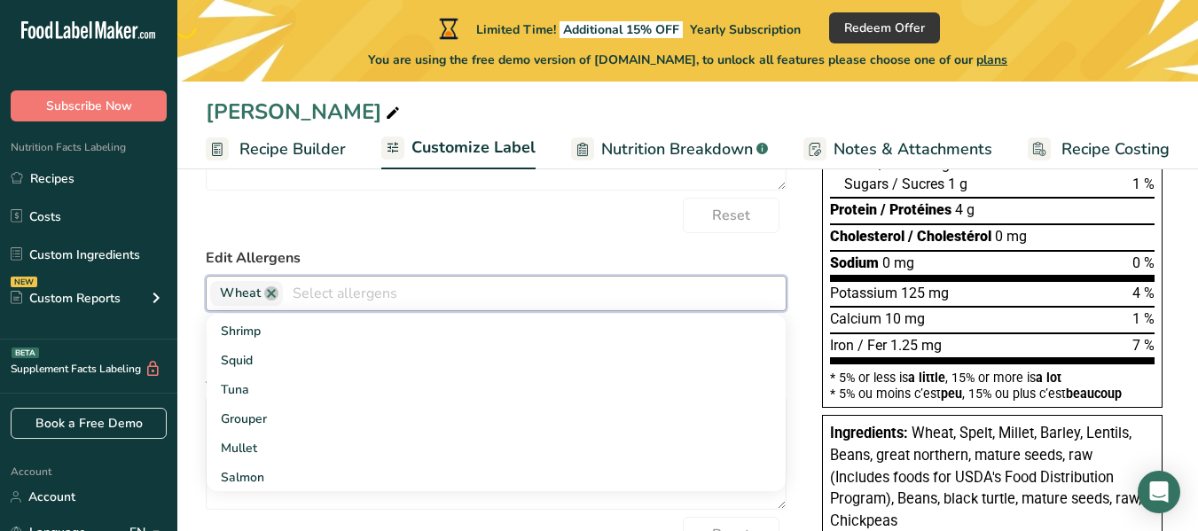
scroll to position [975, 0]
click at [600, 215] on div "Reset" at bounding box center [496, 215] width 581 height 35
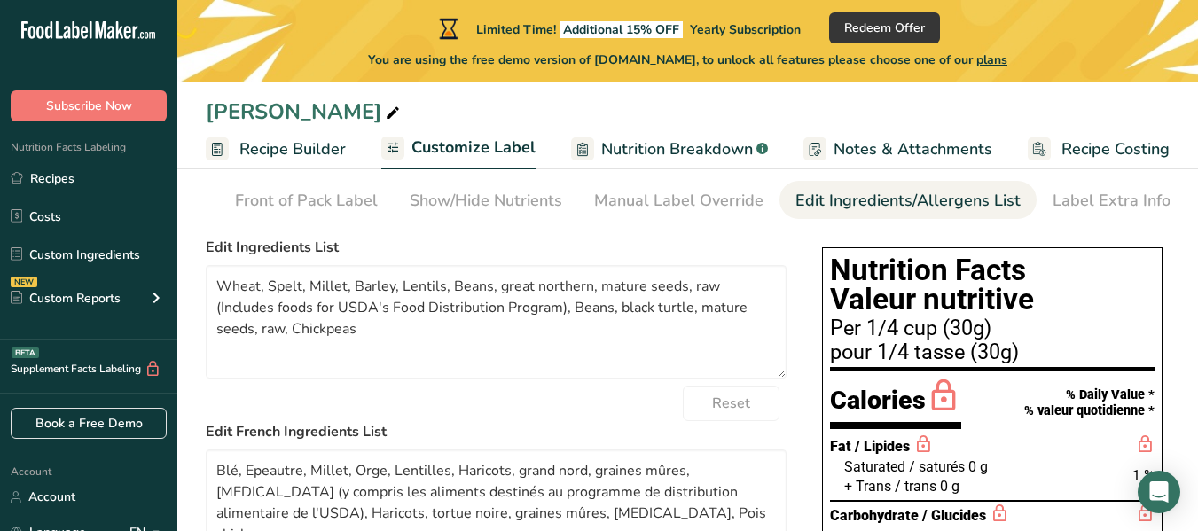
scroll to position [0, 0]
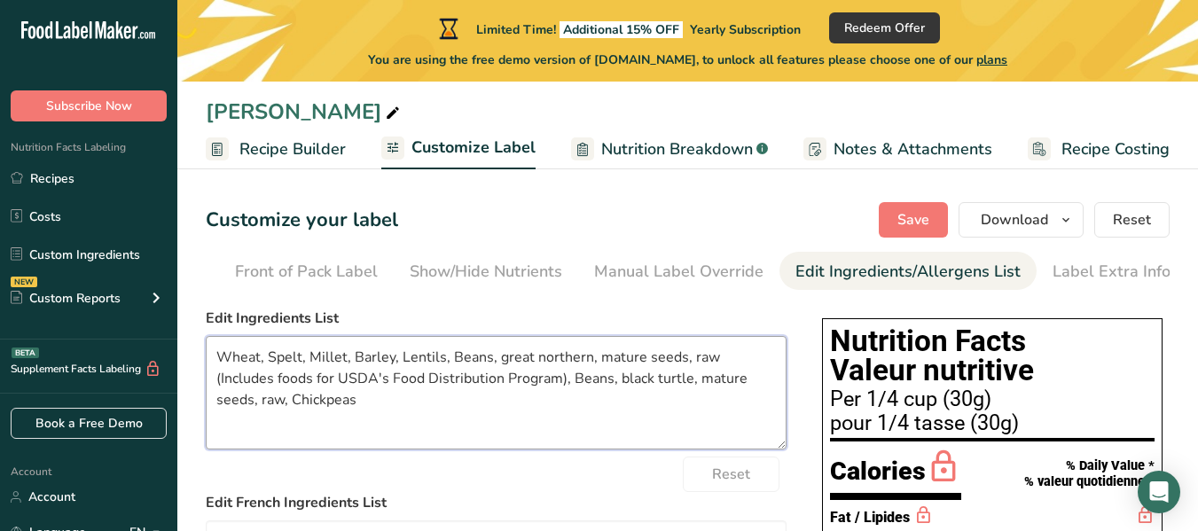
click at [216, 356] on textarea "Wheat, Spelt, Millet, Barley, Lentils, Beans, great northern, mature seeds, raw…" at bounding box center [496, 392] width 581 height 113
click at [318, 363] on textarea "Whole Wheat, Spelt, Millet, Barley, Lentils, Beans, great northern, mature seed…" at bounding box center [496, 392] width 581 height 113
click at [446, 363] on textarea "Whole Wheat, Whole Spelt, Millet, Barley, Lentils, Beans, great northern, matur…" at bounding box center [496, 392] width 581 height 113
click at [495, 363] on textarea "Whole Wheat, Whole Spelt, Millet, Barley, Lentils, Beans, great northern, matur…" at bounding box center [496, 392] width 581 height 113
drag, startPoint x: 724, startPoint y: 361, endPoint x: 589, endPoint y: 363, distance: 135.7
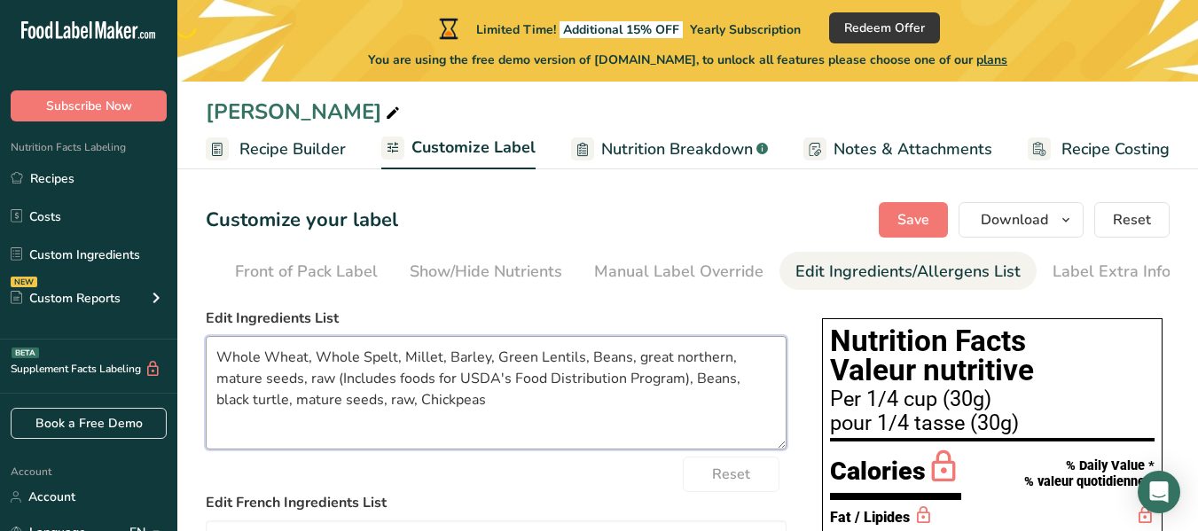
click at [589, 363] on textarea "Whole Wheat, Whole Spelt, Millet, Barley, Green Lentils, Beans, great northern,…" at bounding box center [496, 392] width 581 height 113
drag, startPoint x: 738, startPoint y: 380, endPoint x: 725, endPoint y: 368, distance: 18.2
click at [725, 368] on textarea "Whole Wheat, Whole Spelt, Millet, Barley, Green Lentils, Great Northern Beans, …" at bounding box center [496, 392] width 581 height 113
click at [223, 380] on textarea "Whole Wheat, Whole Spelt, Millet, Barley, Green Lentils, Great Northern Beans, …" at bounding box center [496, 392] width 581 height 113
click at [251, 392] on textarea "Whole Wheat, Whole Spelt, Millet, Barley, Green Lentils, Great Northern Beans, …" at bounding box center [496, 392] width 581 height 113
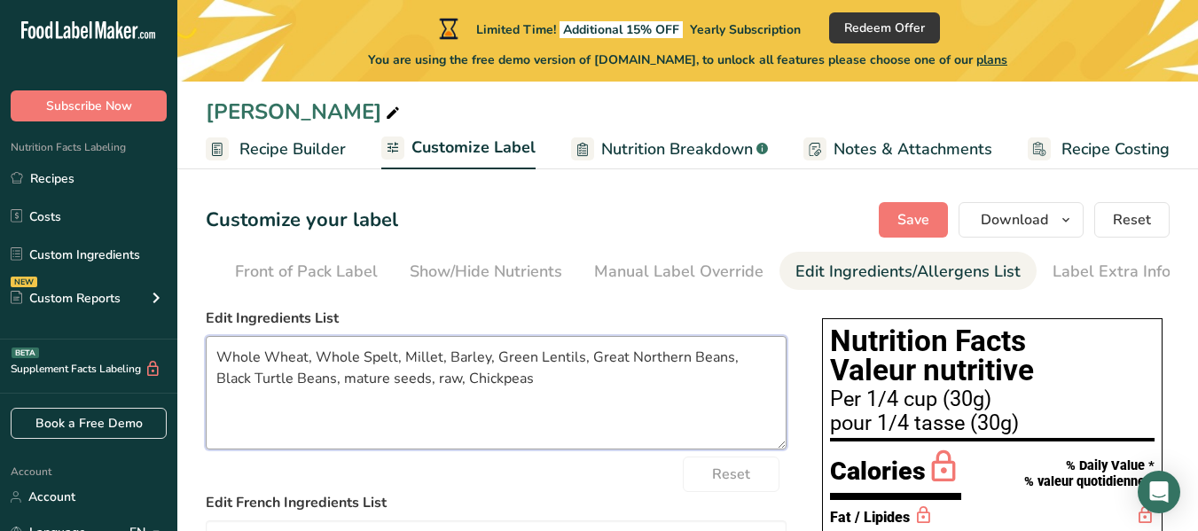
click at [509, 381] on textarea "Whole Wheat, Whole Spelt, Millet, Barley, Green Lentils, Great Northern Beans, …" at bounding box center [496, 392] width 581 height 113
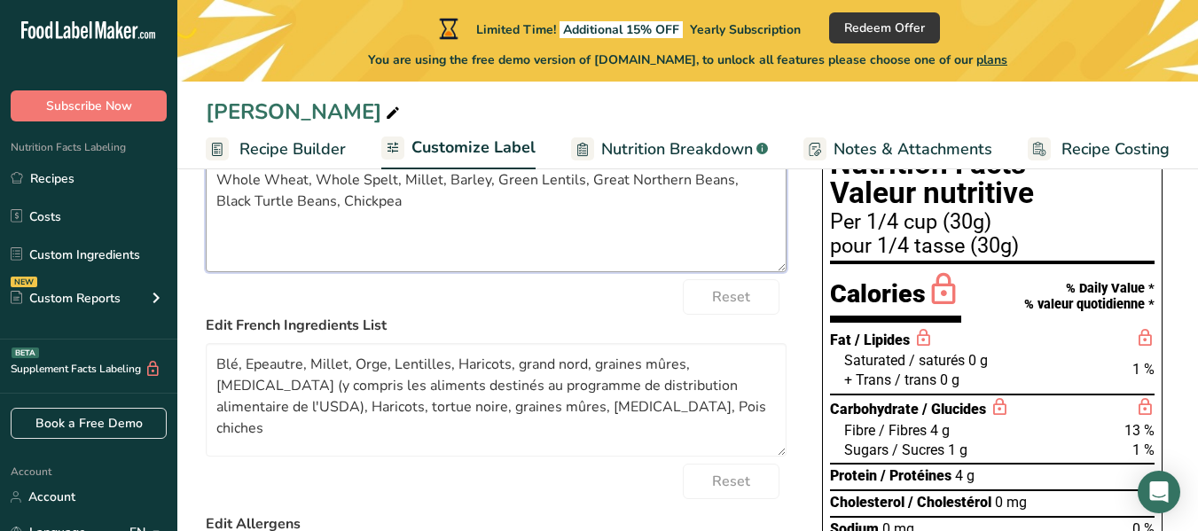
type textarea "Whole Wheat, Whole Spelt, Millet, Barley, Green Lentils, Great Northern Beans, …"
click at [629, 277] on form "Edit Ingredients List Whole Wheat, Whole Spelt, Millet, Barley, Green Lentils, …" at bounding box center [496, 513] width 581 height 767
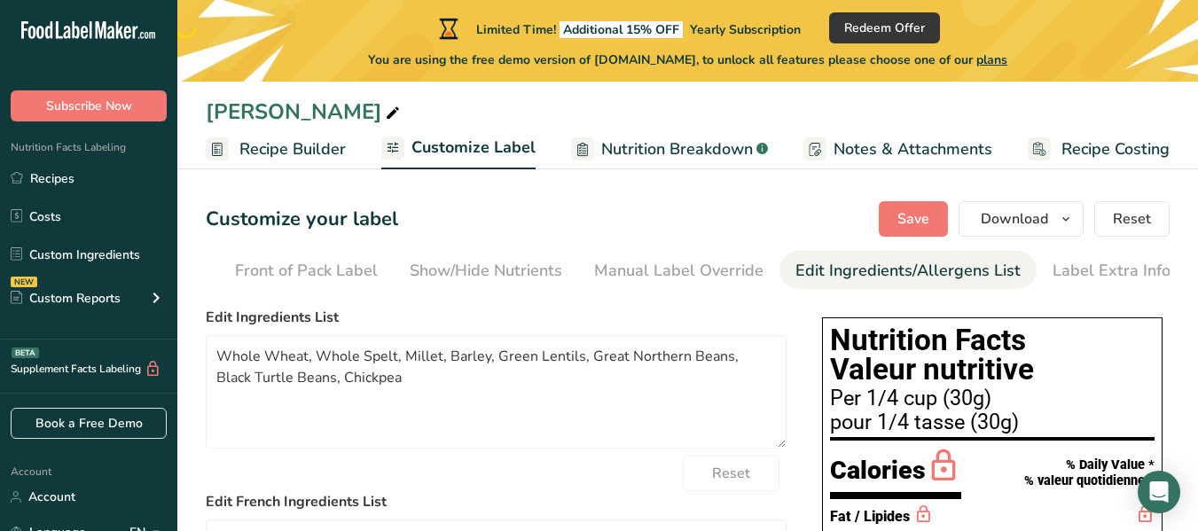
scroll to position [0, 0]
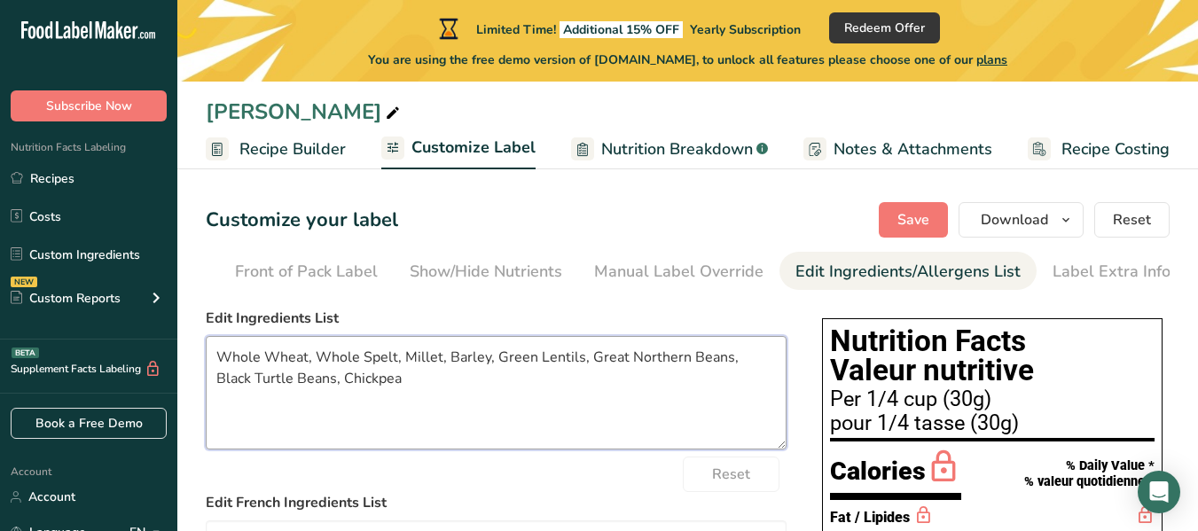
drag, startPoint x: 376, startPoint y: 383, endPoint x: 217, endPoint y: 355, distance: 161.0
click at [217, 355] on textarea "Whole Wheat, Whole Spelt, Millet, Barley, Green Lentils, Great Northern Beans, …" at bounding box center [496, 392] width 581 height 113
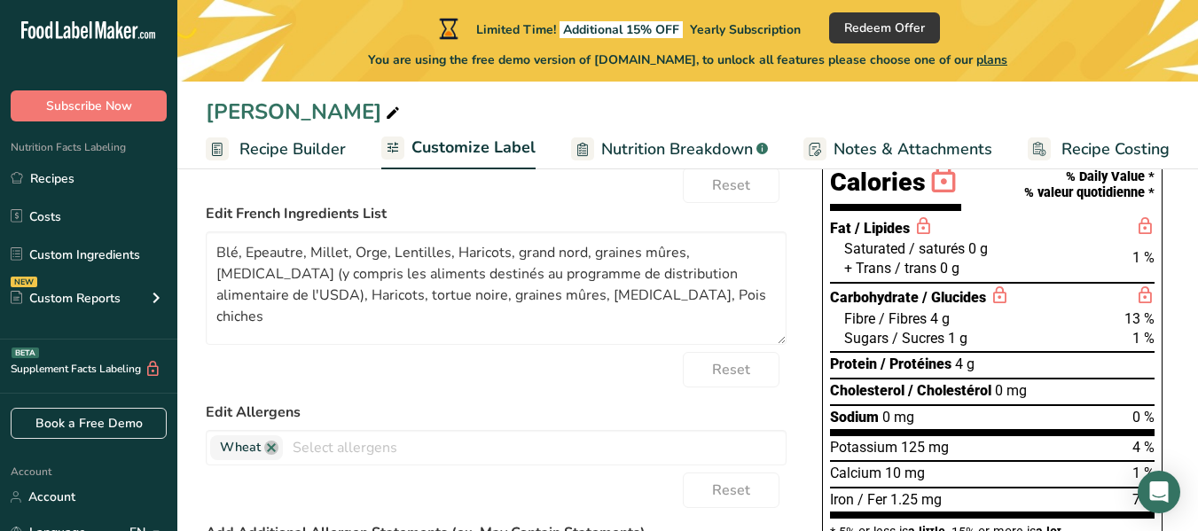
scroll to position [355, 0]
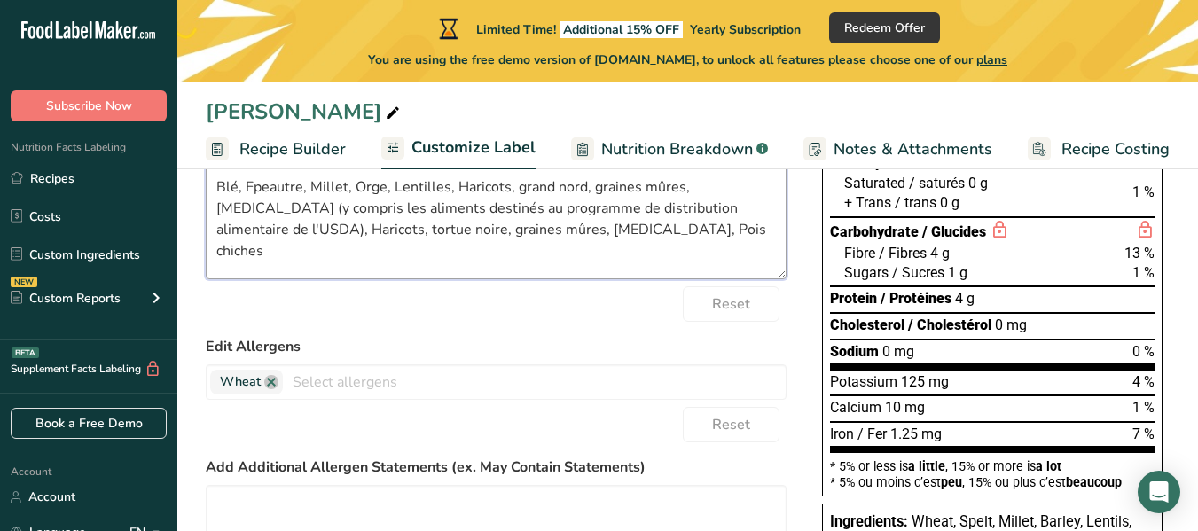
drag, startPoint x: 582, startPoint y: 242, endPoint x: 130, endPoint y: 142, distance: 463.1
click at [130, 142] on div ".a-20{fill:#fff;} Subscribe Now Nutrition Facts Labeling Recipes Costs Custom I…" at bounding box center [599, 248] width 1198 height 1207
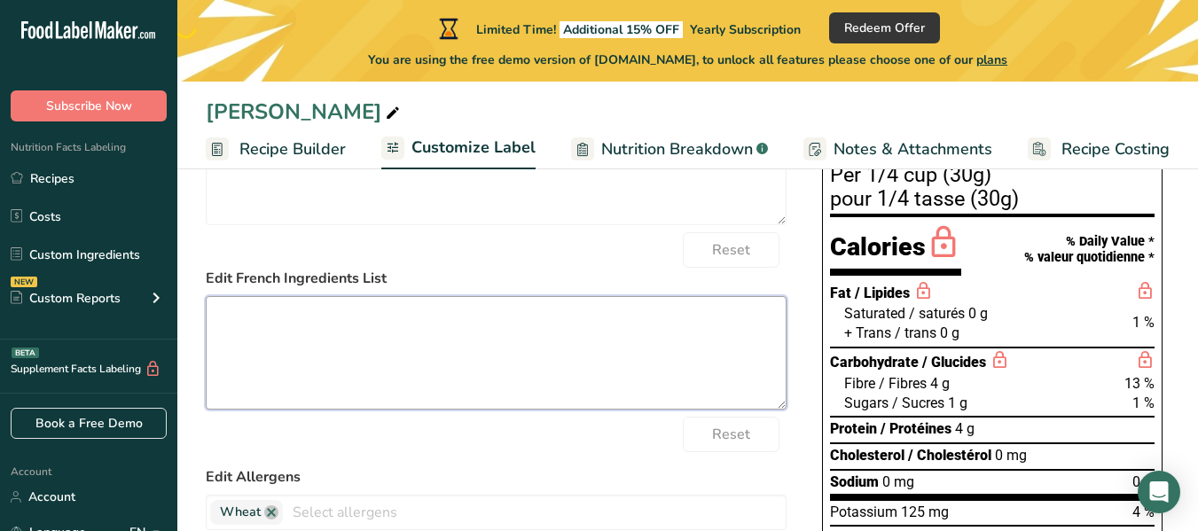
scroll to position [266, 0]
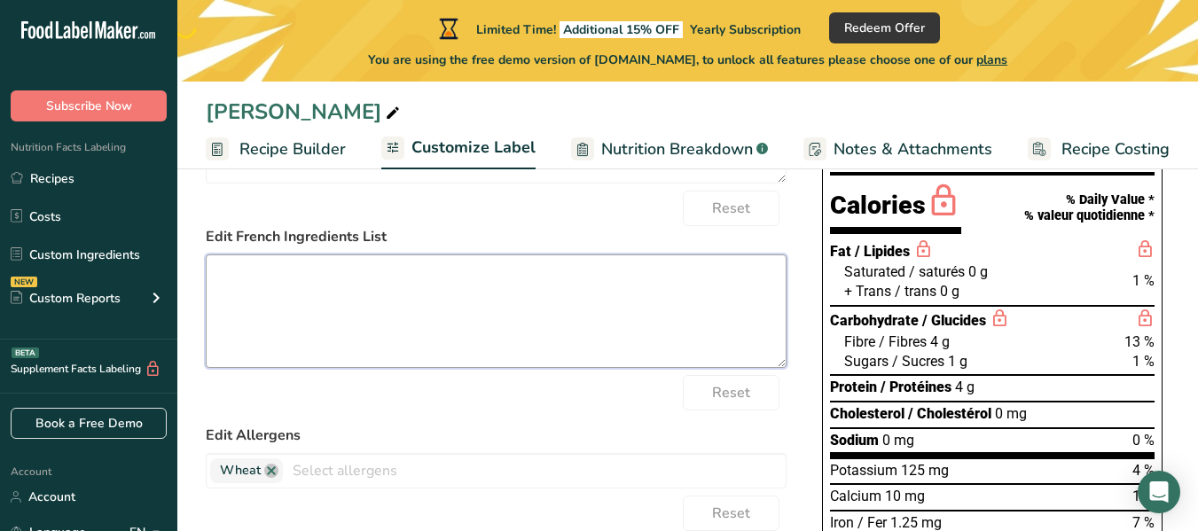
paste textarea "Blé entier, épeautre entier, millet, orge, lentilles vertes, haricots Great Nor…"
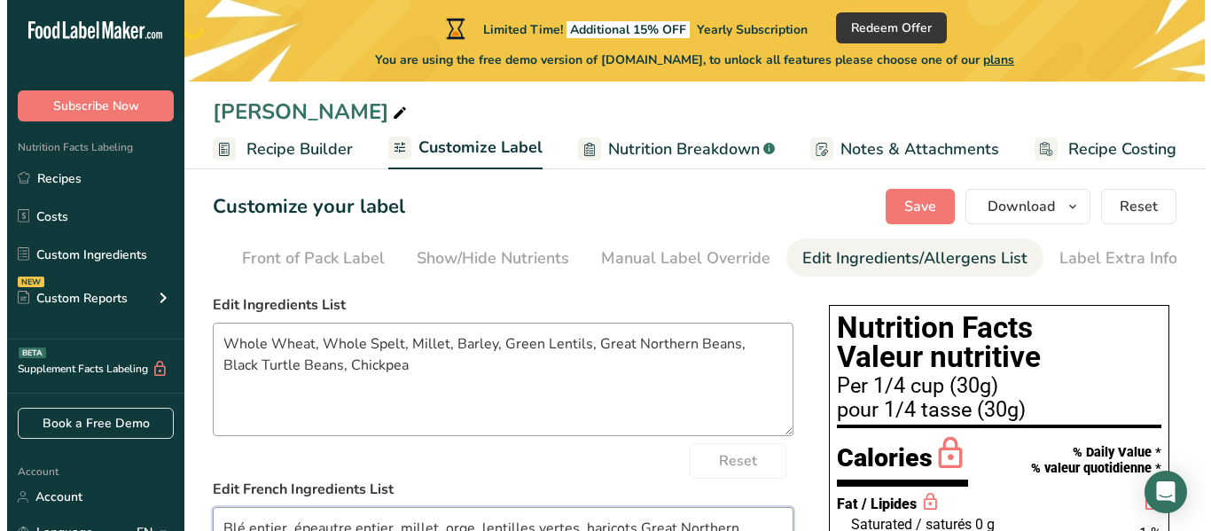
scroll to position [0, 0]
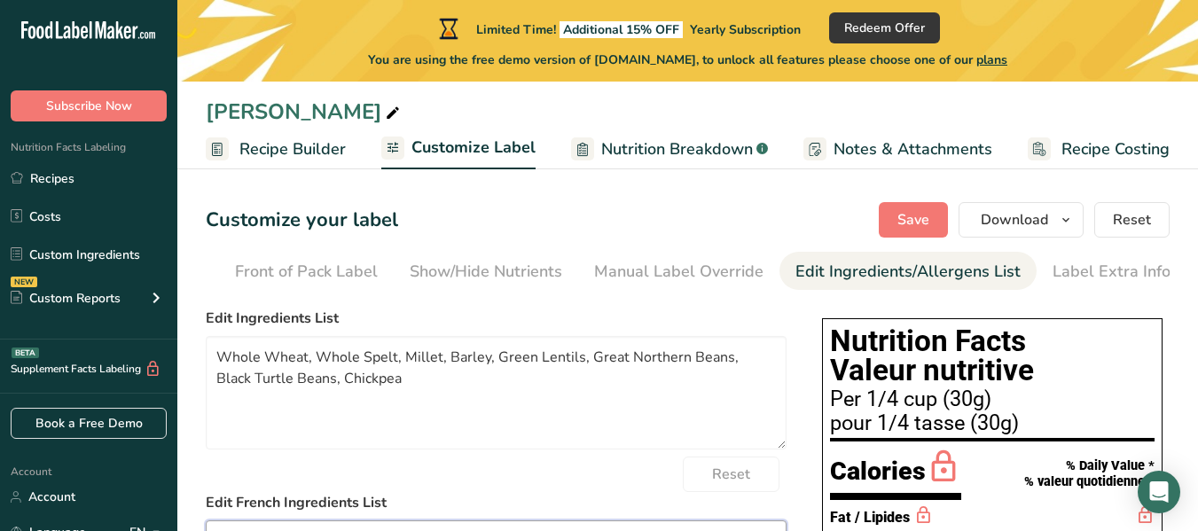
type textarea "Blé entier, épeautre entier, millet, orge, lentilles vertes, haricots Great Nor…"
click at [644, 155] on span "Nutrition Breakdown" at bounding box center [677, 149] width 152 height 24
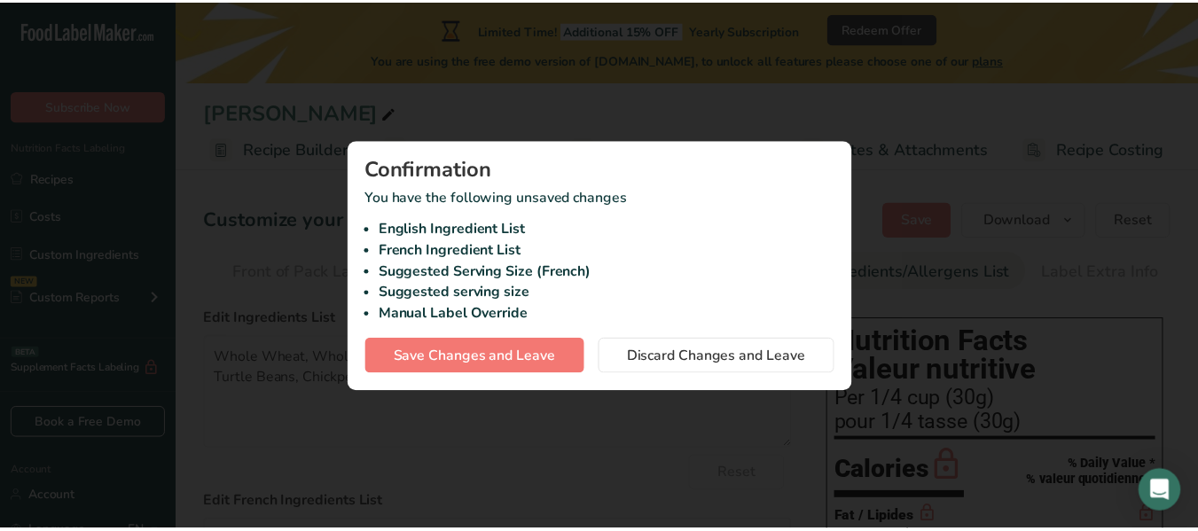
scroll to position [0, 152]
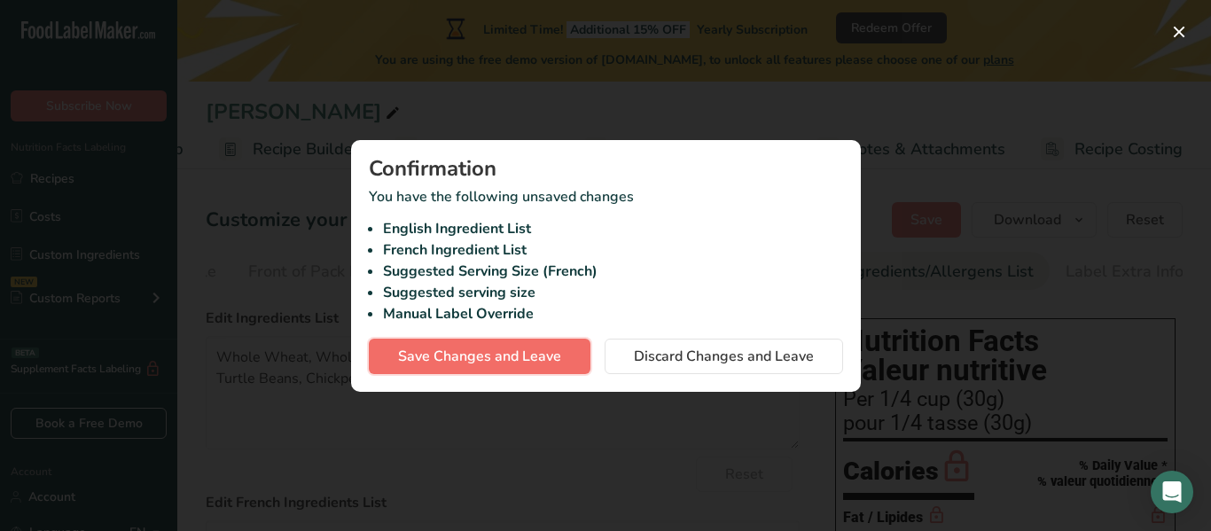
click at [524, 359] on span "Save Changes and Leave" at bounding box center [479, 356] width 163 height 21
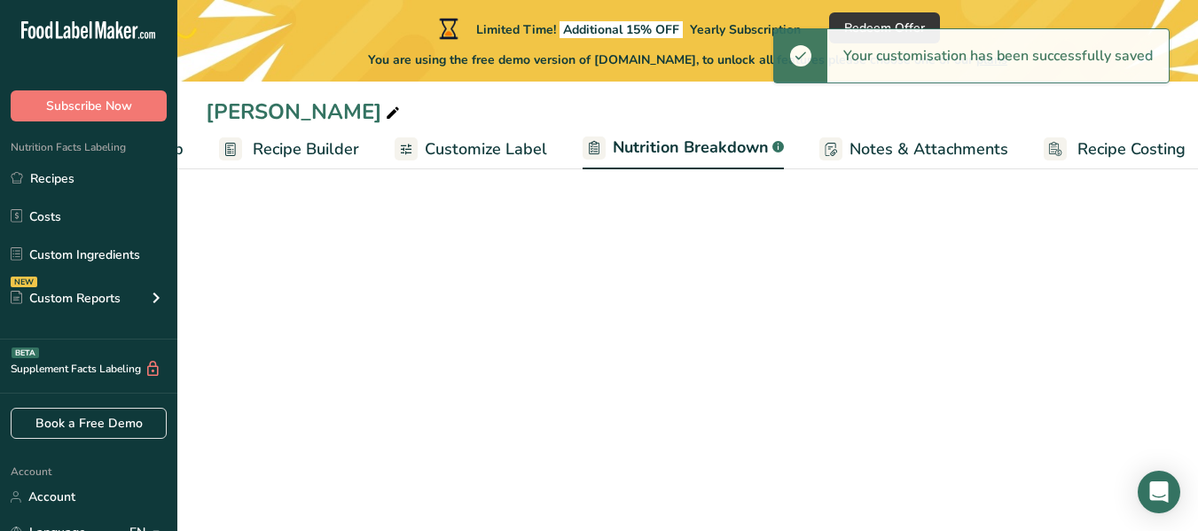
select select "Calories"
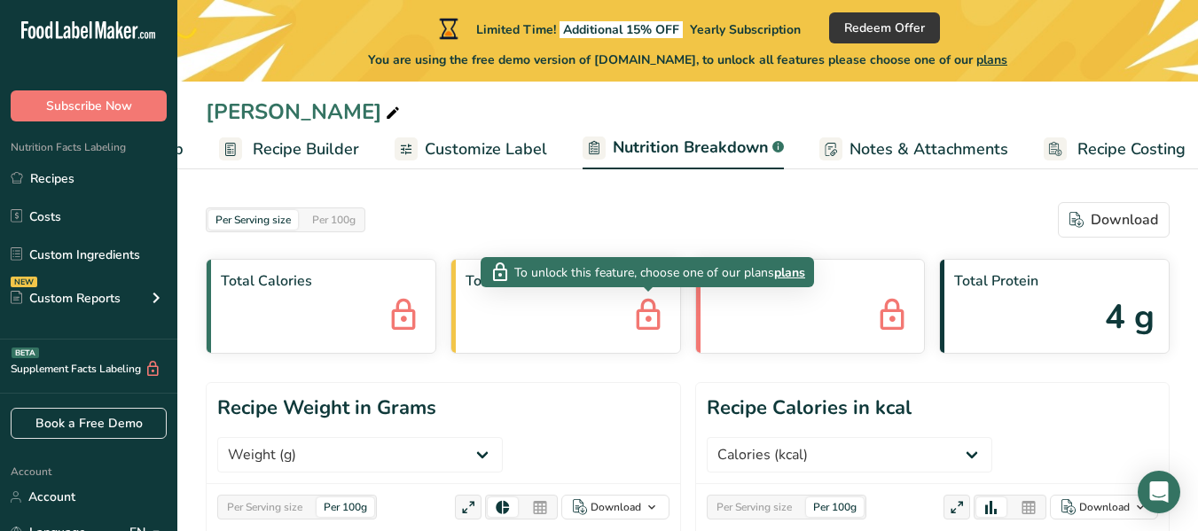
click at [793, 271] on span "plans" at bounding box center [789, 272] width 31 height 19
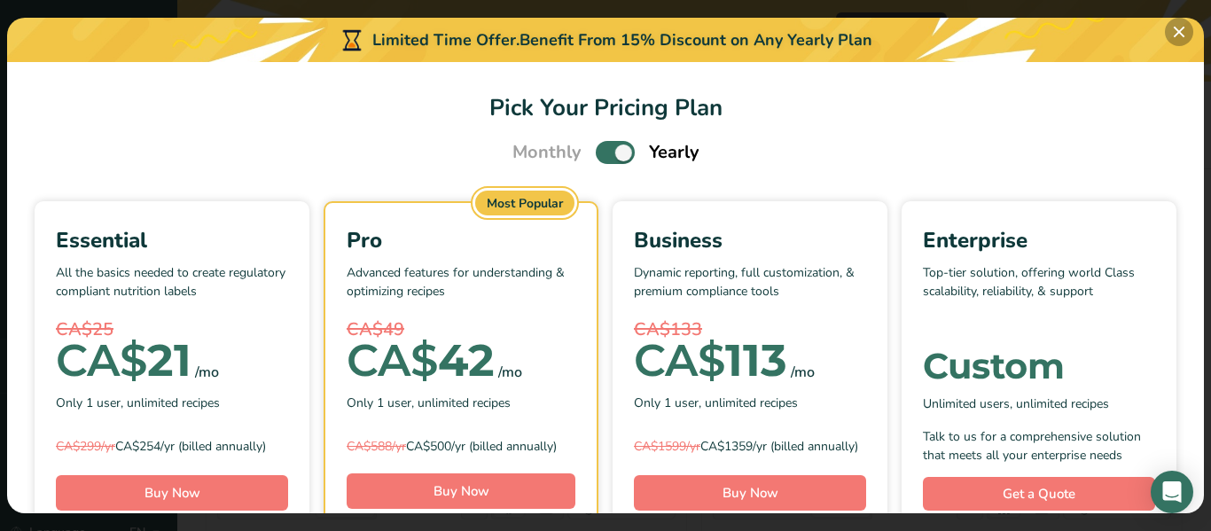
click at [1176, 31] on button "Pick Your Pricing Plan Modal" at bounding box center [1179, 32] width 28 height 28
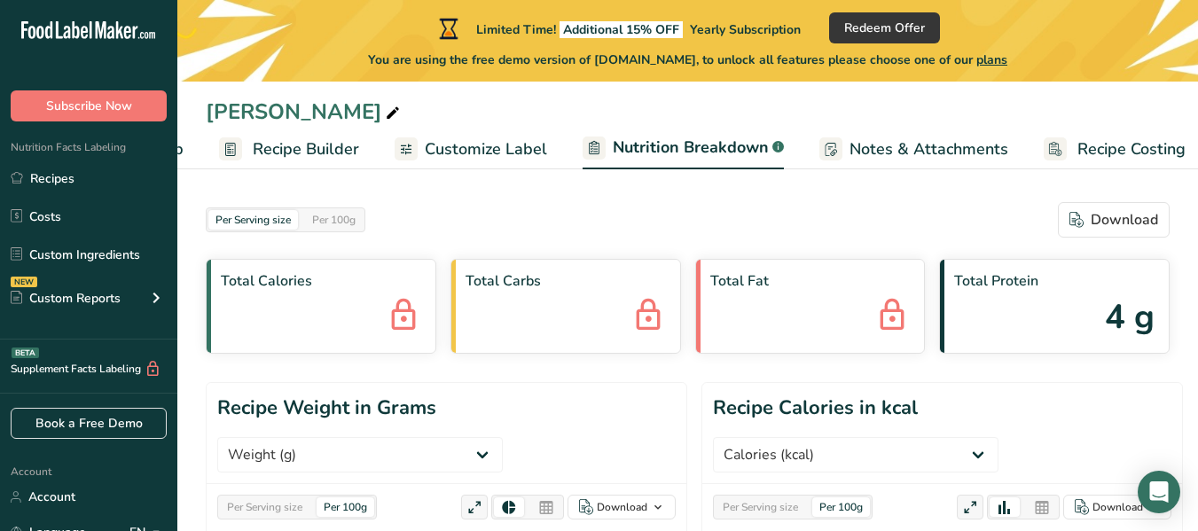
click at [959, 153] on span "Notes & Attachments" at bounding box center [928, 149] width 159 height 24
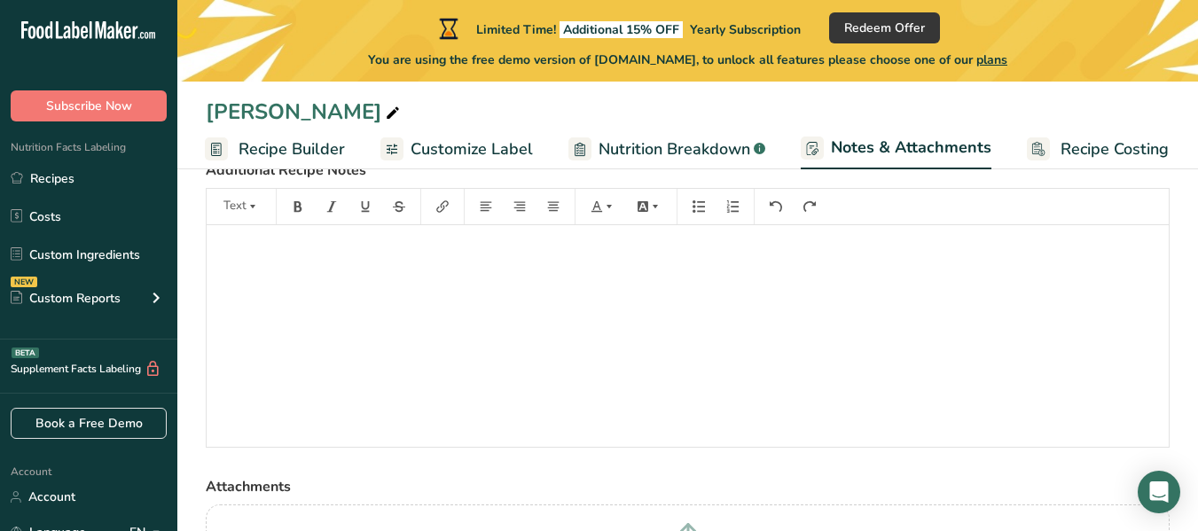
scroll to position [89, 0]
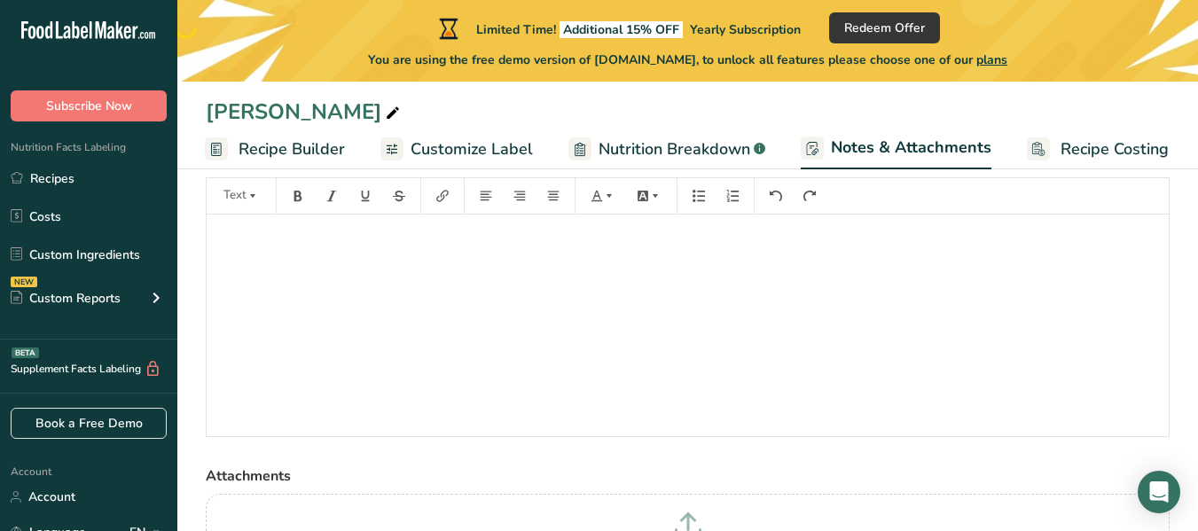
click at [1129, 149] on span "Recipe Costing" at bounding box center [1114, 149] width 108 height 24
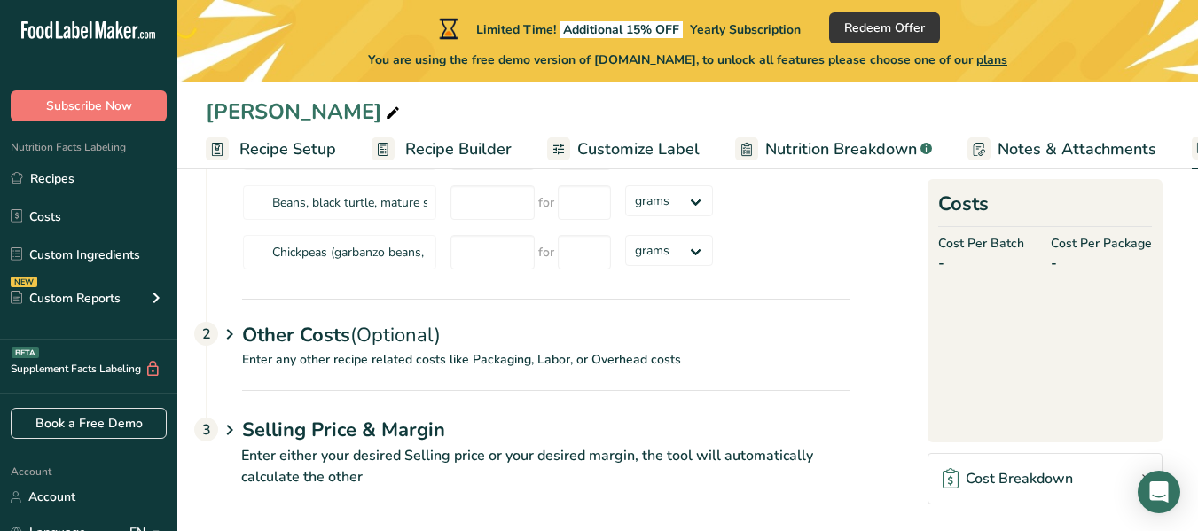
scroll to position [471, 0]
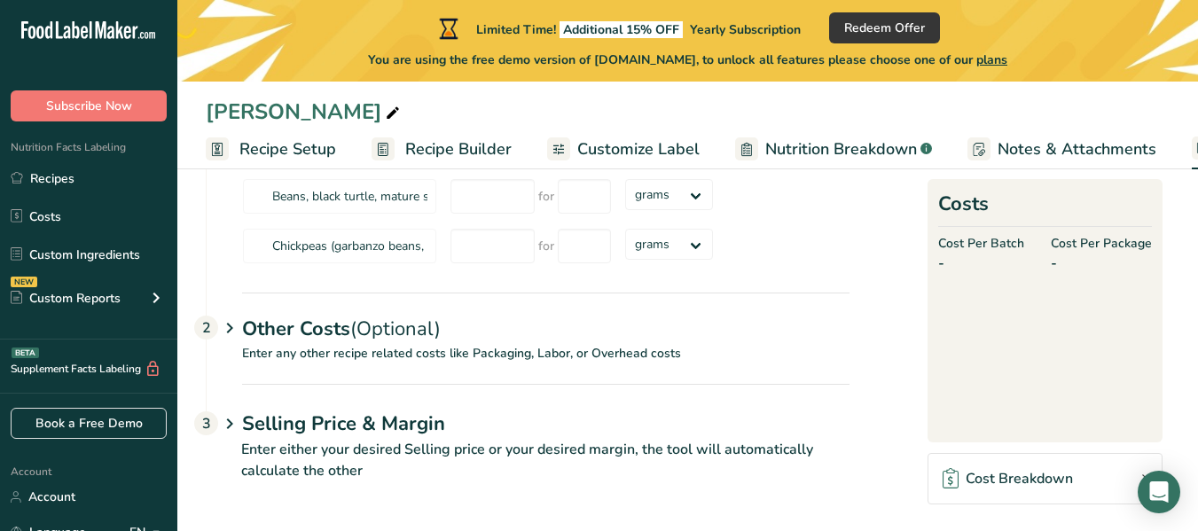
click at [675, 144] on span "Customize Label" at bounding box center [638, 149] width 122 height 24
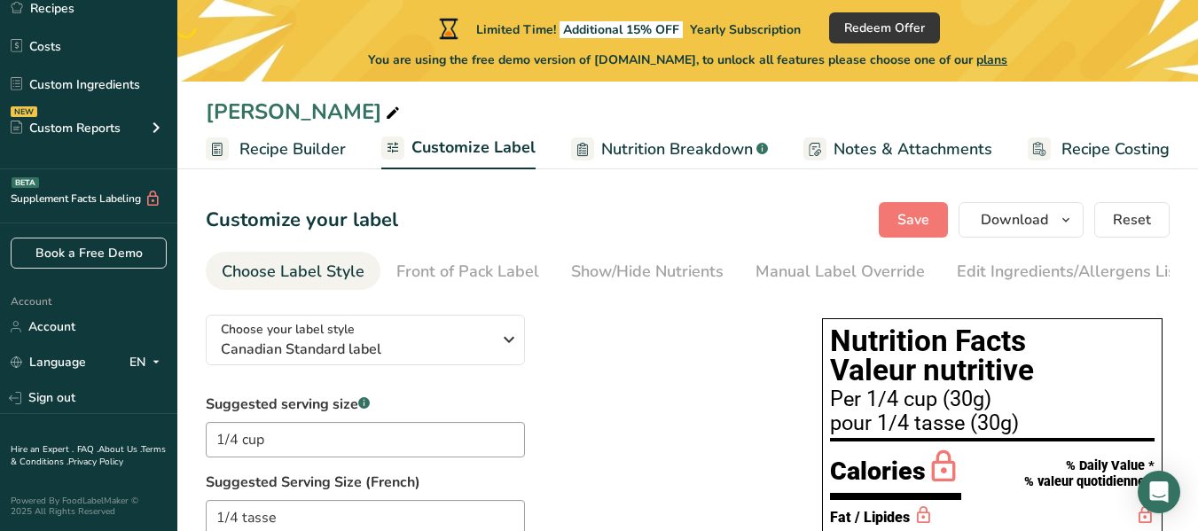
drag, startPoint x: 957, startPoint y: 409, endPoint x: 1006, endPoint y: 412, distance: 49.8
click at [1006, 410] on div "Per 1/4 cup (30g)" at bounding box center [992, 399] width 324 height 21
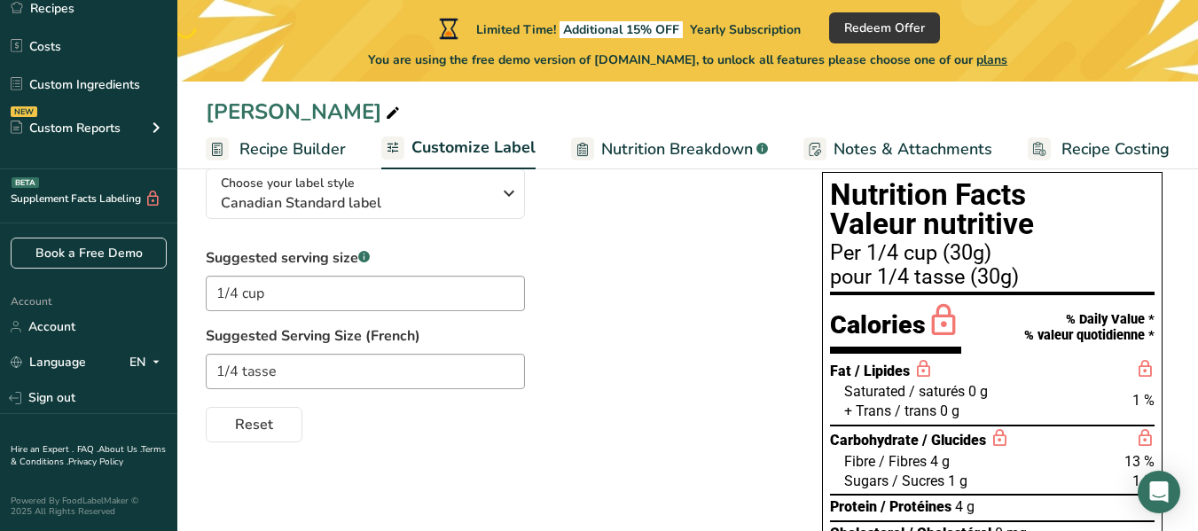
scroll to position [177, 0]
